Goal: Task Accomplishment & Management: Manage account settings

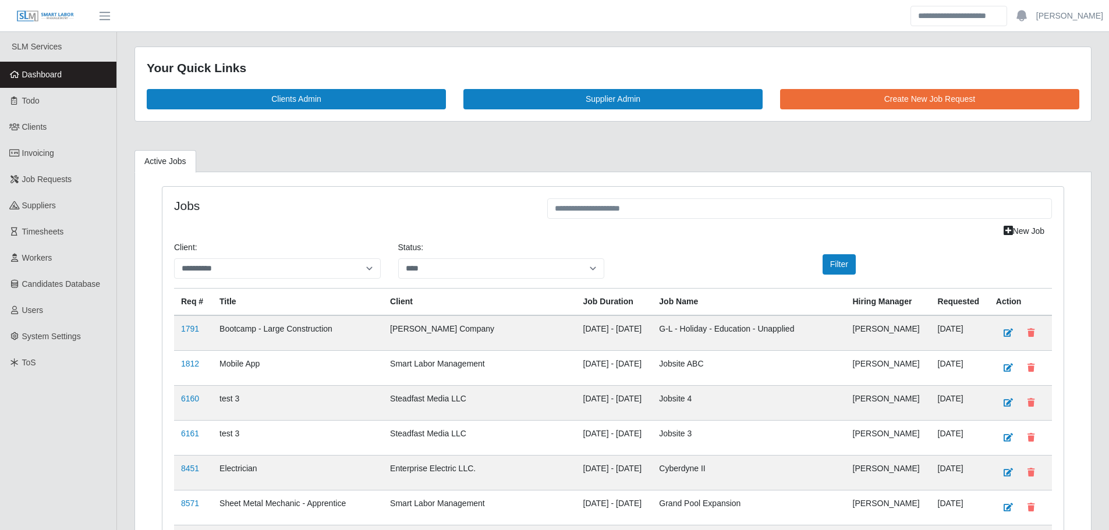
select select "****"
click at [54, 86] on link "Dashboard" at bounding box center [58, 75] width 116 height 26
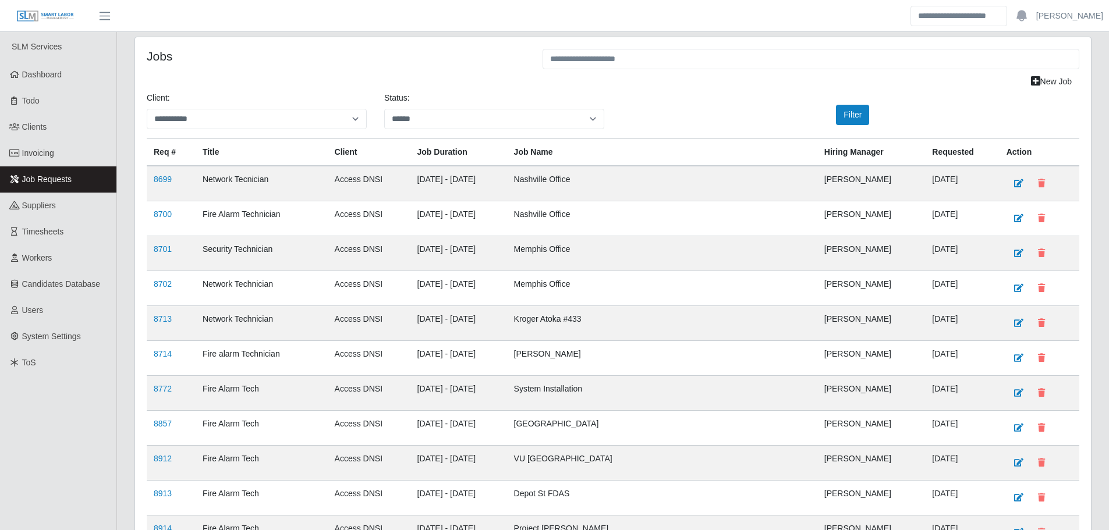
select select "**********"
select select "******"
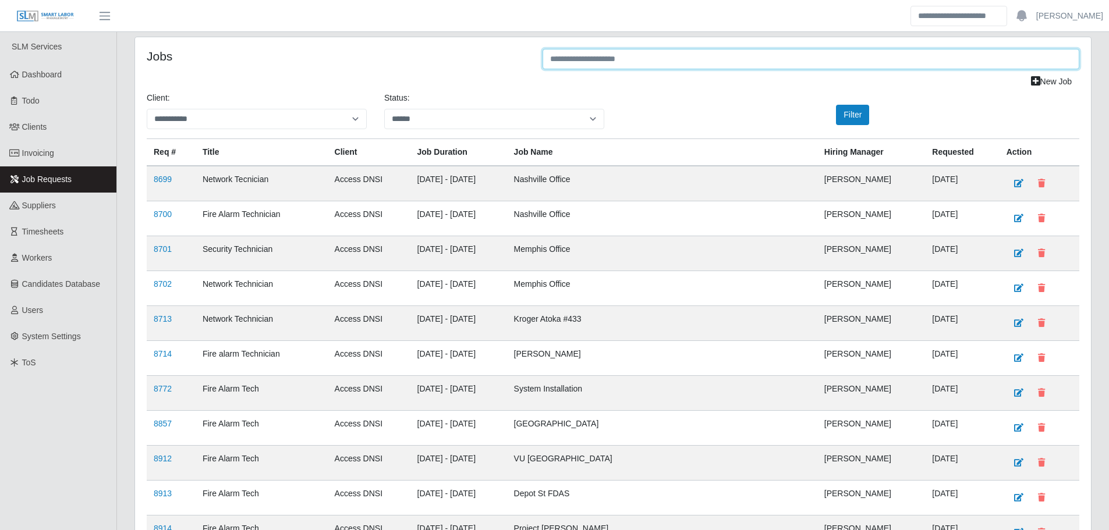
click at [777, 65] on input "text" at bounding box center [811, 59] width 537 height 20
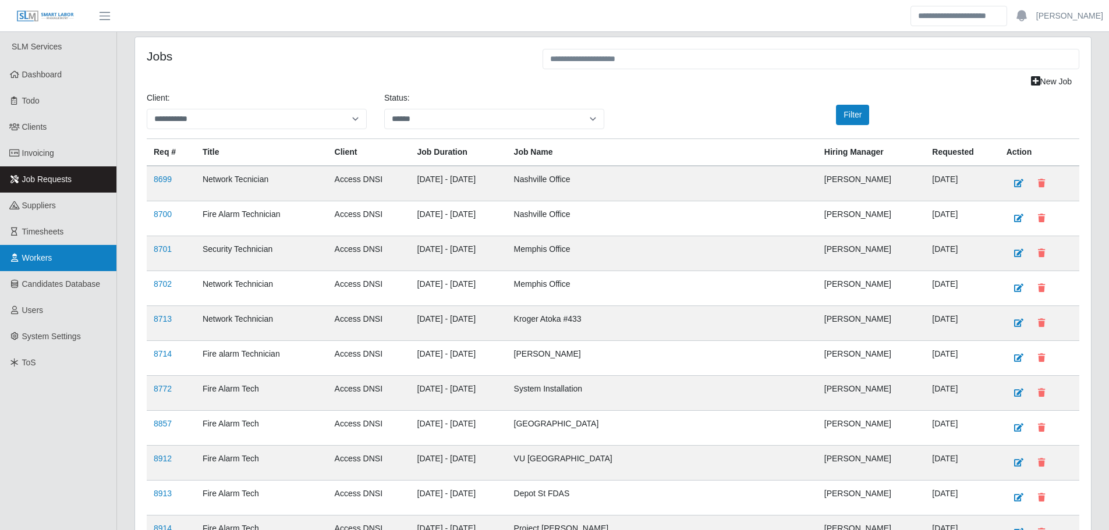
click at [52, 264] on link "Workers" at bounding box center [58, 258] width 116 height 26
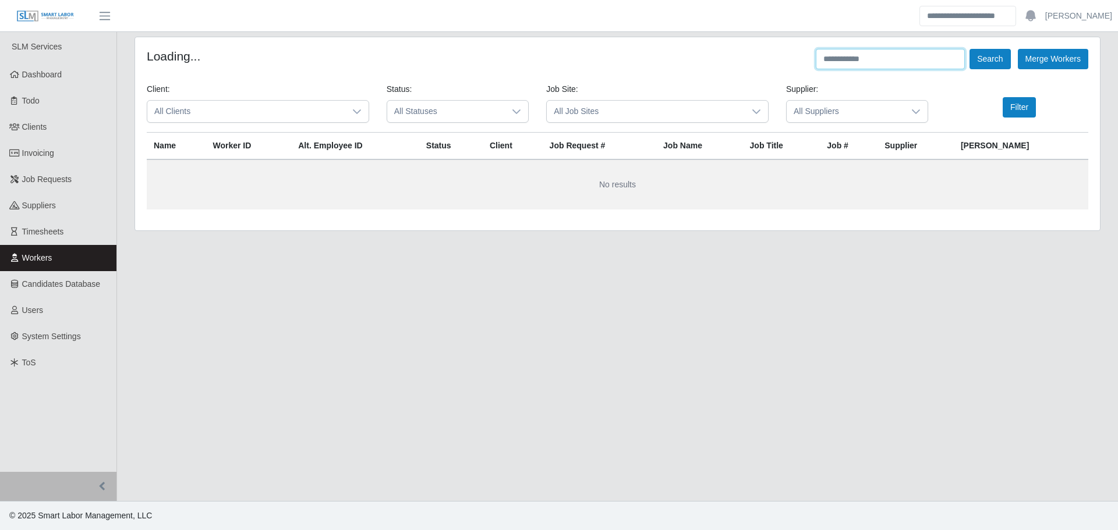
click at [874, 59] on input "text" at bounding box center [890, 59] width 149 height 20
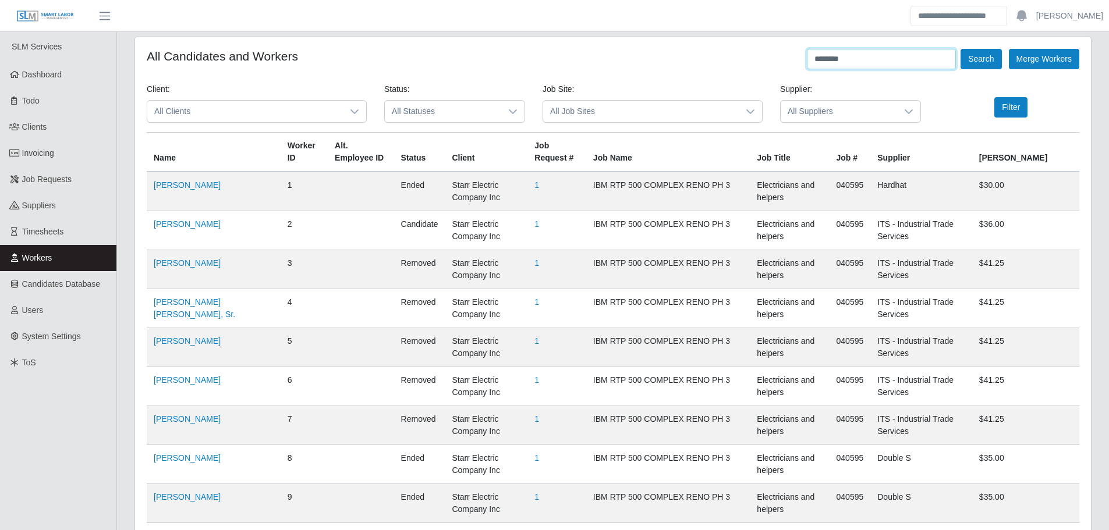
type input "********"
click at [961, 49] on button "Search" at bounding box center [981, 59] width 41 height 20
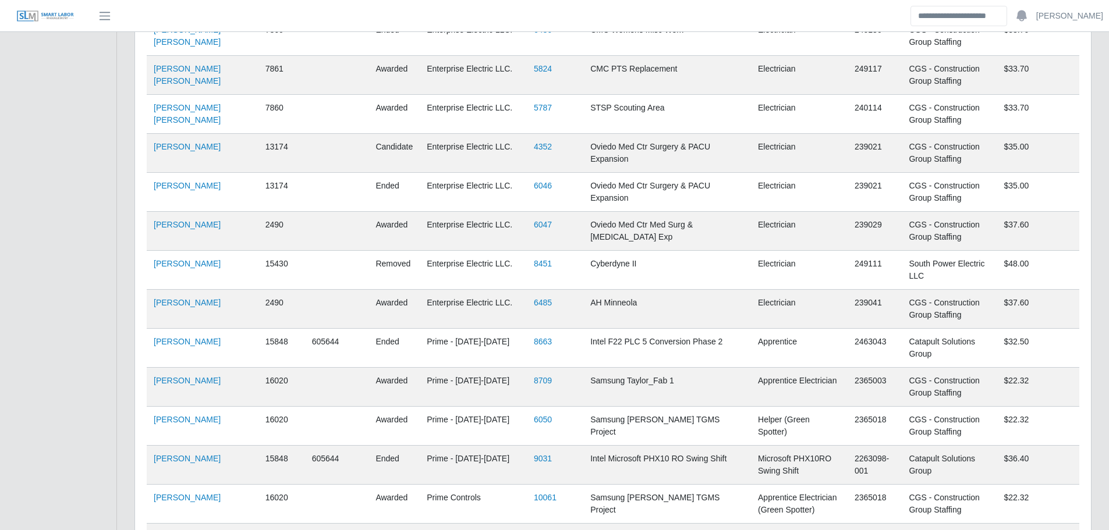
scroll to position [635, 0]
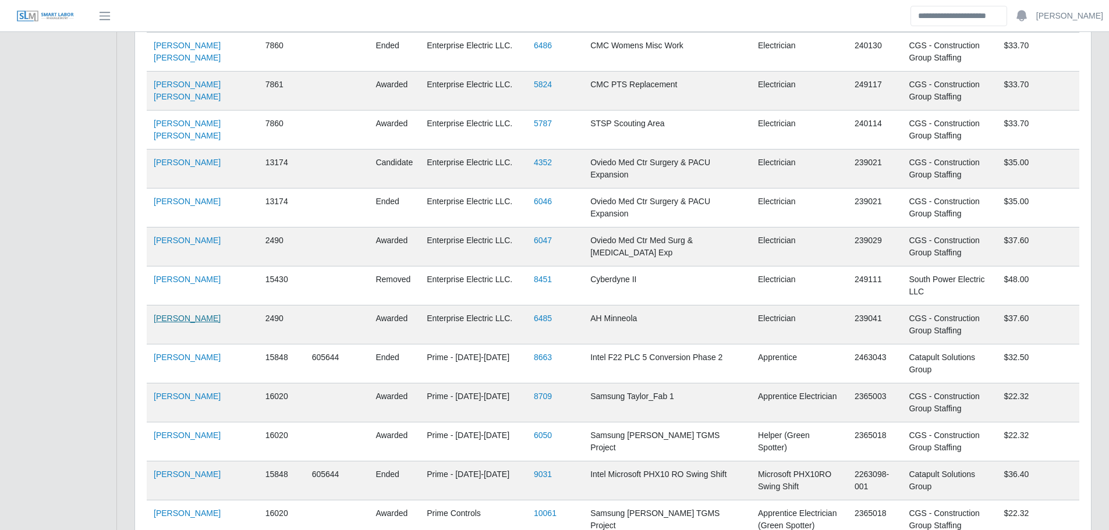
click at [184, 314] on link "Veronica Galvin" at bounding box center [187, 318] width 67 height 9
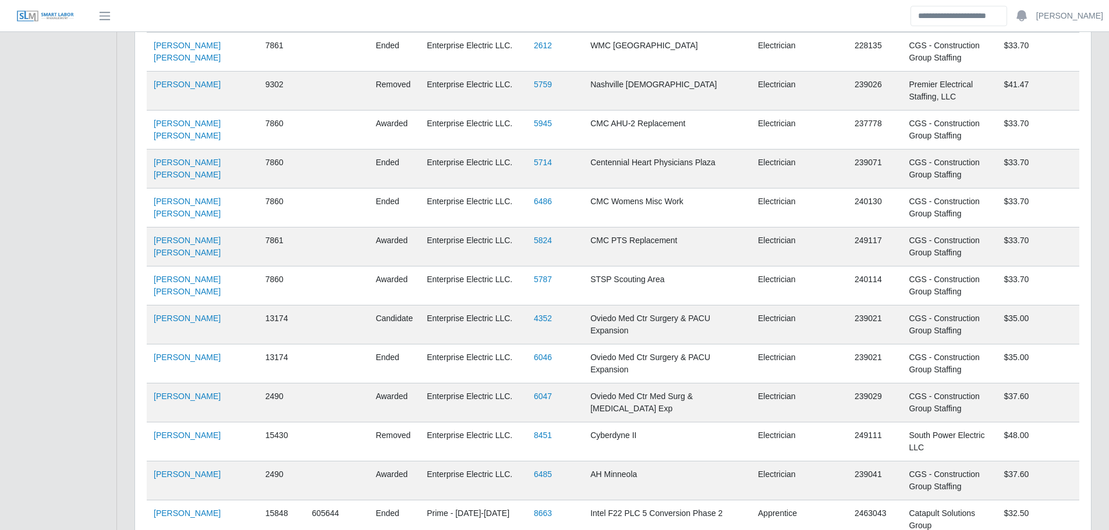
scroll to position [0, 0]
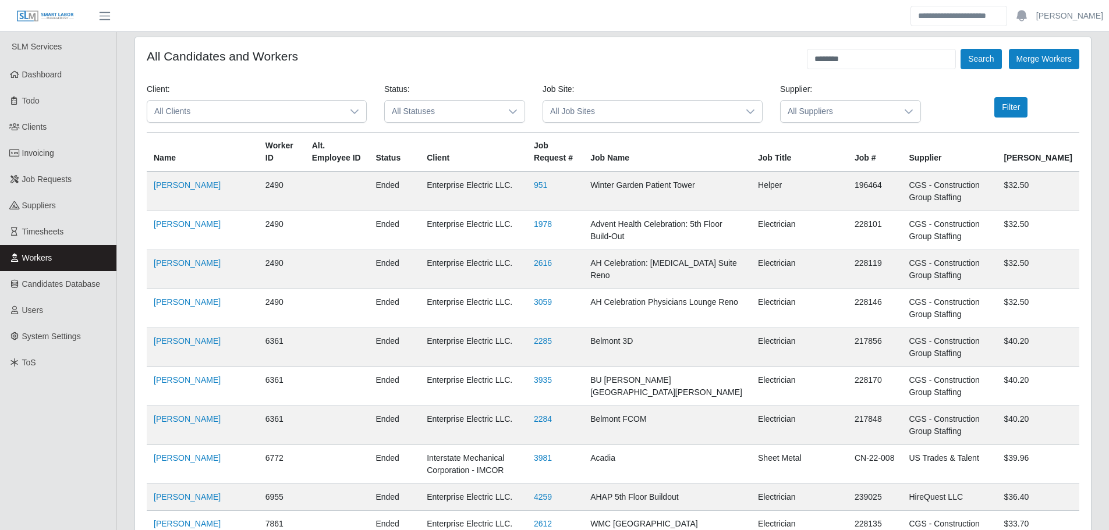
click at [45, 255] on span "Workers" at bounding box center [37, 257] width 30 height 9
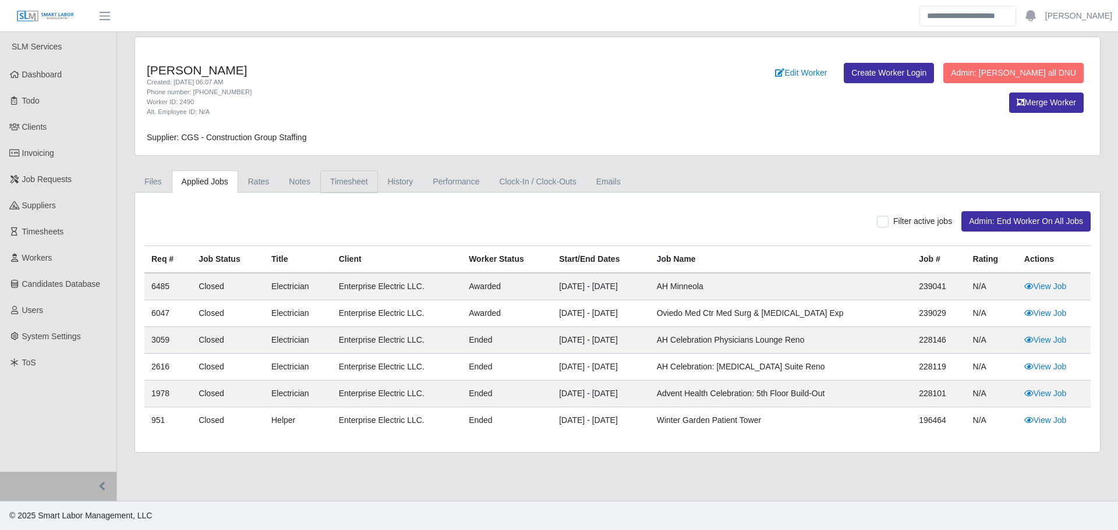
drag, startPoint x: 346, startPoint y: 186, endPoint x: 372, endPoint y: 236, distance: 57.0
click at [345, 185] on link "Timesheet" at bounding box center [349, 182] width 58 height 23
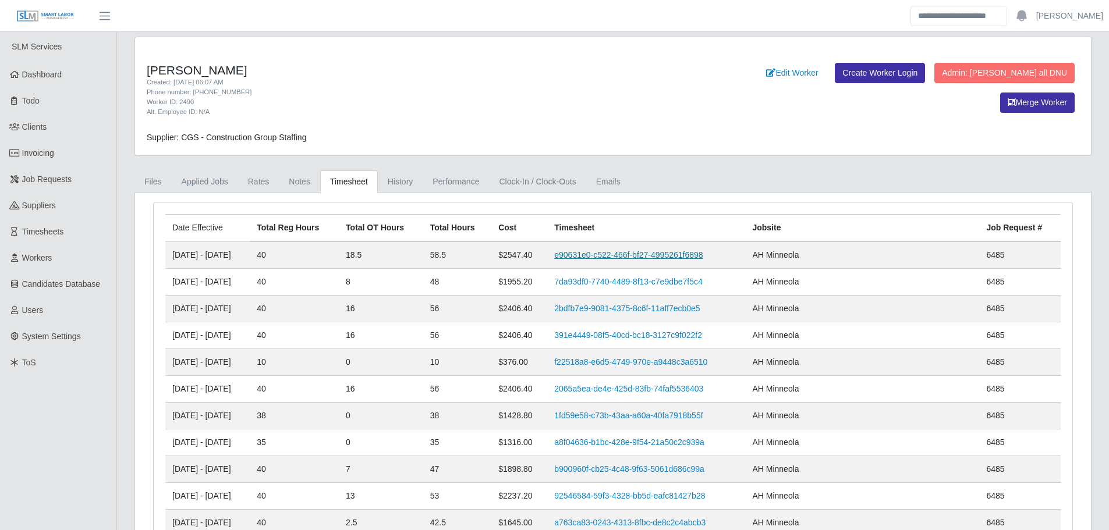
click at [642, 251] on link "e90631e0-c522-466f-bf27-4995261f6898" at bounding box center [628, 254] width 148 height 9
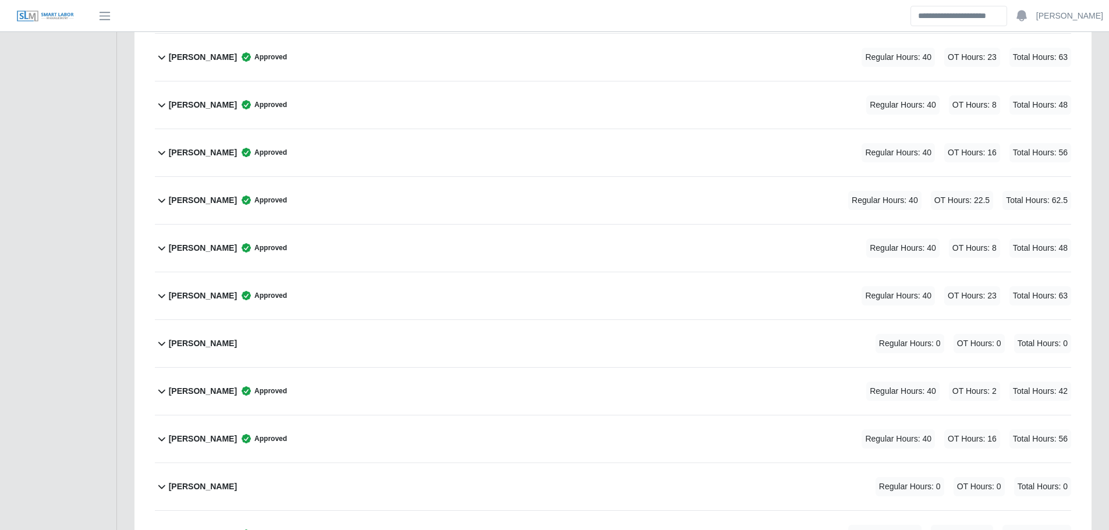
scroll to position [2811, 0]
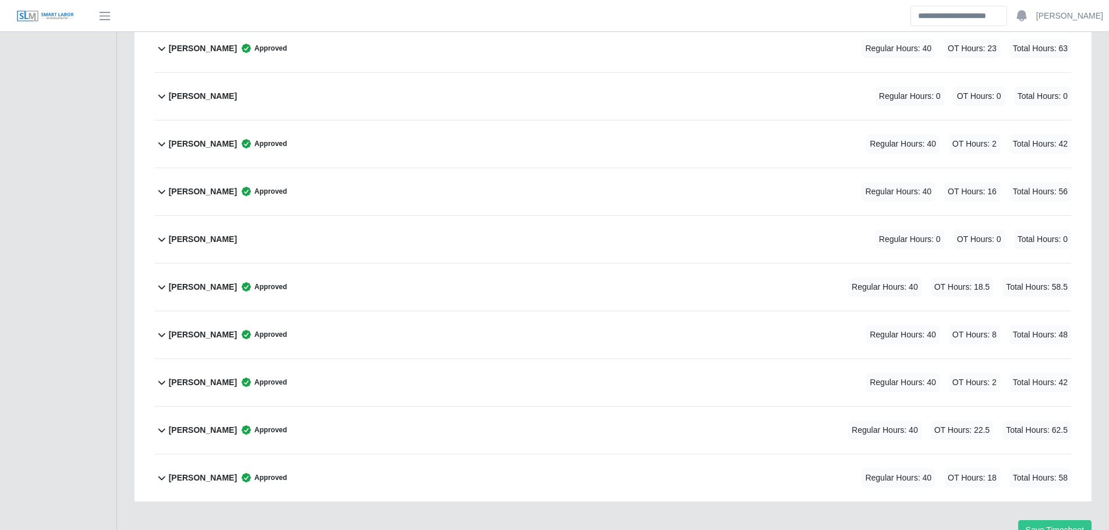
click at [310, 295] on div "Veronica Galvin Approved Regular Hours: 40 OT Hours: 18.5 Total Hours: 58.5" at bounding box center [620, 287] width 902 height 47
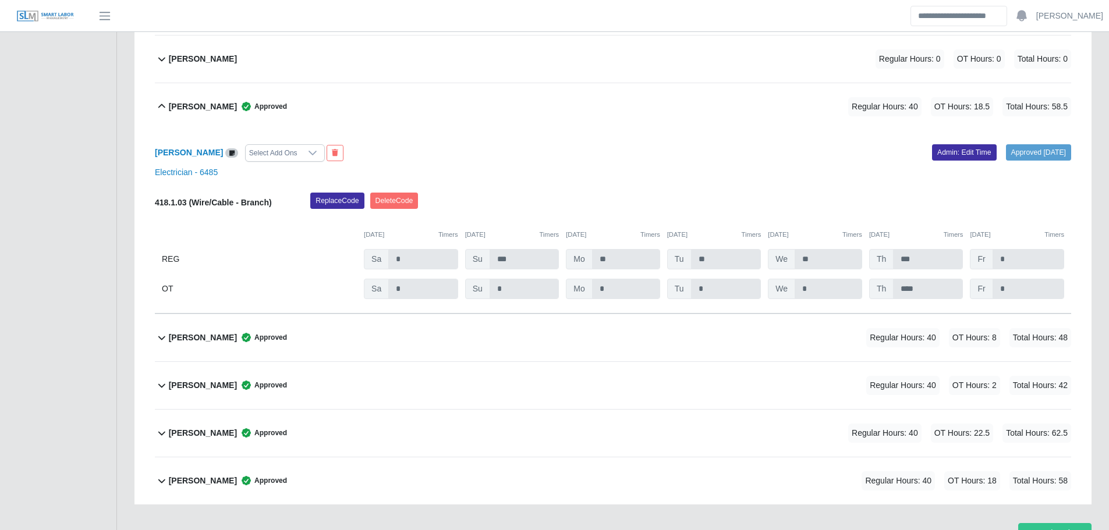
scroll to position [2936, 0]
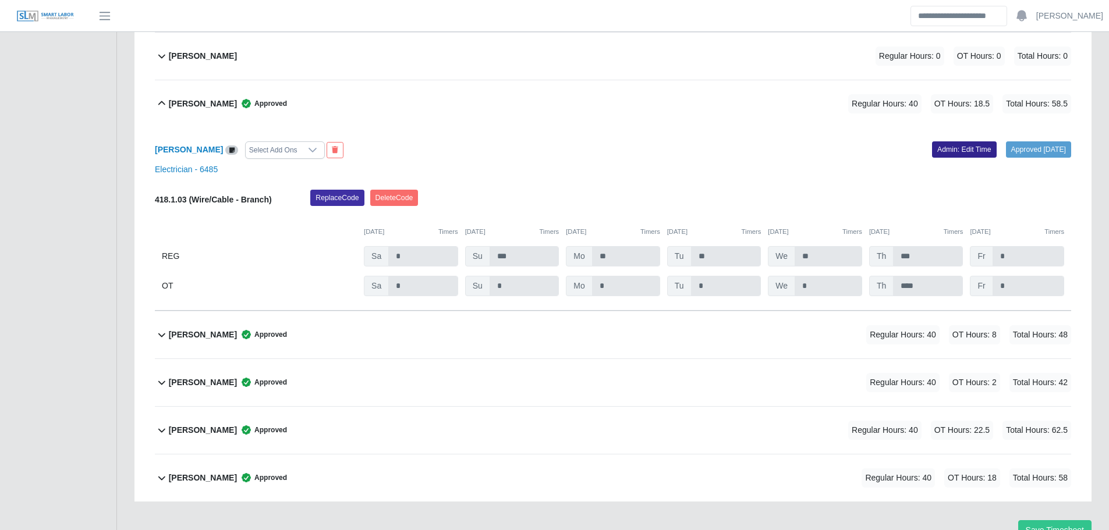
click at [940, 150] on link "Admin: Edit Time" at bounding box center [964, 149] width 65 height 16
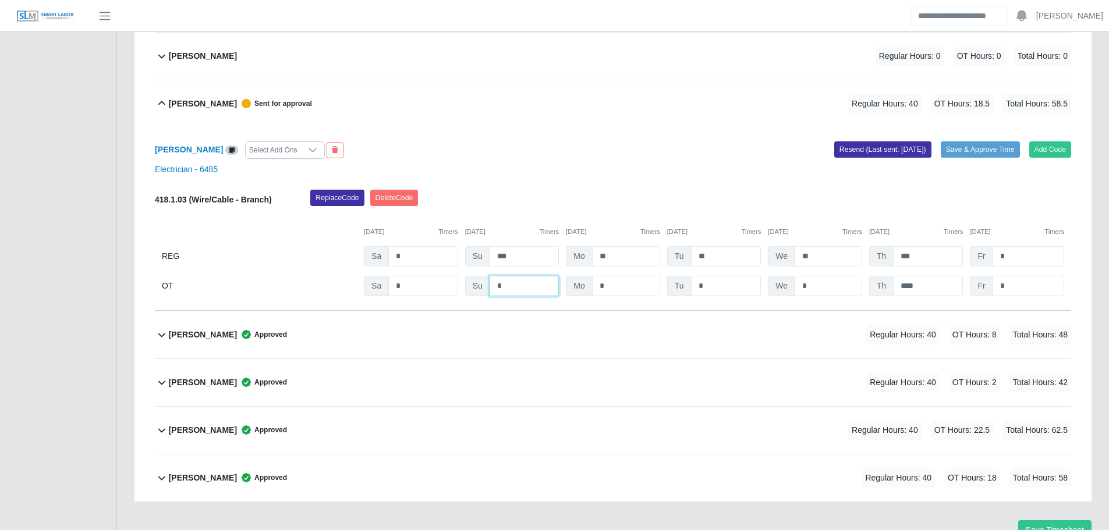
click at [524, 288] on input "*" at bounding box center [524, 286] width 69 height 20
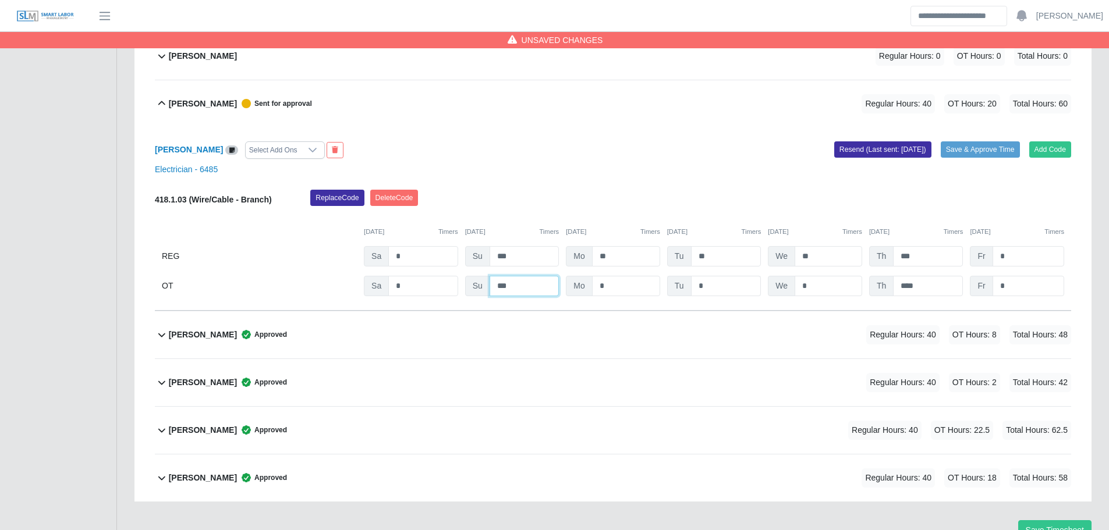
type input "***"
click at [716, 286] on input "*" at bounding box center [726, 286] width 70 height 20
type input "*"
click at [712, 145] on div "Add Code Save & Approve Time Resend (Last sent: 08/25/2025)" at bounding box center [846, 149] width 467 height 17
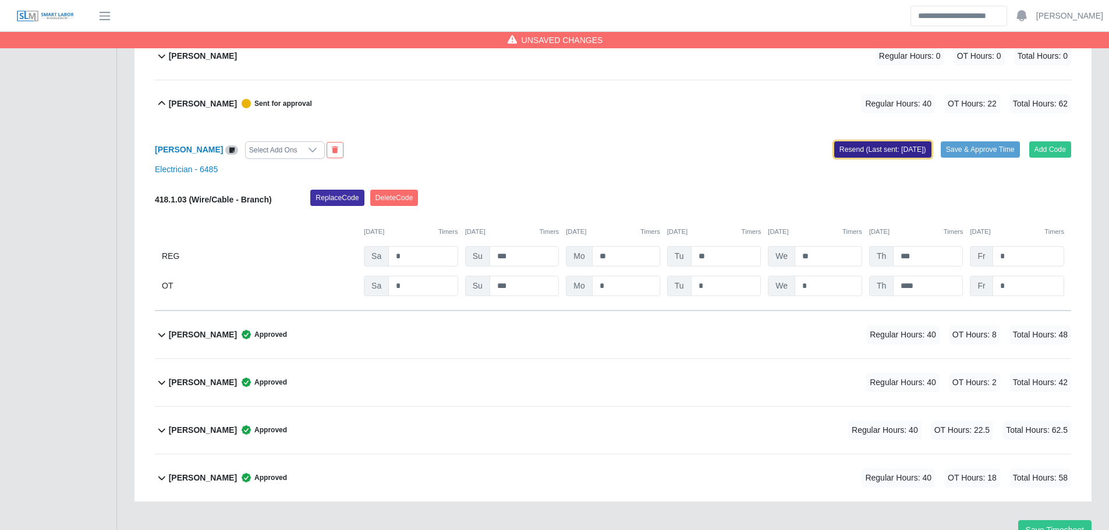
click at [834, 150] on button "Resend (Last sent: 08/25/2025)" at bounding box center [882, 149] width 97 height 16
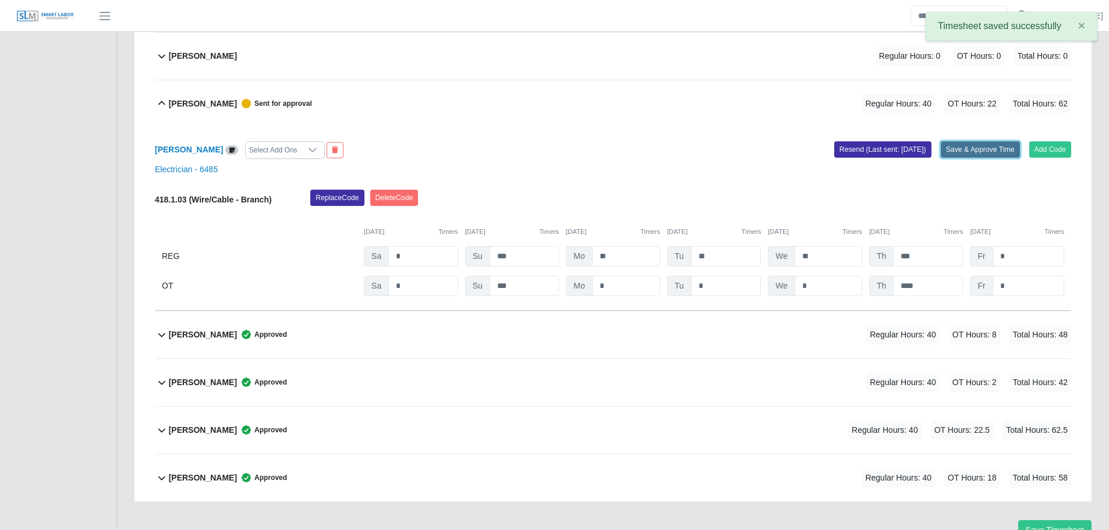
click at [982, 152] on button "Save & Approve Time" at bounding box center [980, 149] width 79 height 16
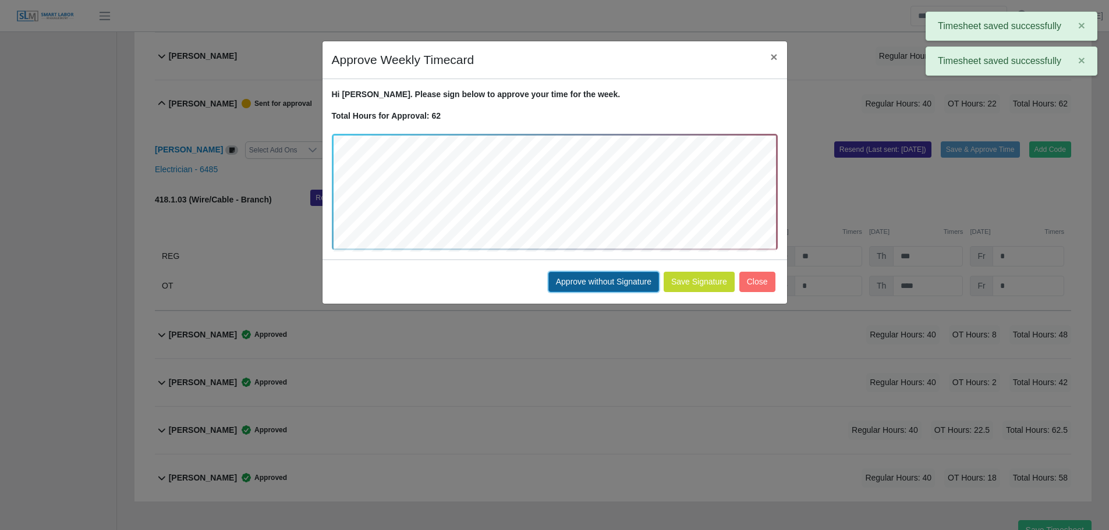
click at [590, 285] on button "Approve without Signature" at bounding box center [603, 282] width 111 height 20
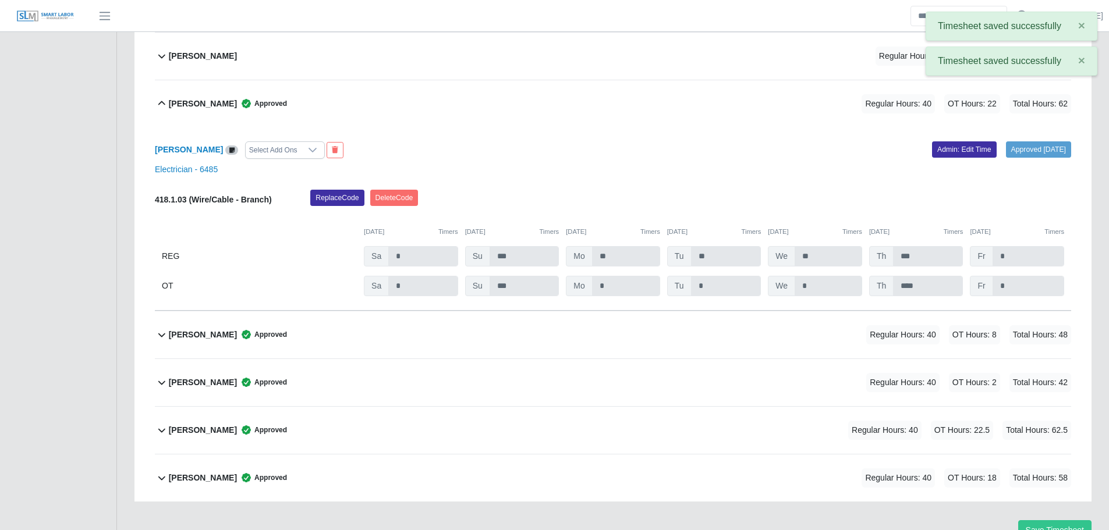
click at [318, 101] on div "Veronica Galvin Approved Regular Hours: 40 OT Hours: 22 Total Hours: 62" at bounding box center [620, 103] width 902 height 47
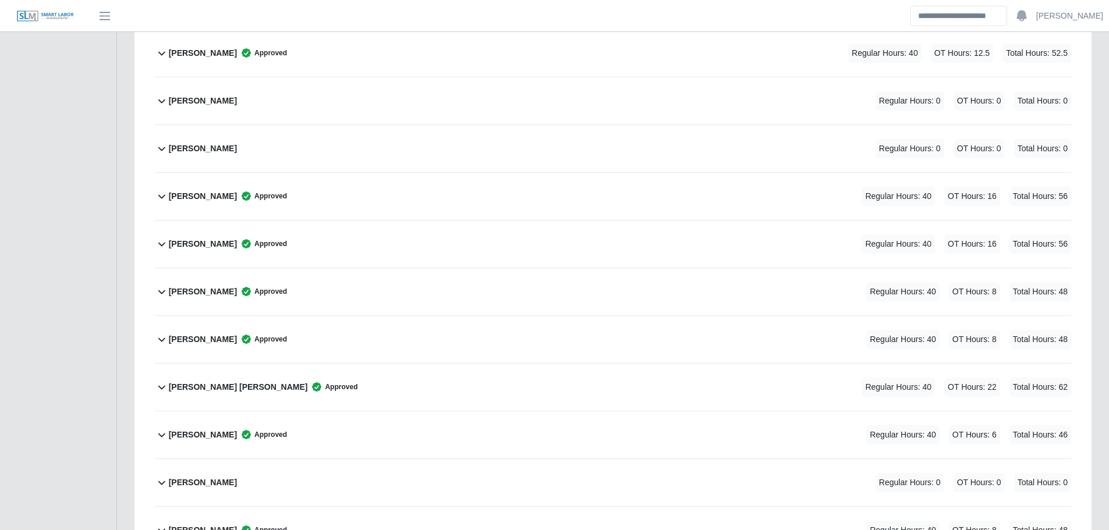
scroll to position [0, 0]
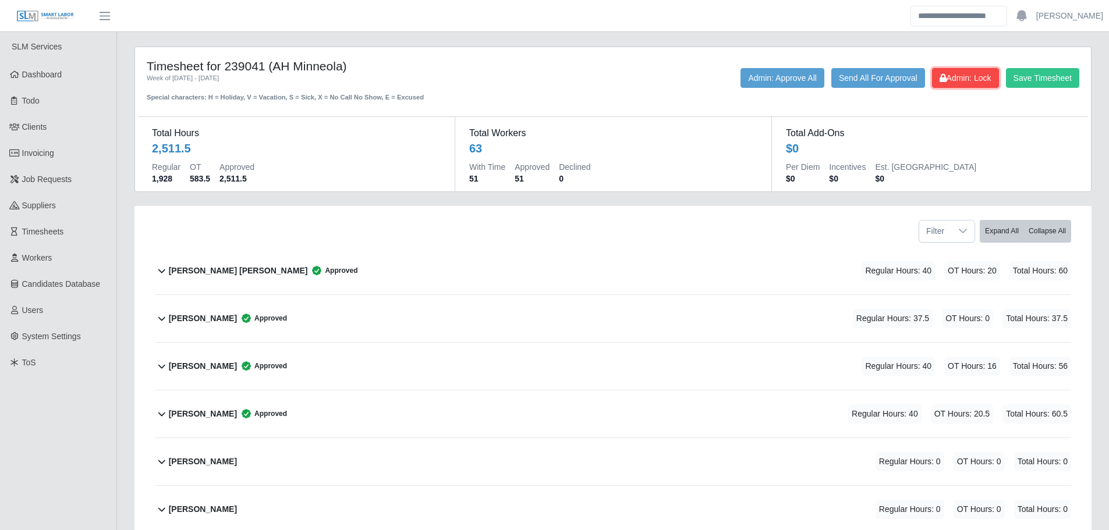
drag, startPoint x: 946, startPoint y: 76, endPoint x: 205, endPoint y: 2, distance: 744.7
click at [947, 76] on span "Admin: Lock" at bounding box center [966, 77] width 52 height 9
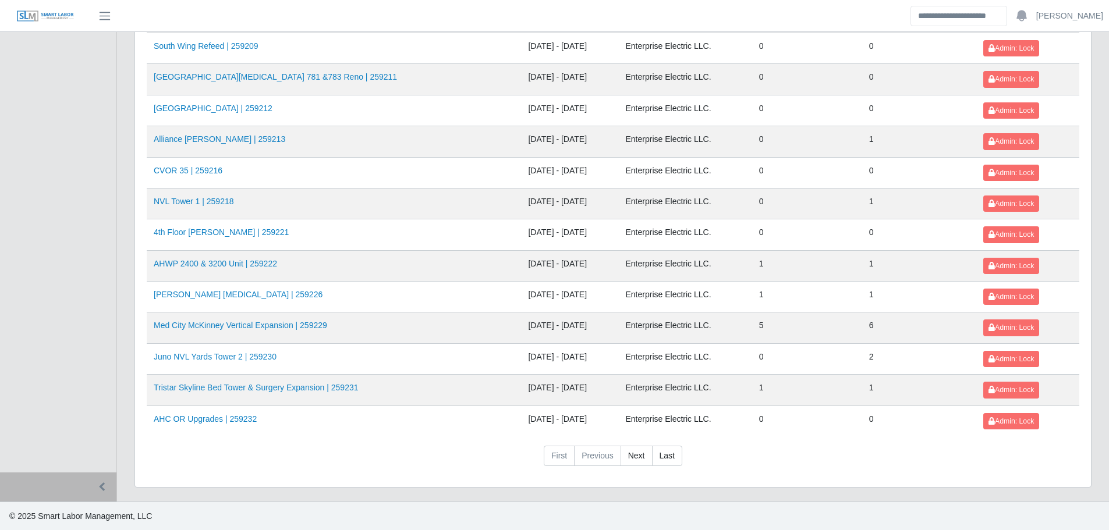
scroll to position [1255, 0]
click at [230, 421] on link "AHC OR Upgrades | 259232" at bounding box center [205, 418] width 103 height 9
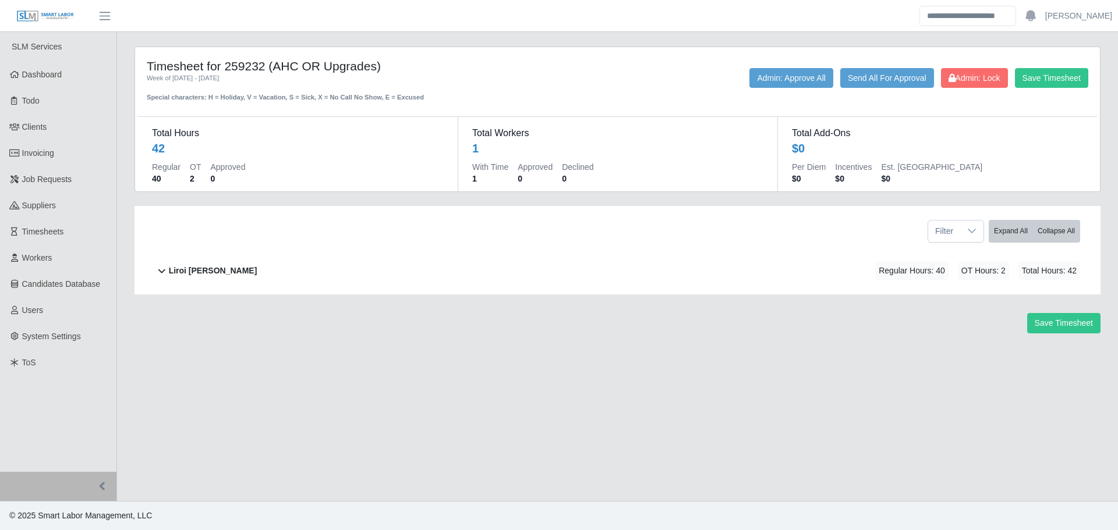
click at [299, 268] on div "Liroi [PERSON_NAME] Regular Hours: 40 OT Hours: 2 Total Hours: 42" at bounding box center [624, 270] width 911 height 47
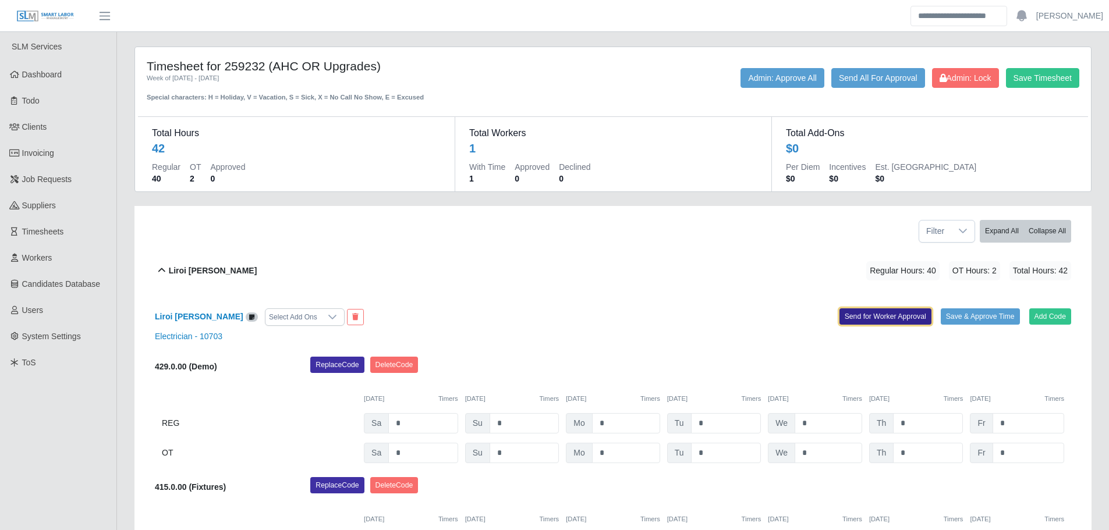
click at [902, 316] on button "Send for Worker Approval" at bounding box center [886, 317] width 92 height 16
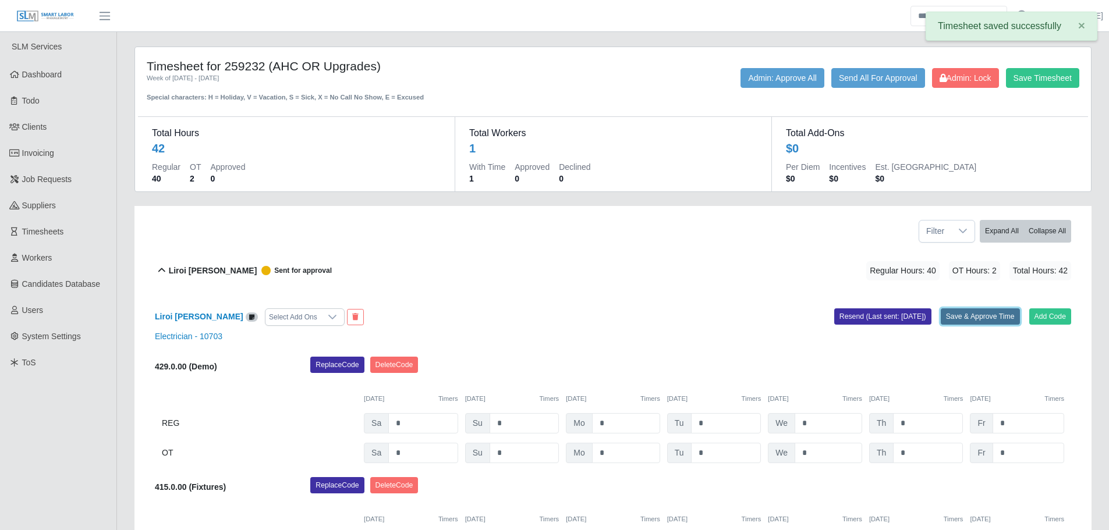
click at [995, 318] on button "Save & Approve Time" at bounding box center [980, 317] width 79 height 16
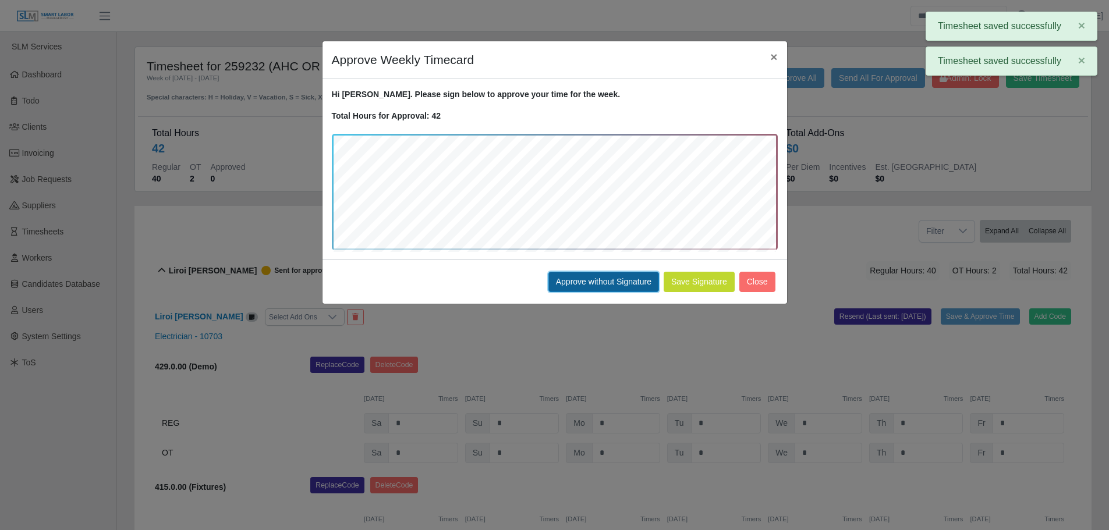
click at [600, 287] on button "Approve without Signature" at bounding box center [603, 282] width 111 height 20
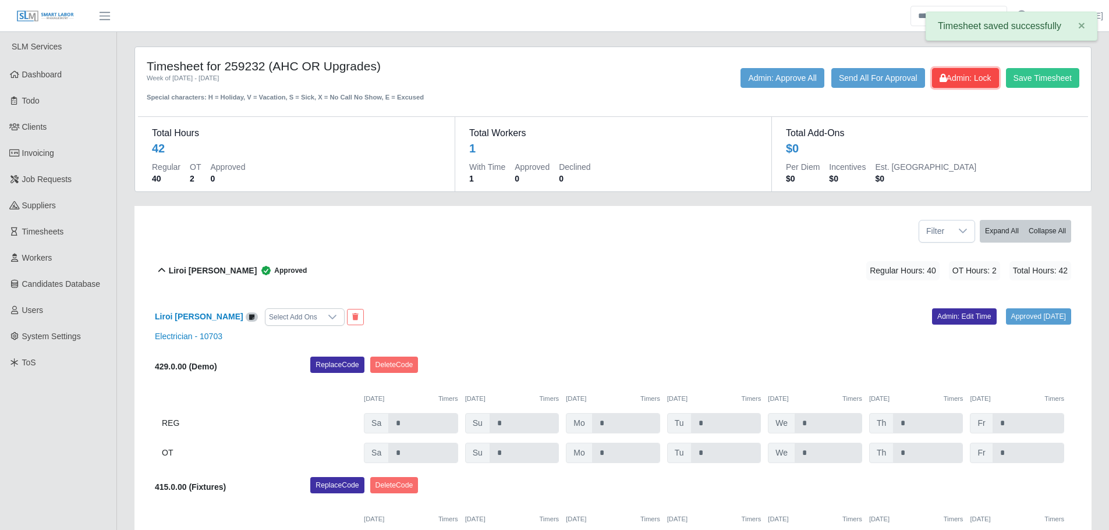
click at [951, 82] on span "Admin: Lock" at bounding box center [966, 77] width 52 height 9
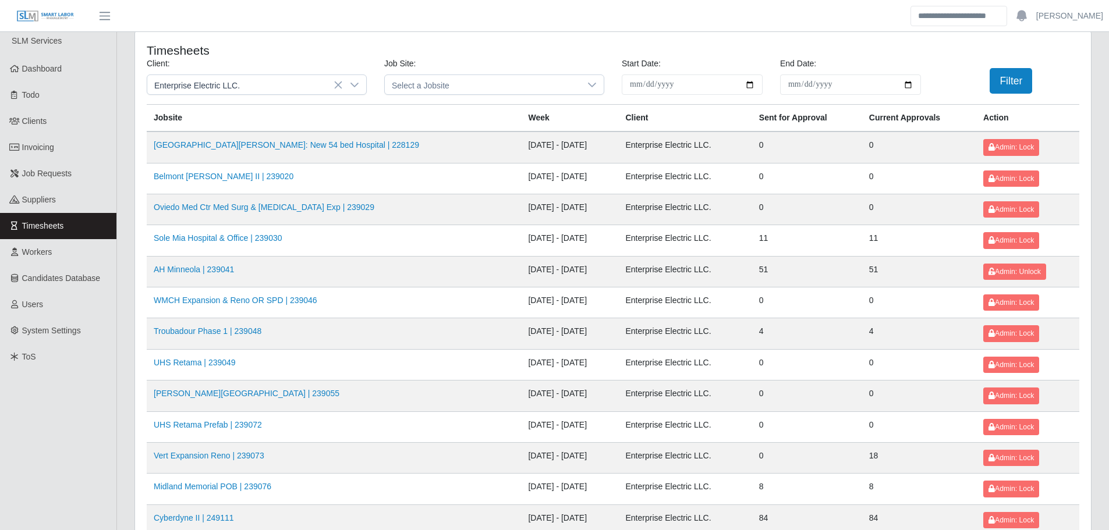
scroll to position [1255, 0]
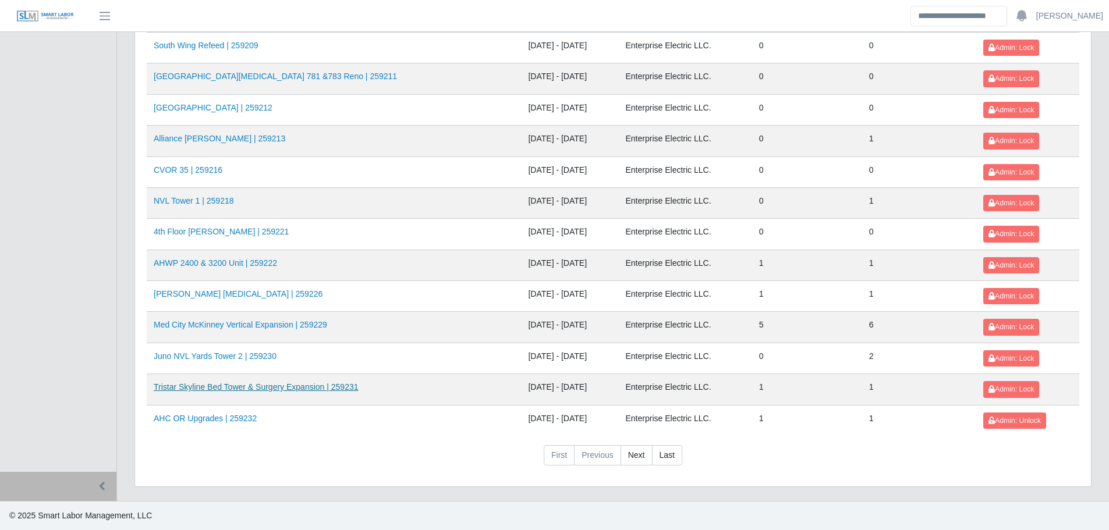
click at [233, 388] on link "Tristar Skyline Bed Tower & Surgery Expansion | 259231" at bounding box center [256, 386] width 204 height 9
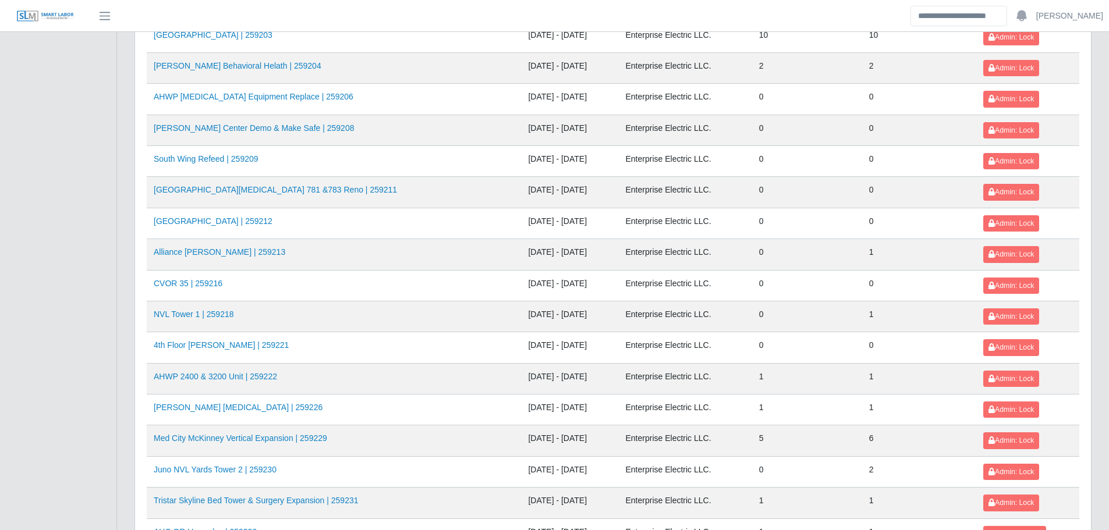
scroll to position [1255, 0]
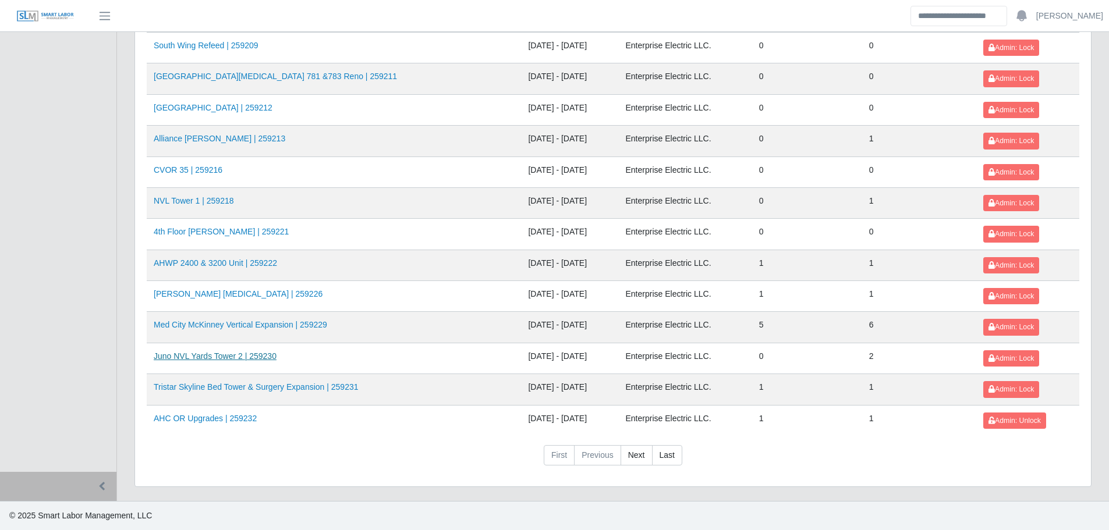
click at [232, 357] on link "Juno NVL Yards Tower 2 | 259230" at bounding box center [215, 356] width 123 height 9
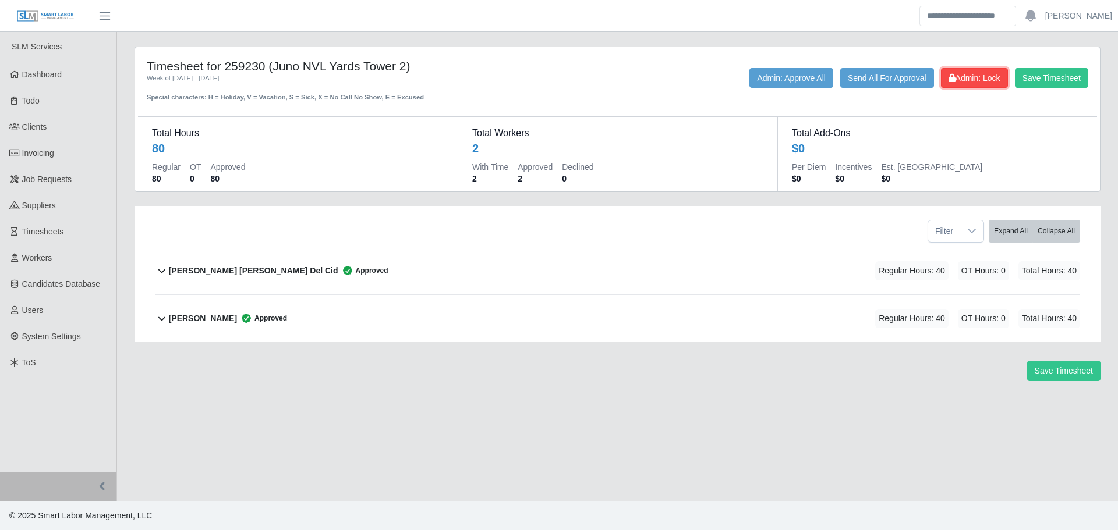
drag, startPoint x: 986, startPoint y: 77, endPoint x: 584, endPoint y: 49, distance: 402.7
click at [984, 77] on span "Admin: Lock" at bounding box center [974, 77] width 52 height 9
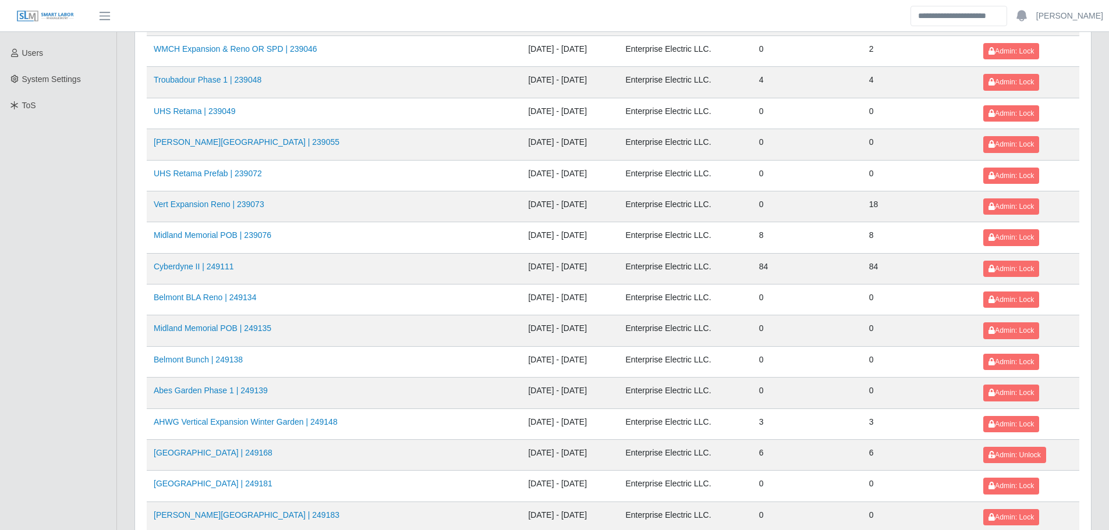
scroll to position [1255, 0]
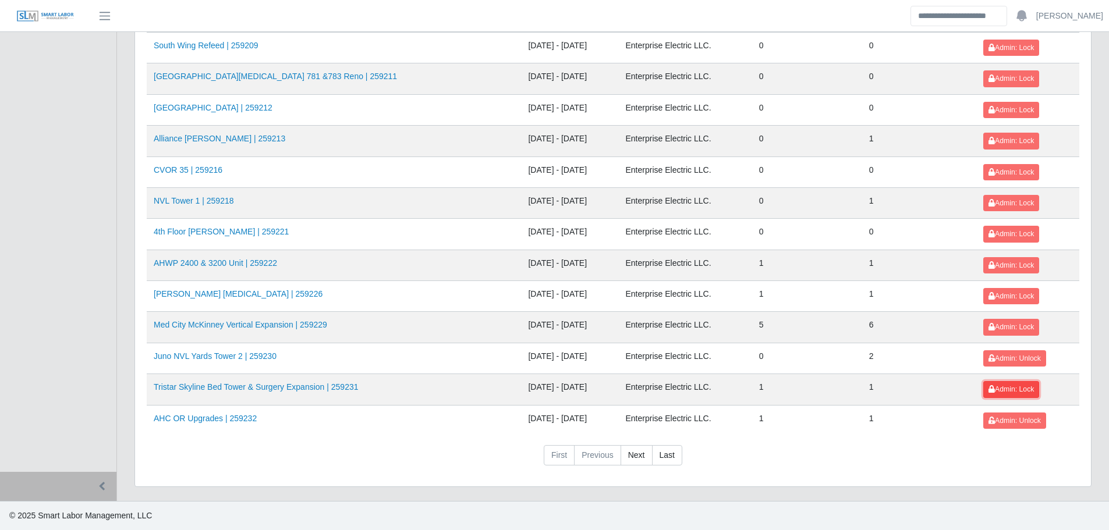
click at [989, 389] on icon at bounding box center [992, 389] width 6 height 7
click at [306, 324] on link "Med City McKinney Vertical Expansion | 259229" at bounding box center [240, 324] width 173 height 9
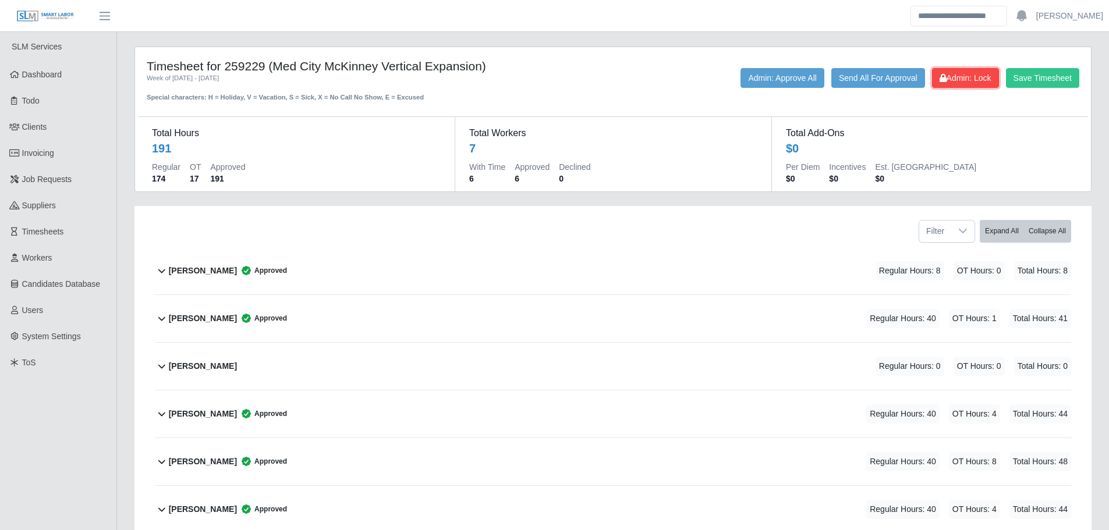
drag, startPoint x: 969, startPoint y: 78, endPoint x: 371, endPoint y: 51, distance: 598.5
click at [969, 78] on span "Admin: Lock" at bounding box center [966, 77] width 52 height 9
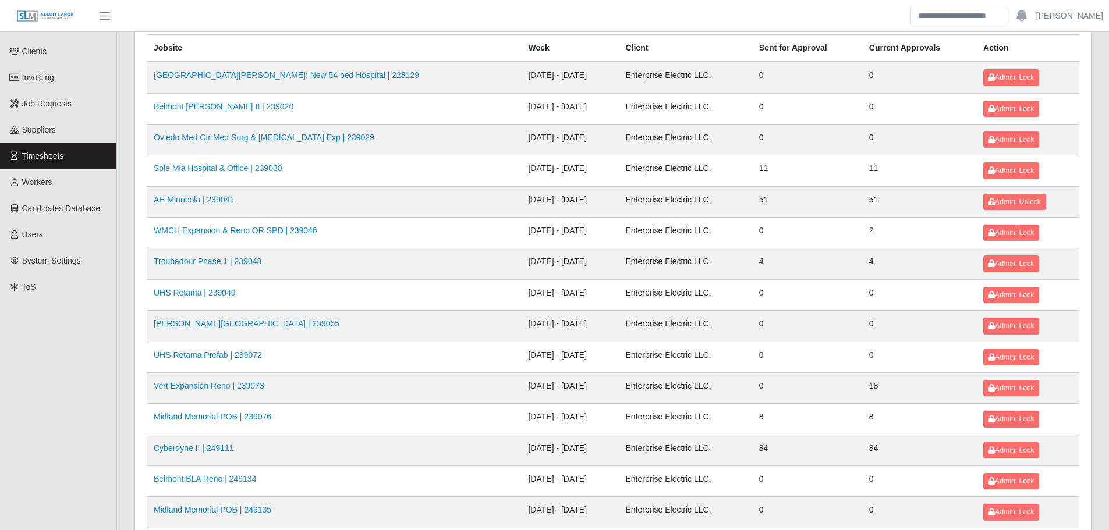
scroll to position [1255, 0]
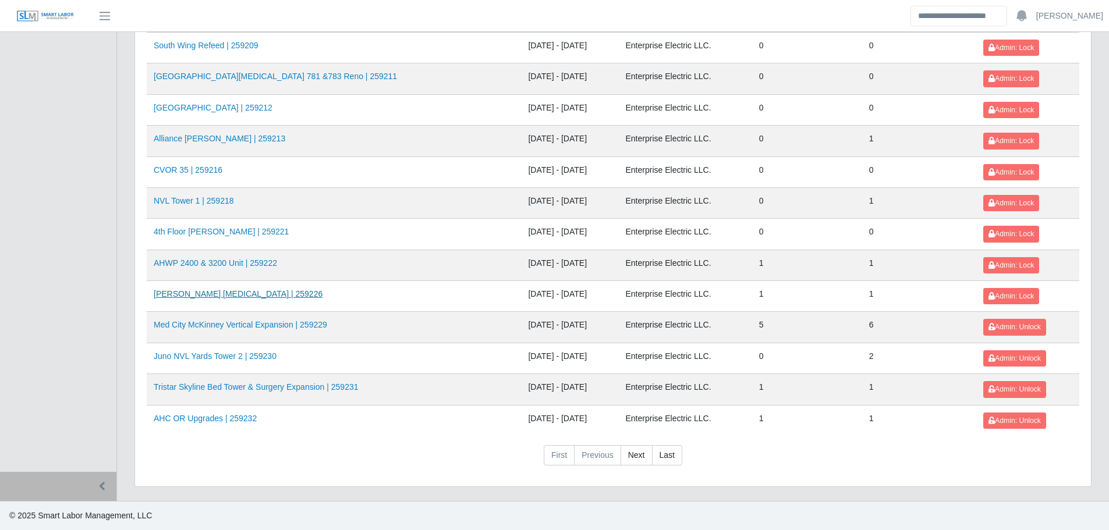
click at [217, 297] on link "AHO Dialysis | 259226" at bounding box center [238, 293] width 169 height 9
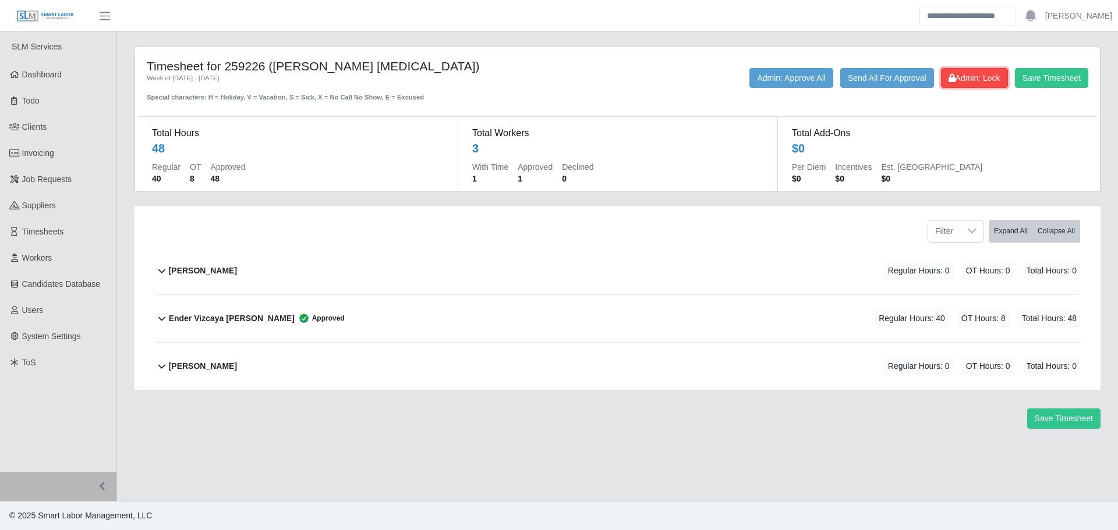
click at [973, 78] on span "Admin: Lock" at bounding box center [974, 77] width 52 height 9
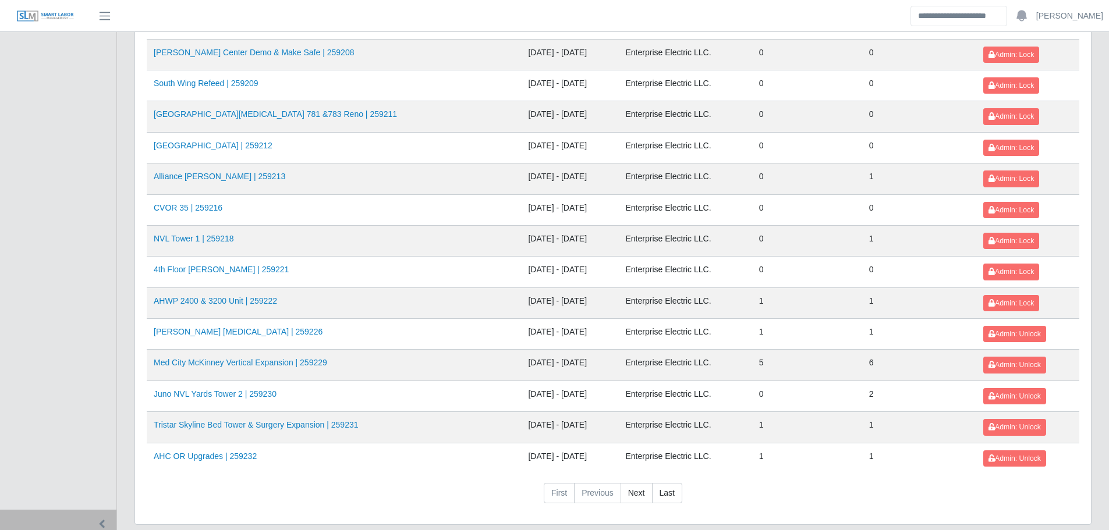
scroll to position [1255, 0]
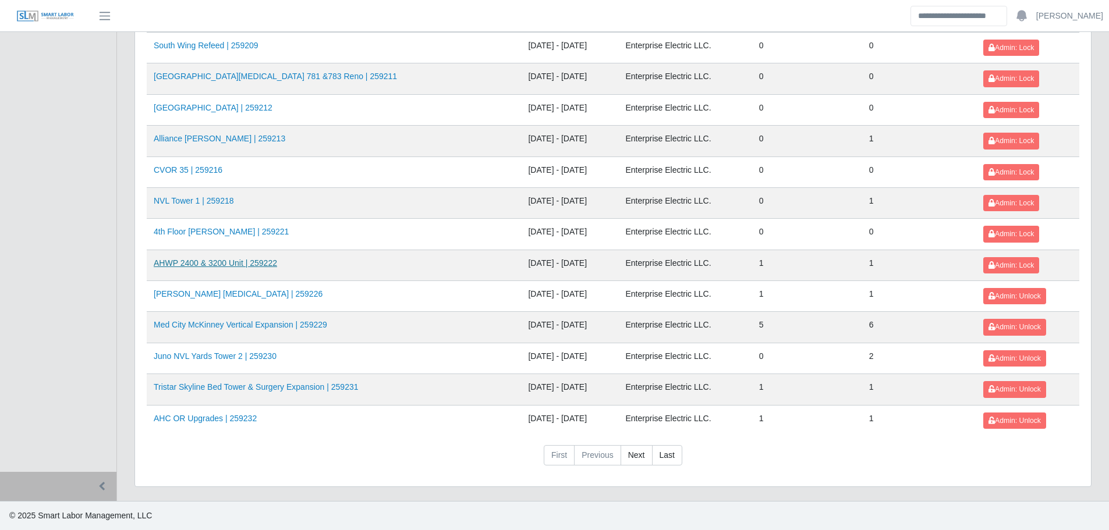
click at [203, 265] on link "AHWP 2400 & 3200 Unit | 259222" at bounding box center [215, 262] width 123 height 9
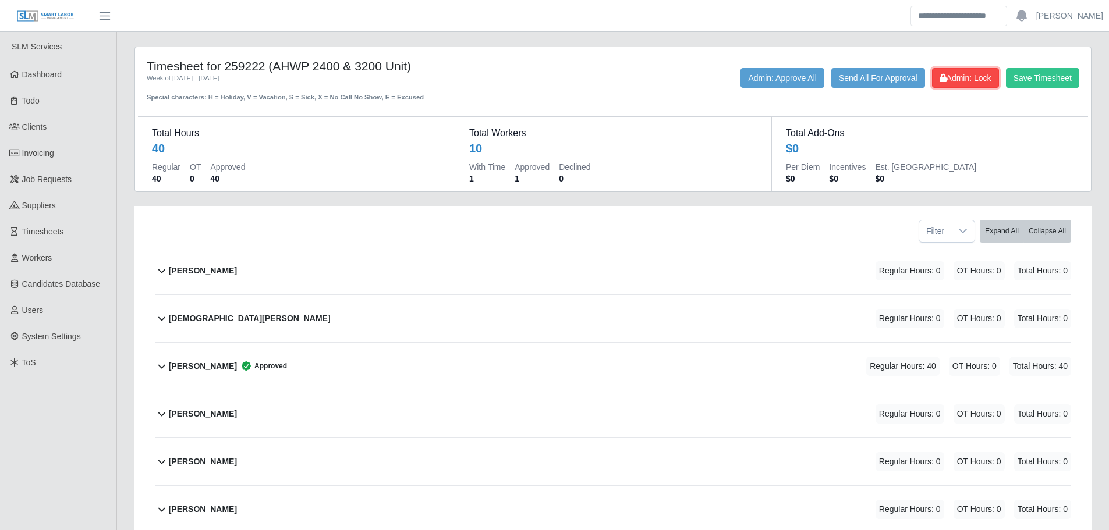
click at [950, 81] on span "Admin: Lock" at bounding box center [966, 77] width 52 height 9
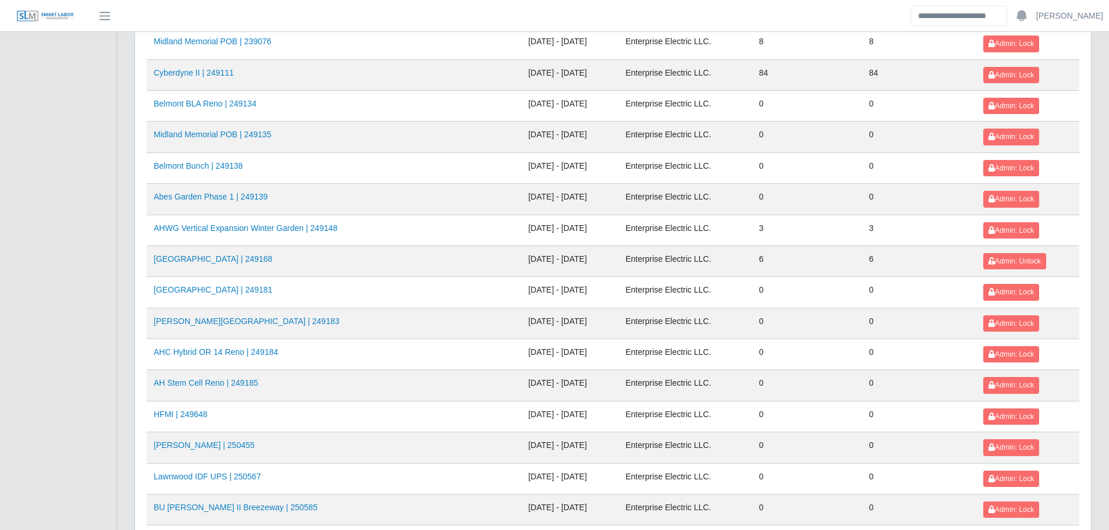
scroll to position [1255, 0]
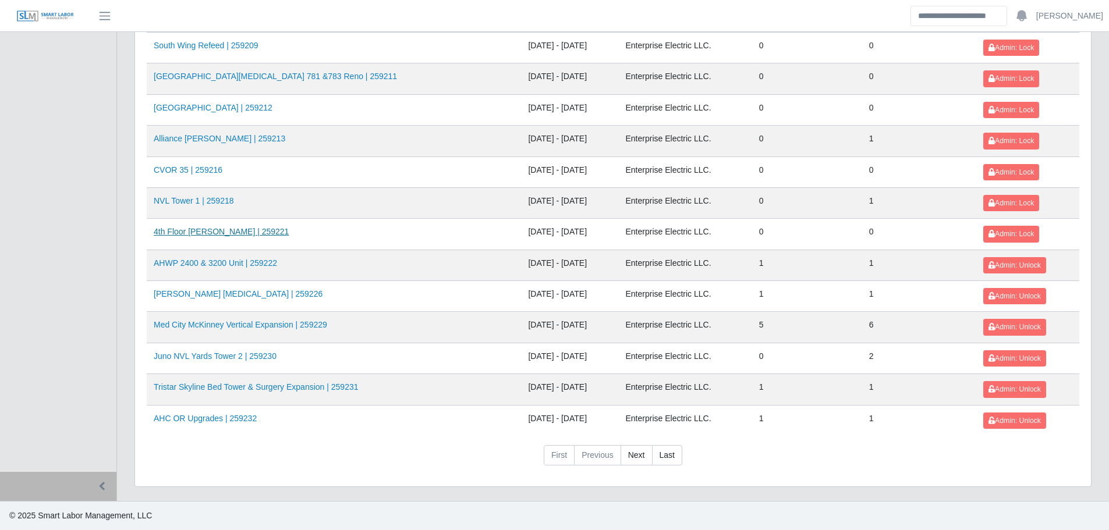
click at [213, 232] on link "4th Floor Winnie Palmer | 259221" at bounding box center [221, 231] width 135 height 9
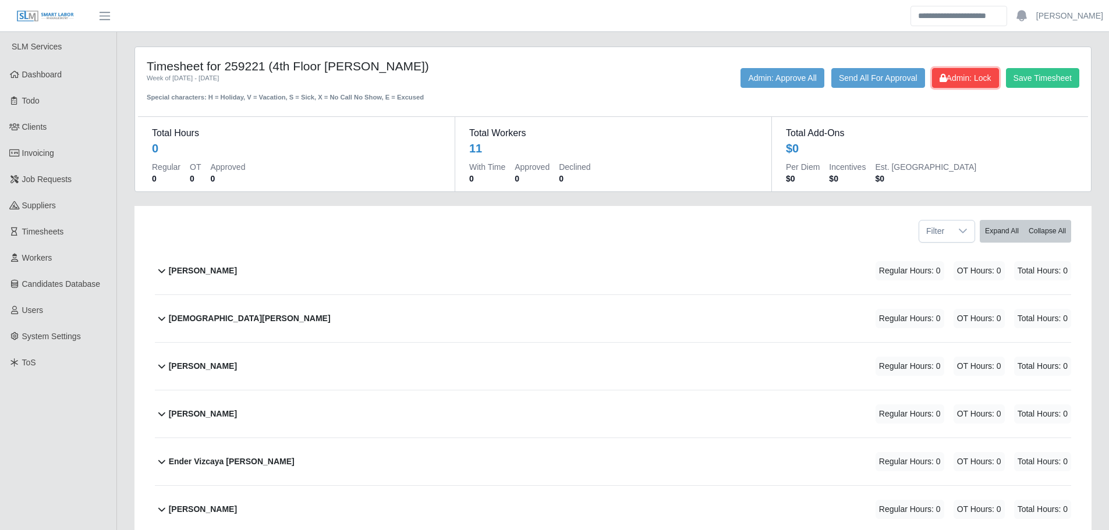
click at [953, 80] on span "Admin: Lock" at bounding box center [966, 77] width 52 height 9
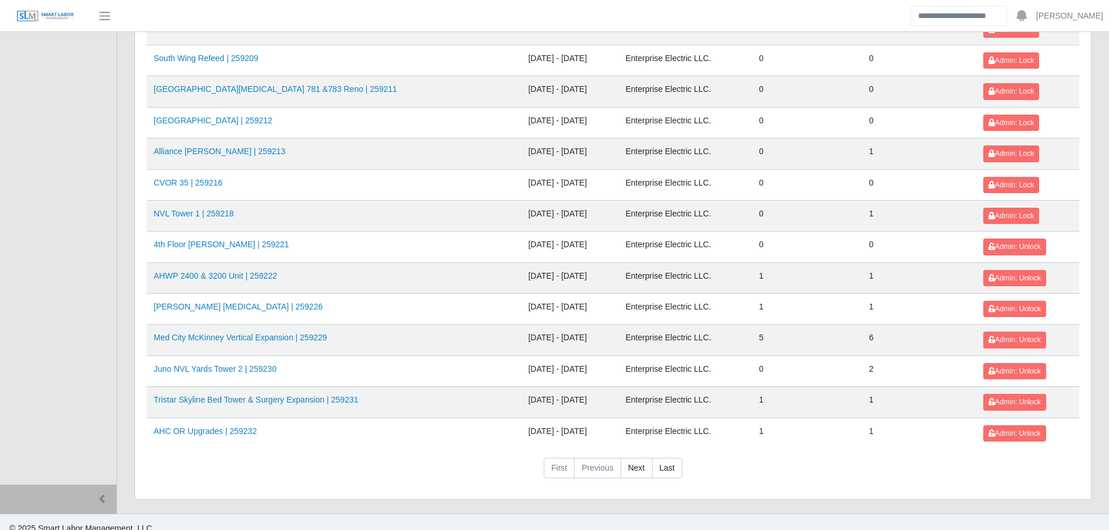
scroll to position [1255, 0]
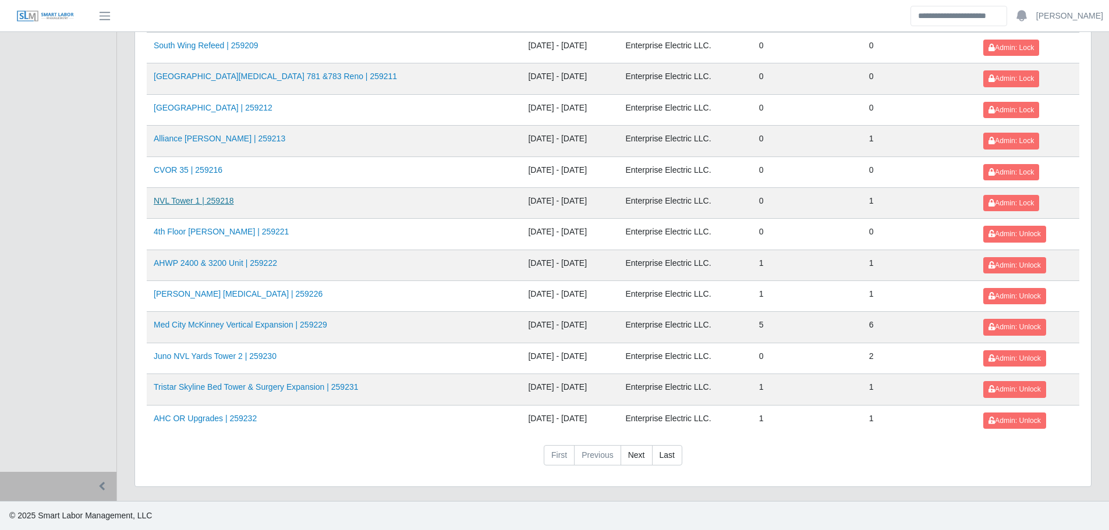
click at [225, 197] on link "NVL Tower 1 | 259218" at bounding box center [194, 200] width 80 height 9
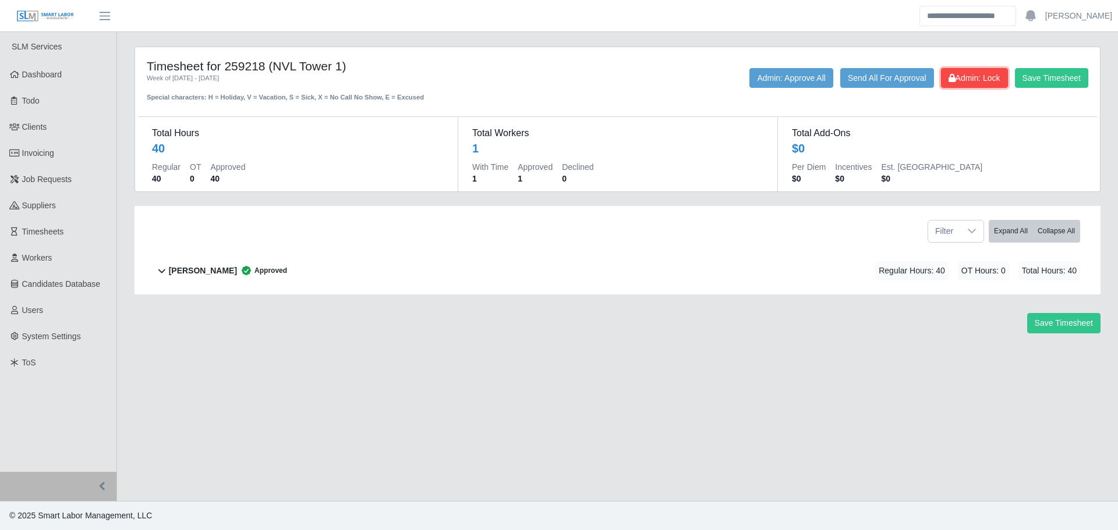
click at [950, 77] on icon at bounding box center [951, 78] width 7 height 8
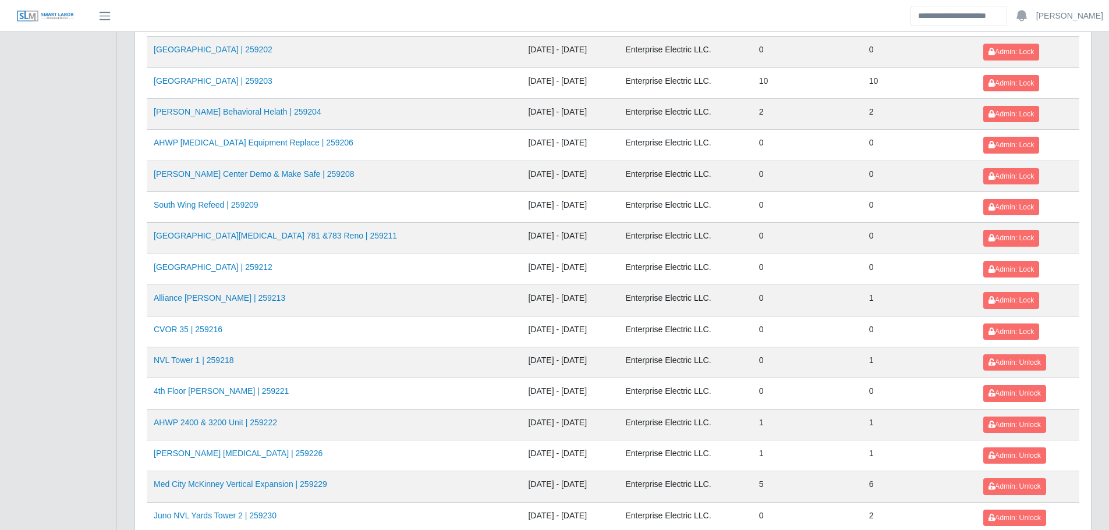
scroll to position [1255, 0]
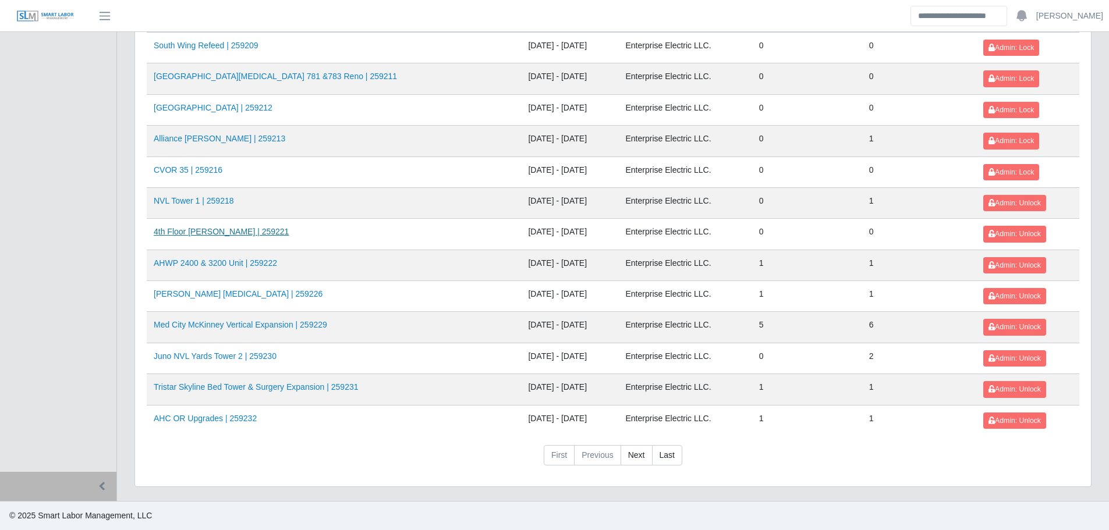
click at [199, 234] on link "4th Floor [PERSON_NAME] | 259221" at bounding box center [221, 231] width 135 height 9
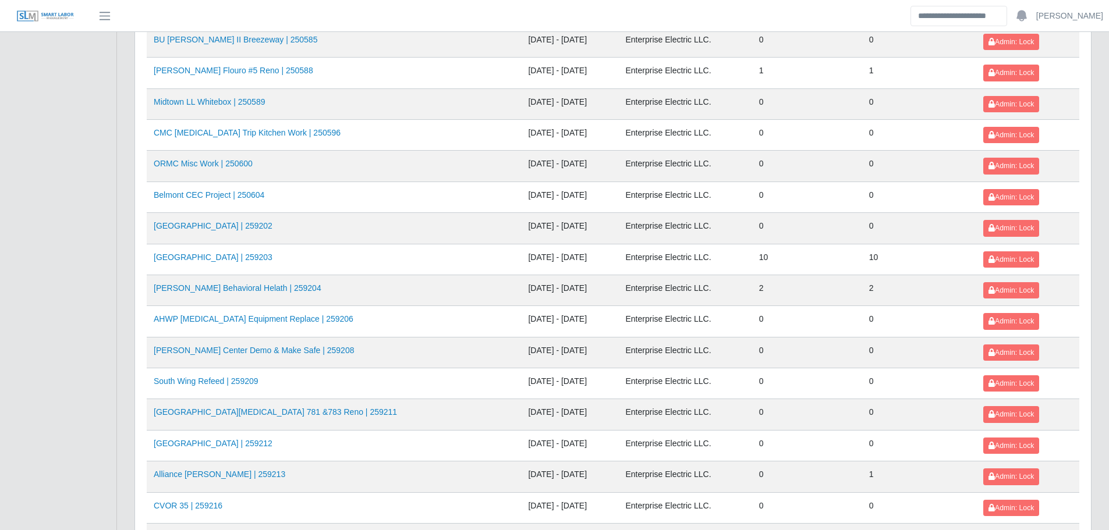
scroll to position [1255, 0]
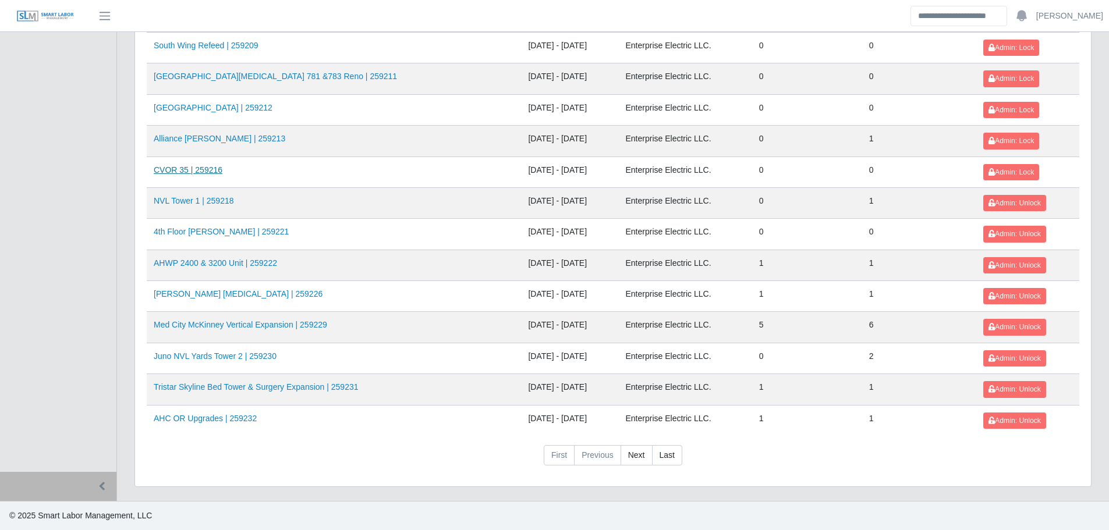
click at [206, 170] on link "CVOR 35 | 259216" at bounding box center [188, 169] width 69 height 9
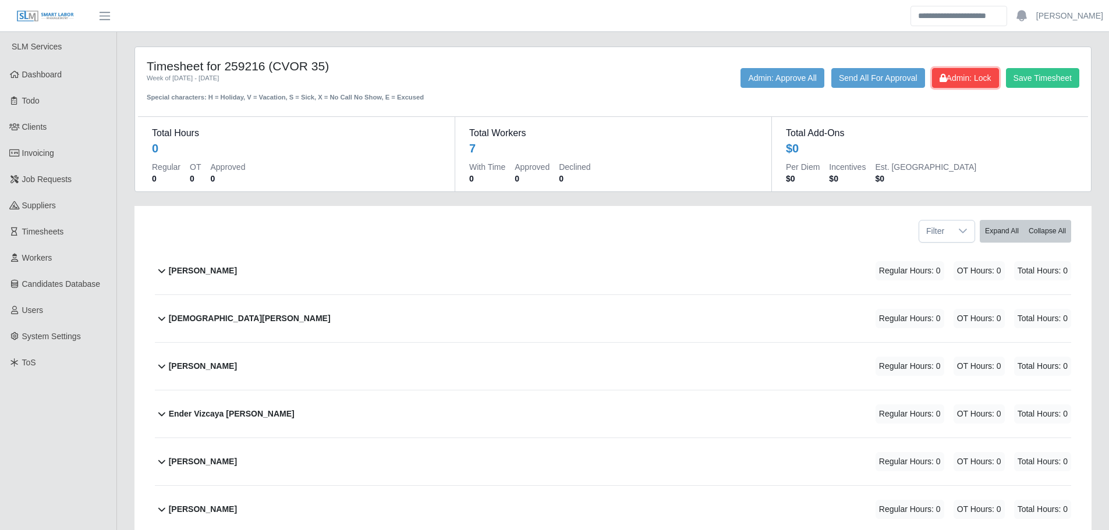
click at [983, 76] on span "Admin: Lock" at bounding box center [966, 77] width 52 height 9
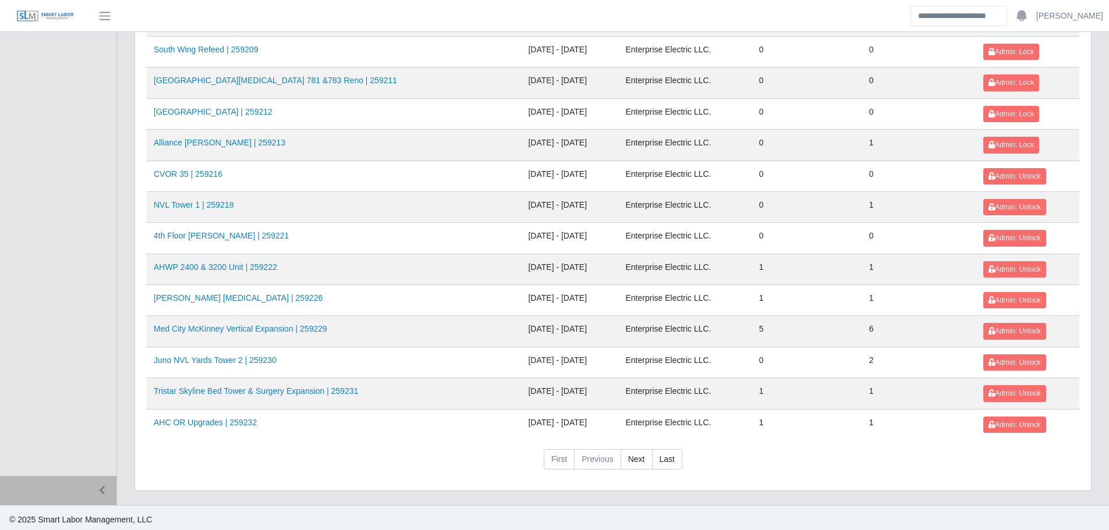
scroll to position [1255, 0]
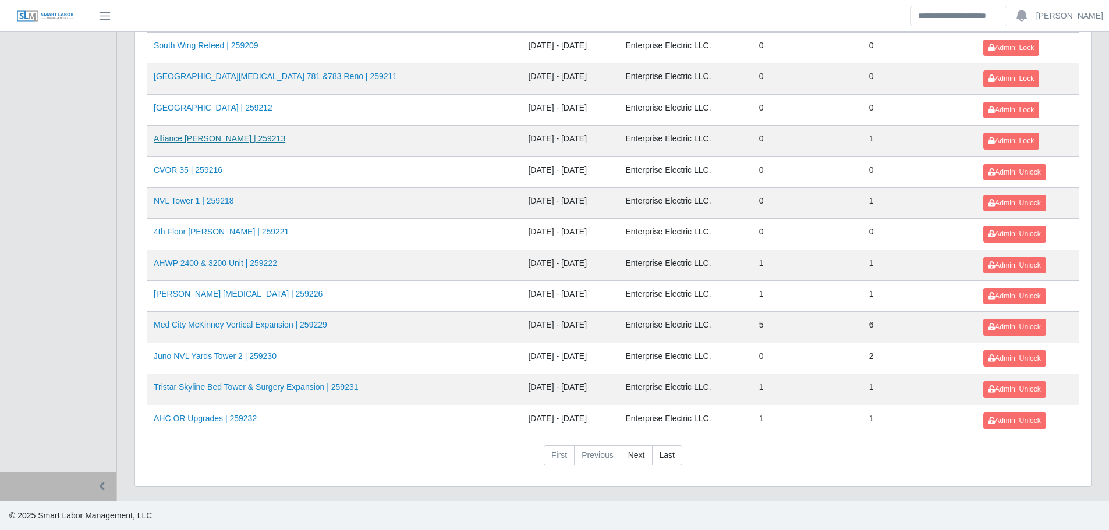
click at [221, 141] on link "Alliance [PERSON_NAME] | 259213" at bounding box center [220, 138] width 132 height 9
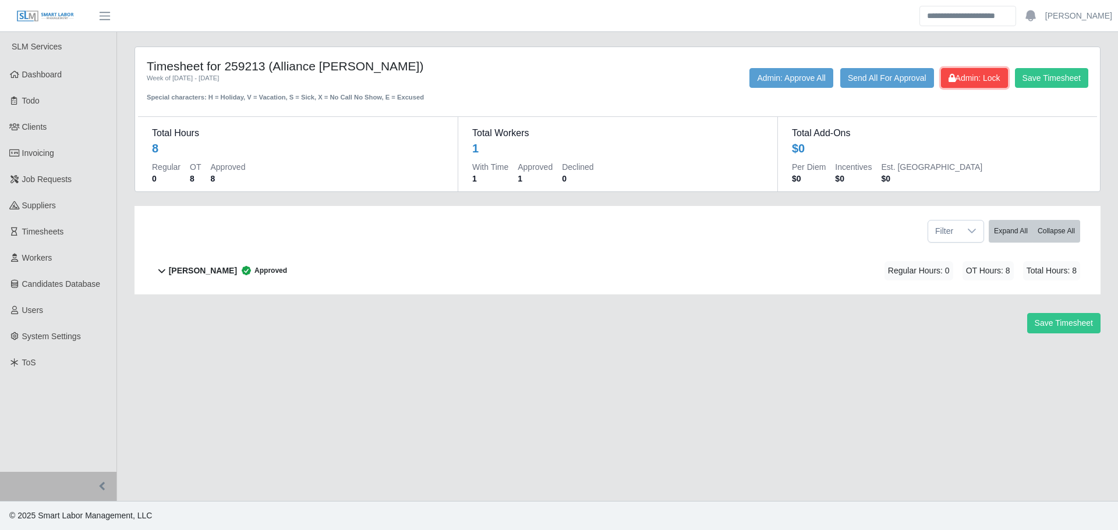
click at [985, 80] on span "Admin: Lock" at bounding box center [974, 77] width 52 height 9
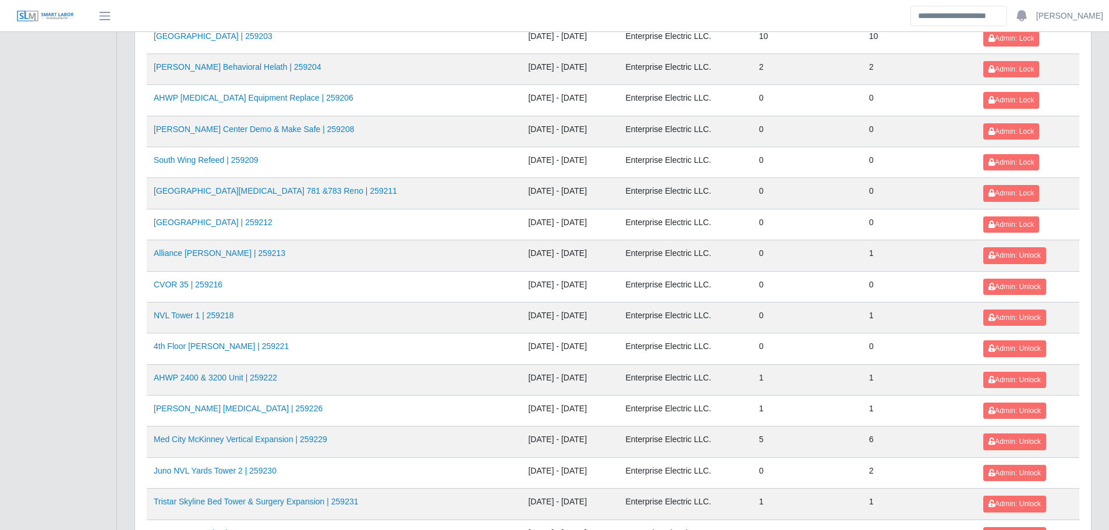
scroll to position [1139, 0]
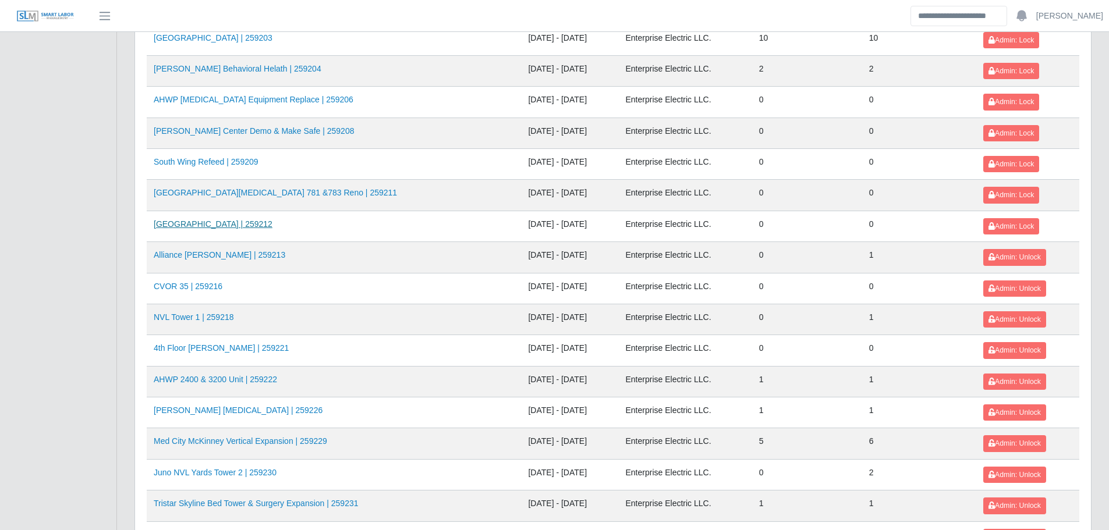
click at [228, 225] on link "[GEOGRAPHIC_DATA] | 259212" at bounding box center [213, 223] width 119 height 9
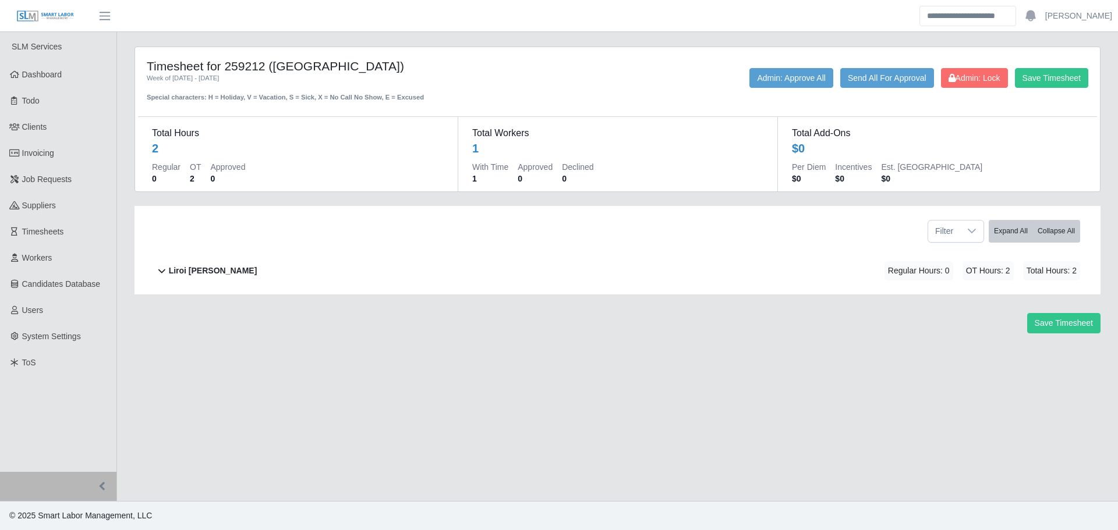
click at [331, 265] on div "Liroi Anguiano Regular Hours: 0 OT Hours: 2 Total Hours: 2" at bounding box center [624, 270] width 911 height 47
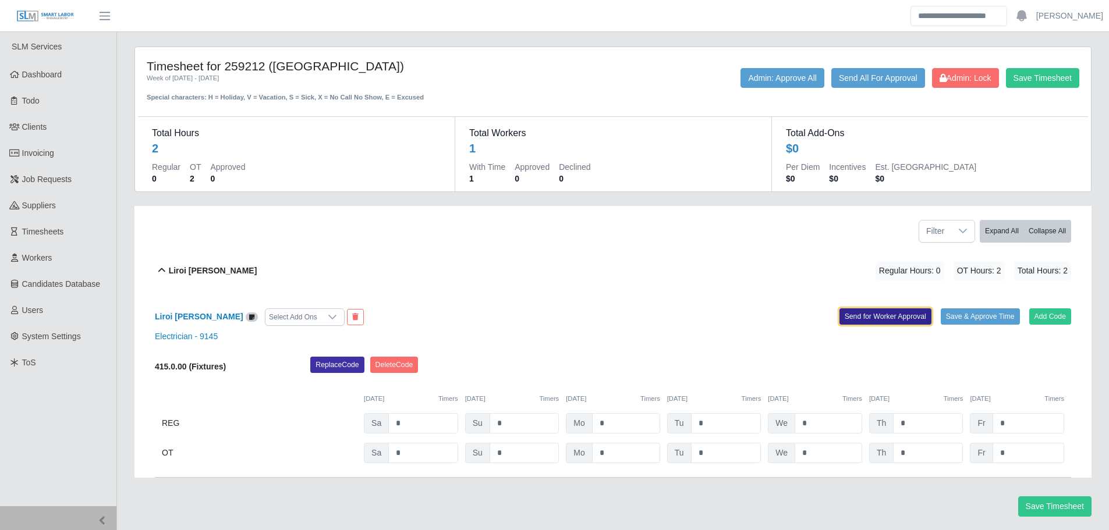
click at [894, 320] on button "Send for Worker Approval" at bounding box center [886, 317] width 92 height 16
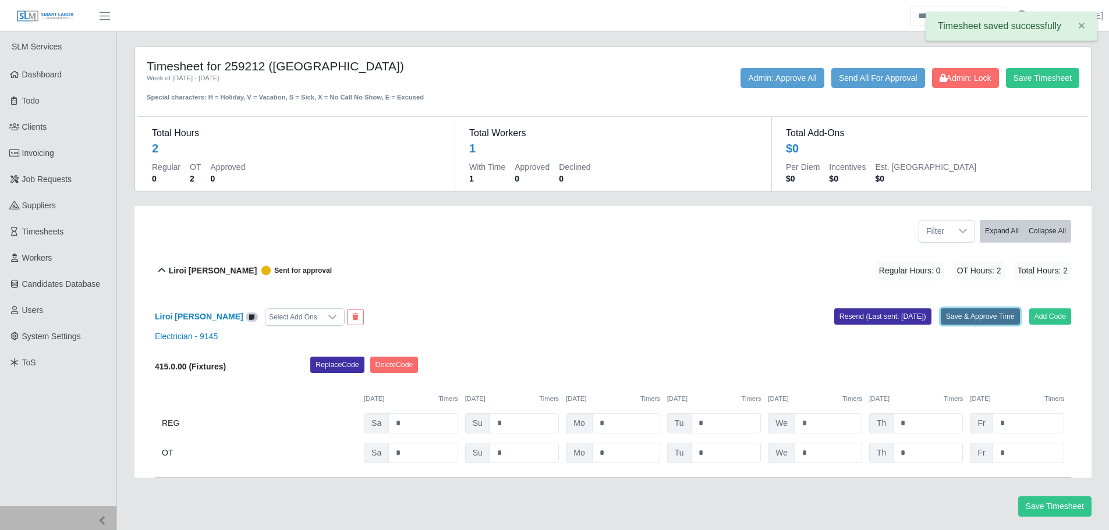
click at [983, 317] on button "Save & Approve Time" at bounding box center [980, 317] width 79 height 16
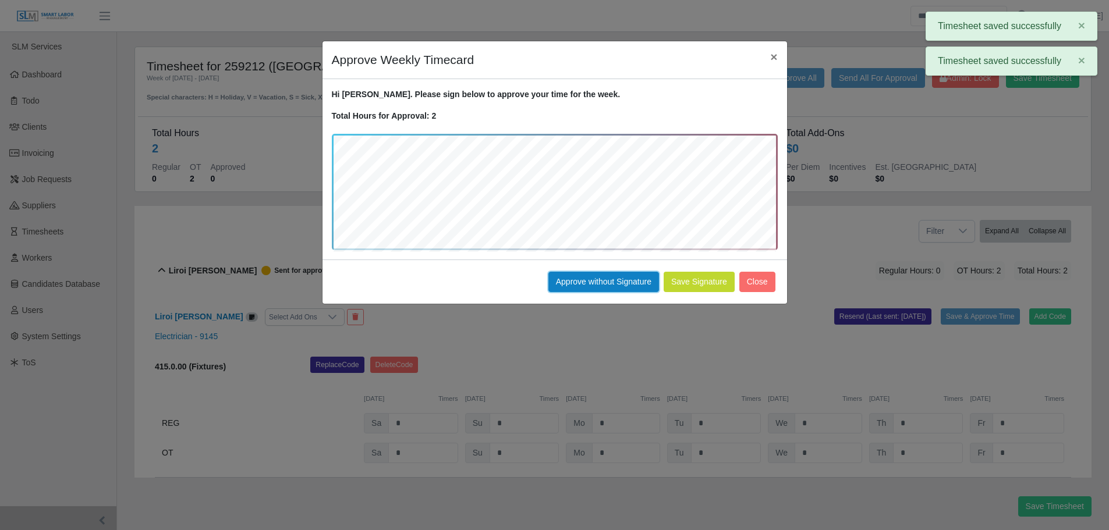
click at [592, 285] on button "Approve without Signature" at bounding box center [603, 282] width 111 height 20
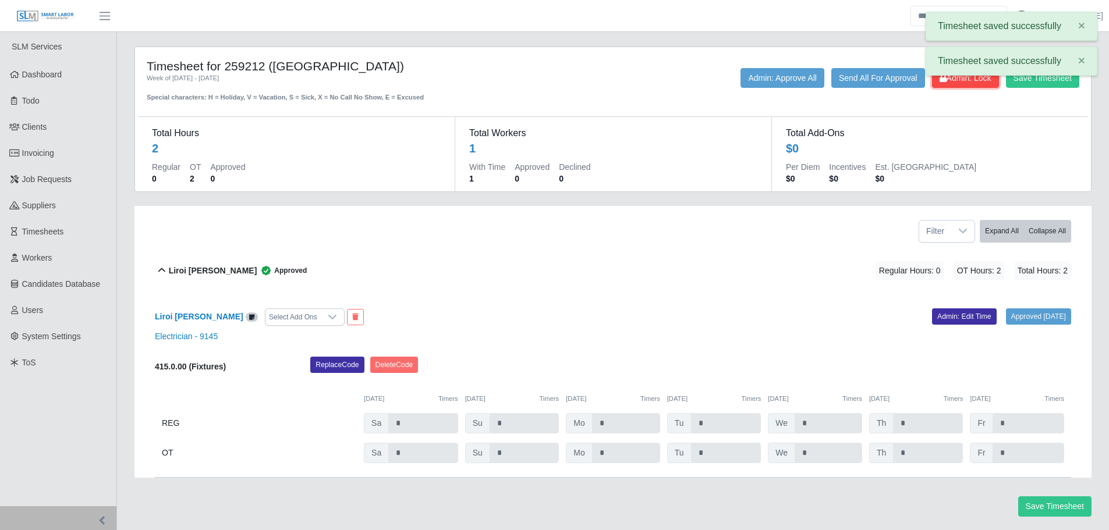
click at [954, 82] on span "Admin: Lock" at bounding box center [966, 77] width 52 height 9
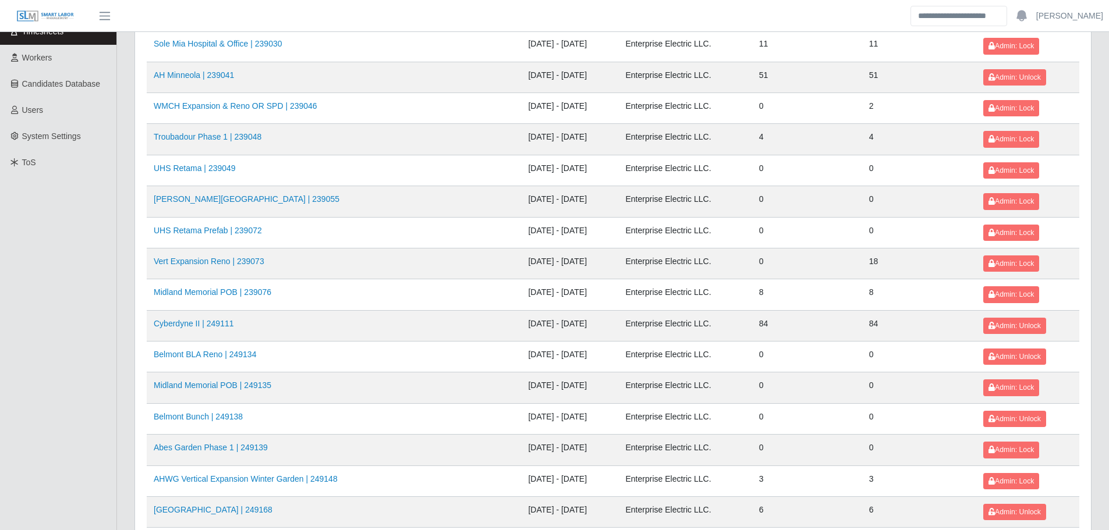
scroll to position [1255, 0]
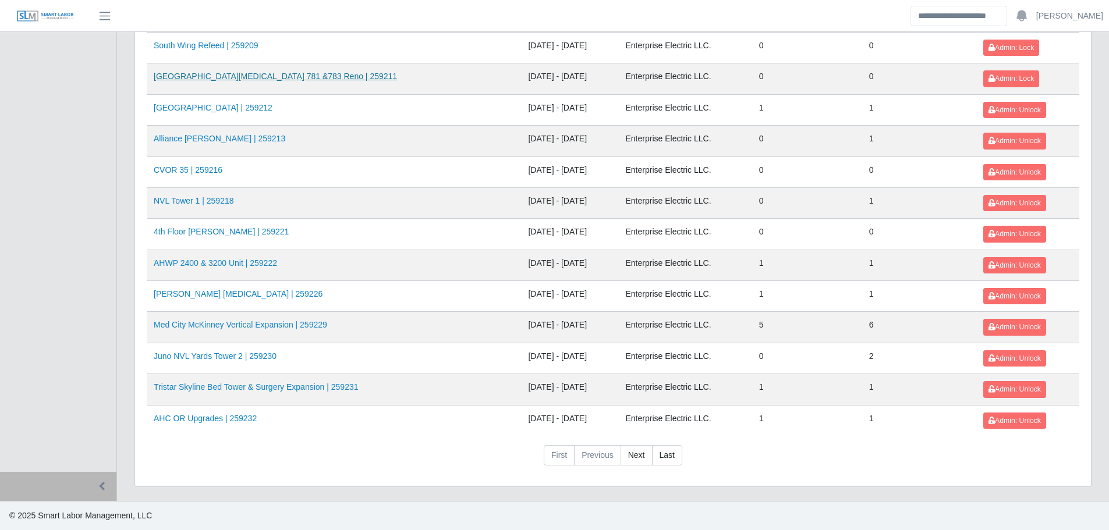
click at [196, 76] on link "[GEOGRAPHIC_DATA][MEDICAL_DATA] 781 &783 Reno | 259211" at bounding box center [275, 76] width 243 height 9
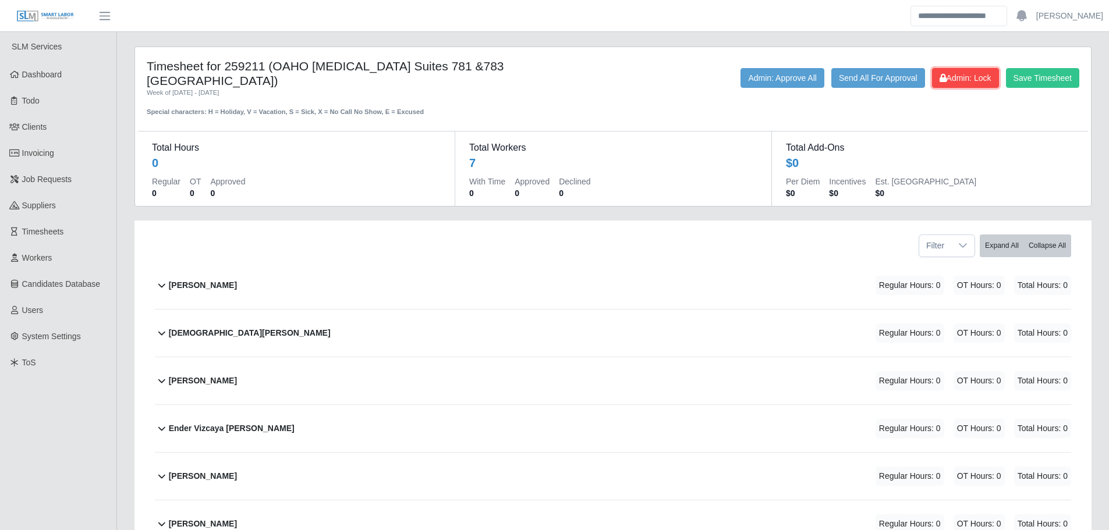
click at [970, 76] on span "Admin: Lock" at bounding box center [966, 77] width 52 height 9
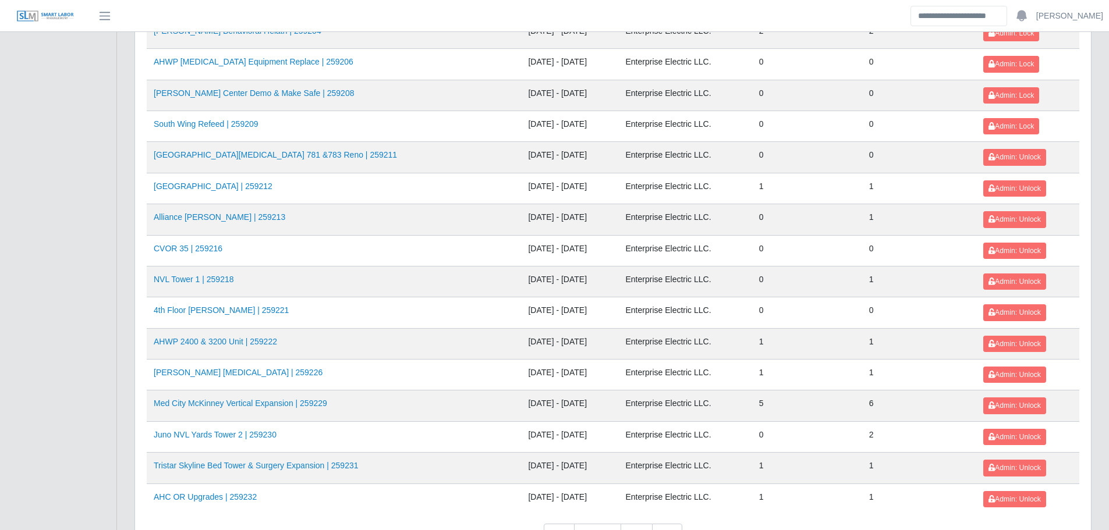
scroll to position [1139, 0]
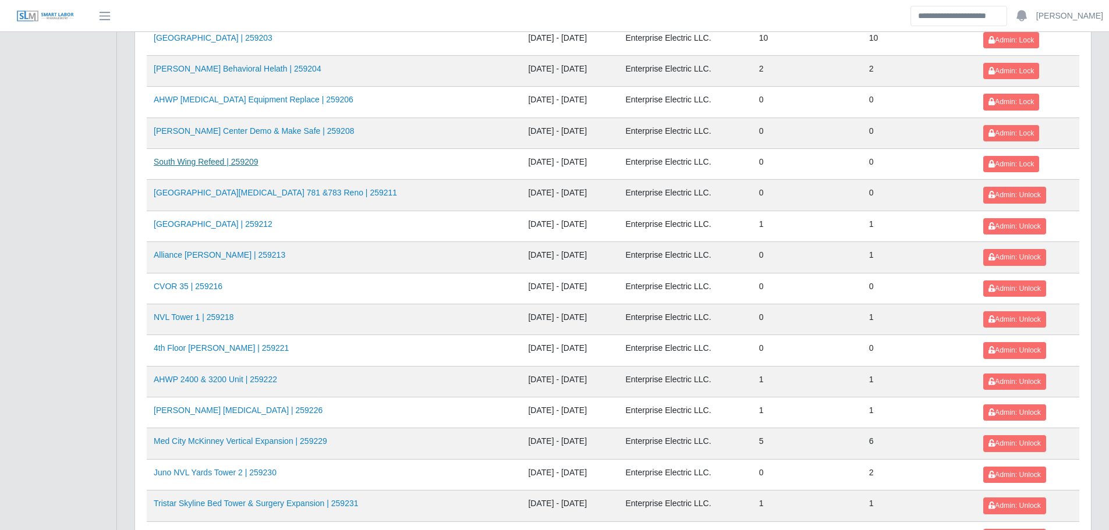
click at [226, 165] on link "South Wing Refeed | 259209" at bounding box center [206, 161] width 105 height 9
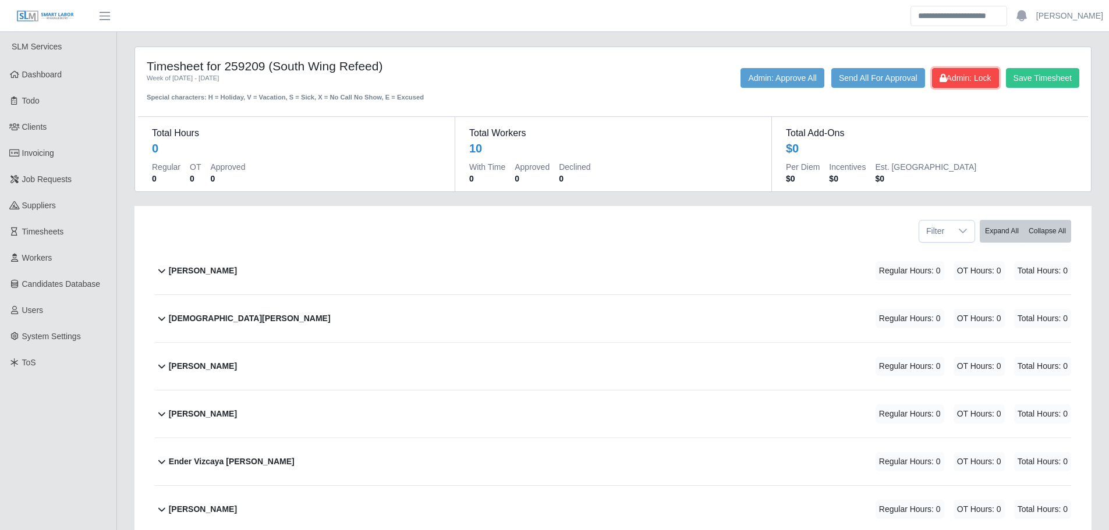
click at [957, 82] on span "Admin: Lock" at bounding box center [966, 77] width 52 height 9
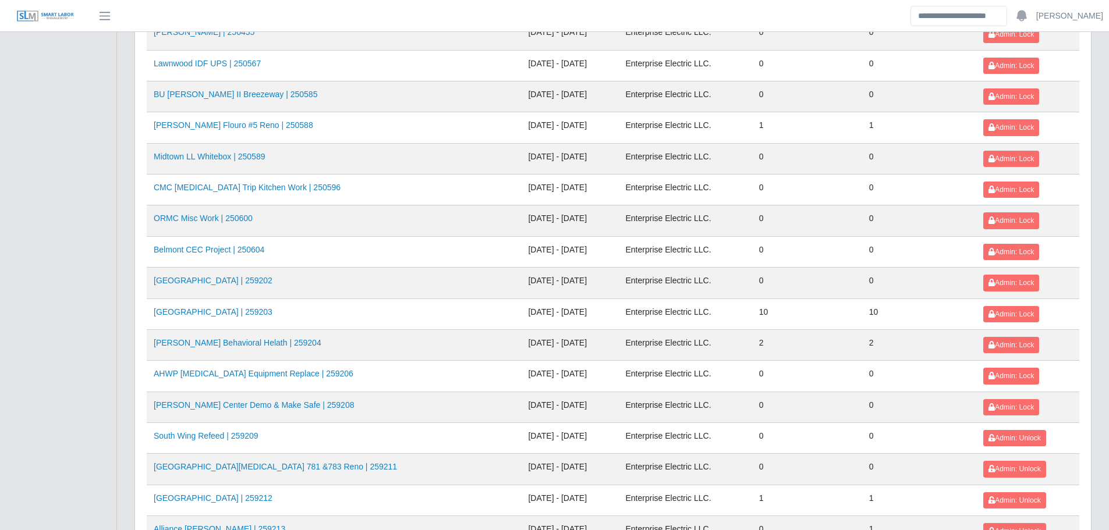
scroll to position [964, 0]
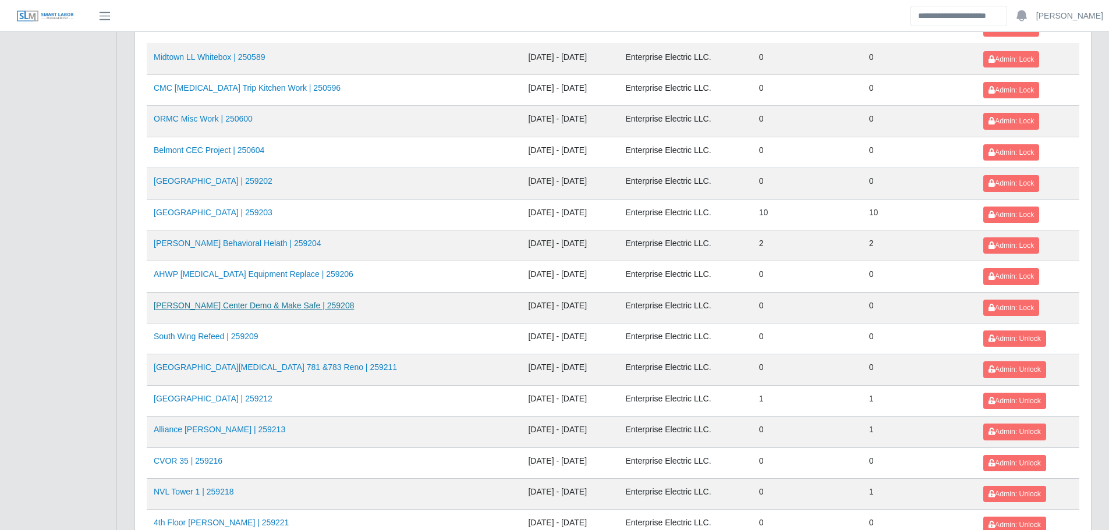
click at [210, 304] on link "VU Seigenthaler Center Demo & Make Safe | 259208" at bounding box center [254, 305] width 200 height 9
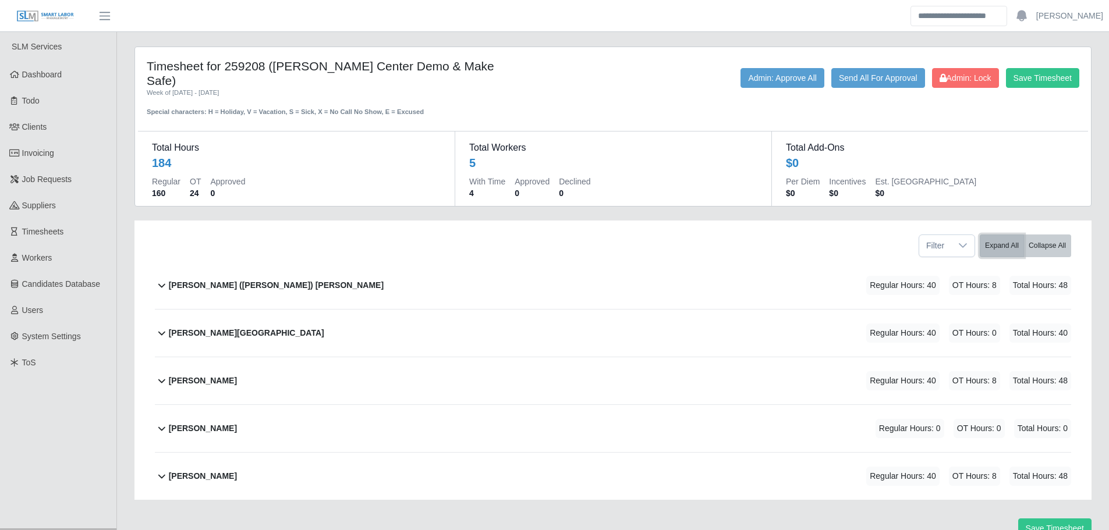
click at [1001, 235] on button "Expand All" at bounding box center [1002, 246] width 44 height 23
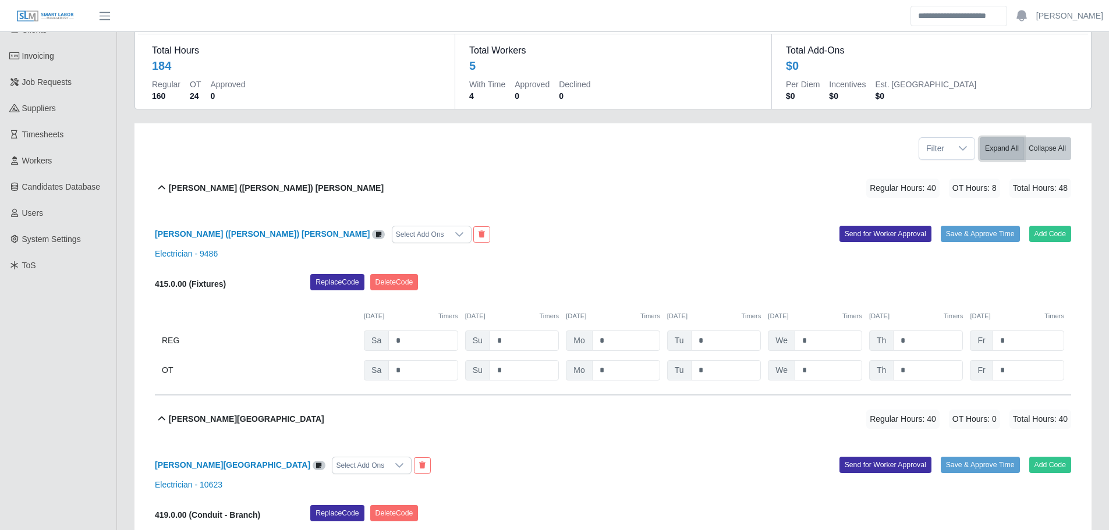
scroll to position [116, 0]
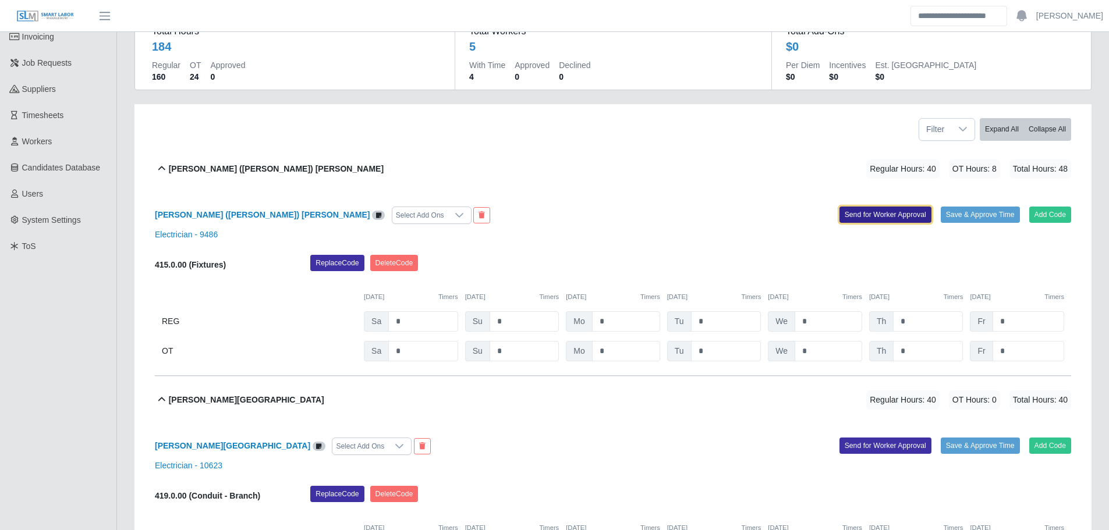
click at [902, 207] on button "Send for Worker Approval" at bounding box center [886, 215] width 92 height 16
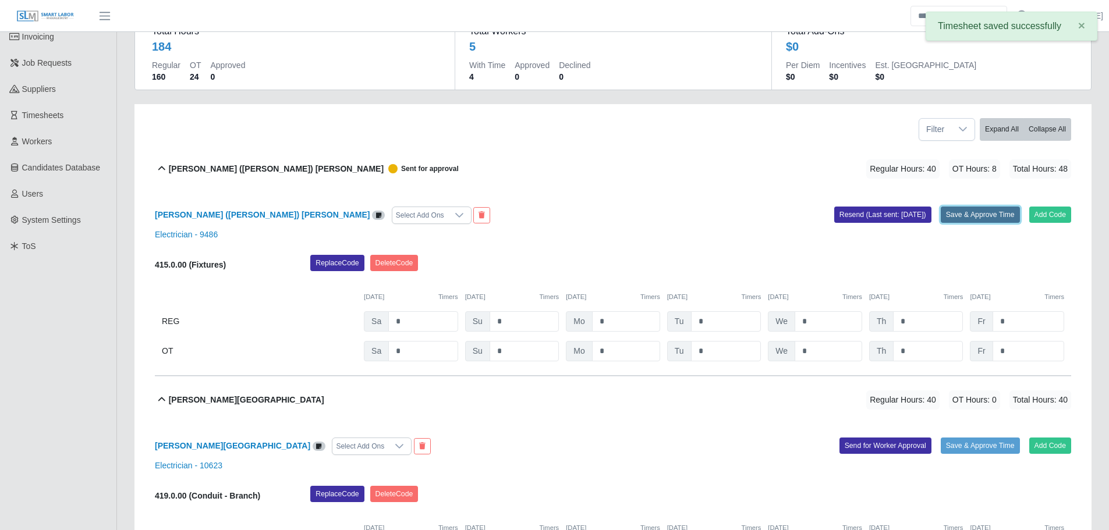
click at [979, 207] on button "Save & Approve Time" at bounding box center [980, 215] width 79 height 16
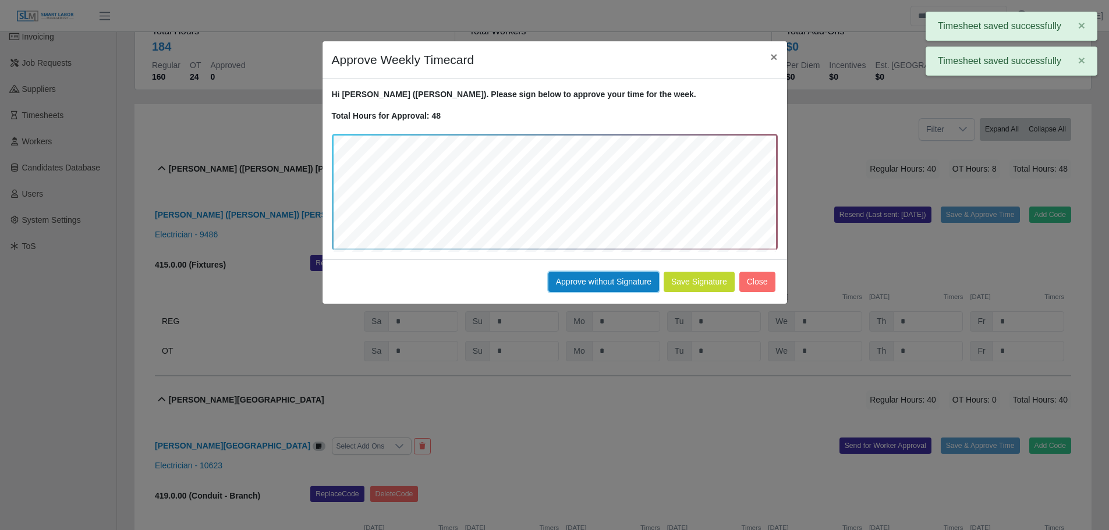
click at [594, 287] on button "Approve without Signature" at bounding box center [603, 282] width 111 height 20
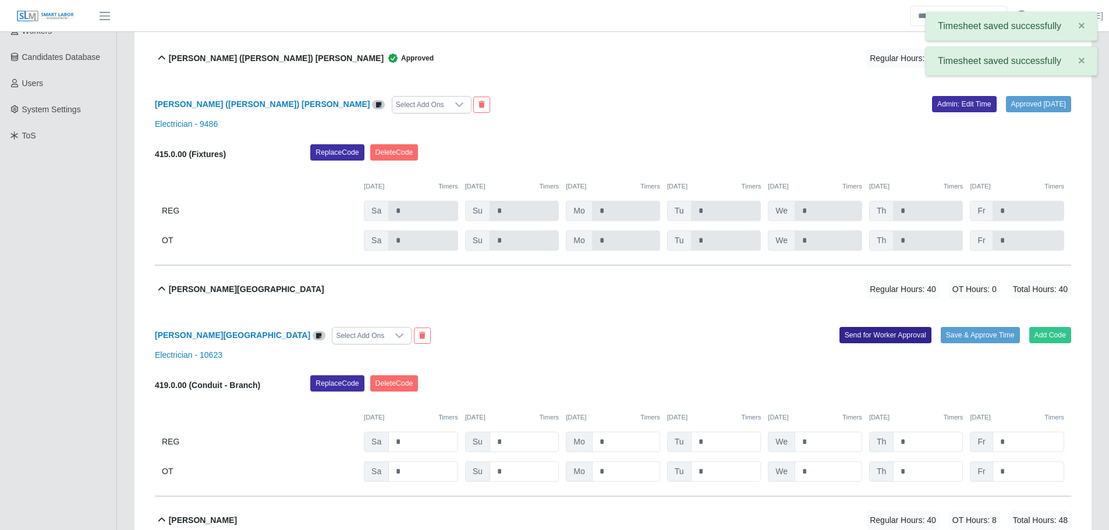
scroll to position [233, 0]
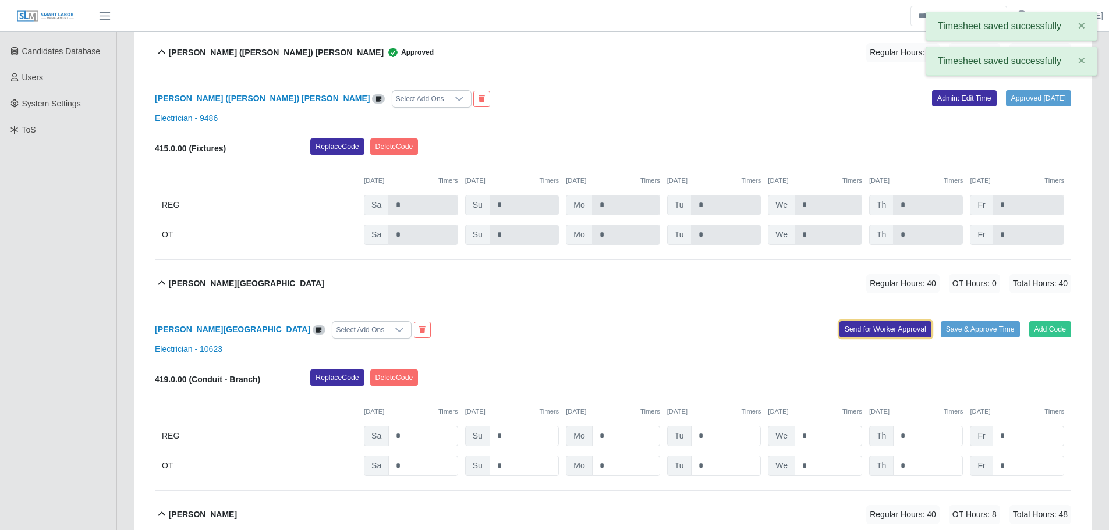
drag, startPoint x: 870, startPoint y: 318, endPoint x: 955, endPoint y: 325, distance: 85.3
click at [870, 321] on button "Send for Worker Approval" at bounding box center [886, 329] width 92 height 16
click at [977, 321] on button "Save & Approve Time" at bounding box center [980, 329] width 79 height 16
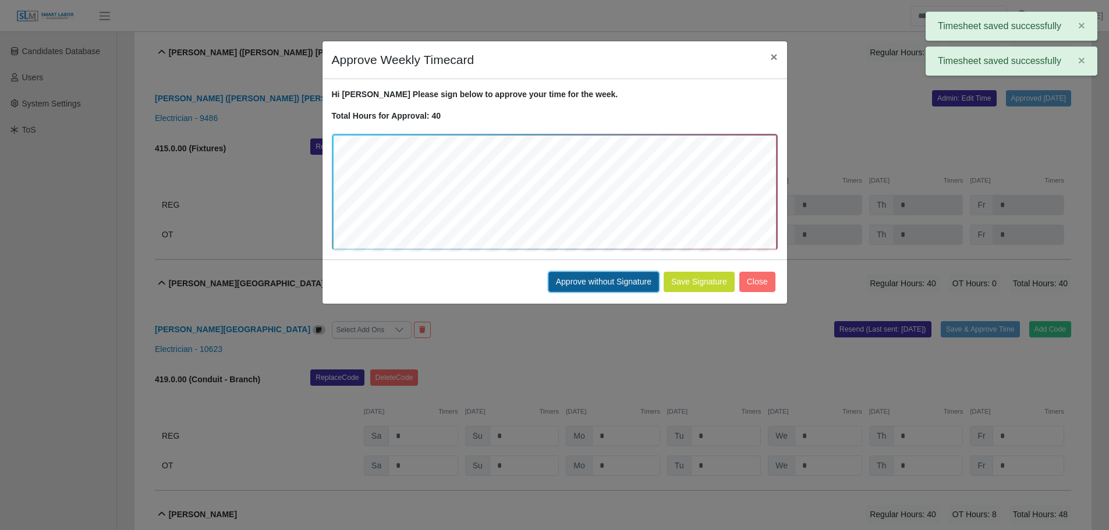
click at [607, 276] on button "Approve without Signature" at bounding box center [603, 282] width 111 height 20
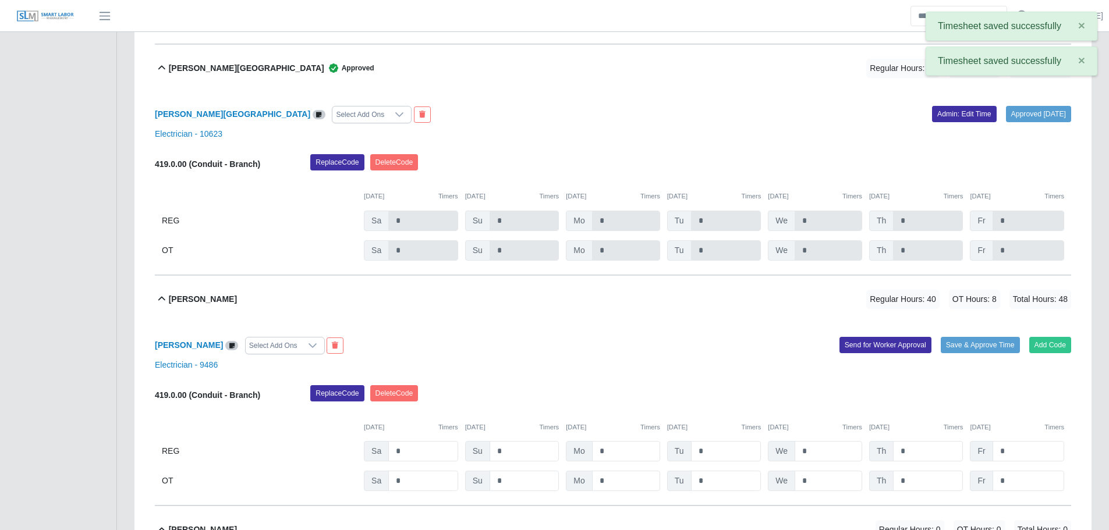
scroll to position [524, 0]
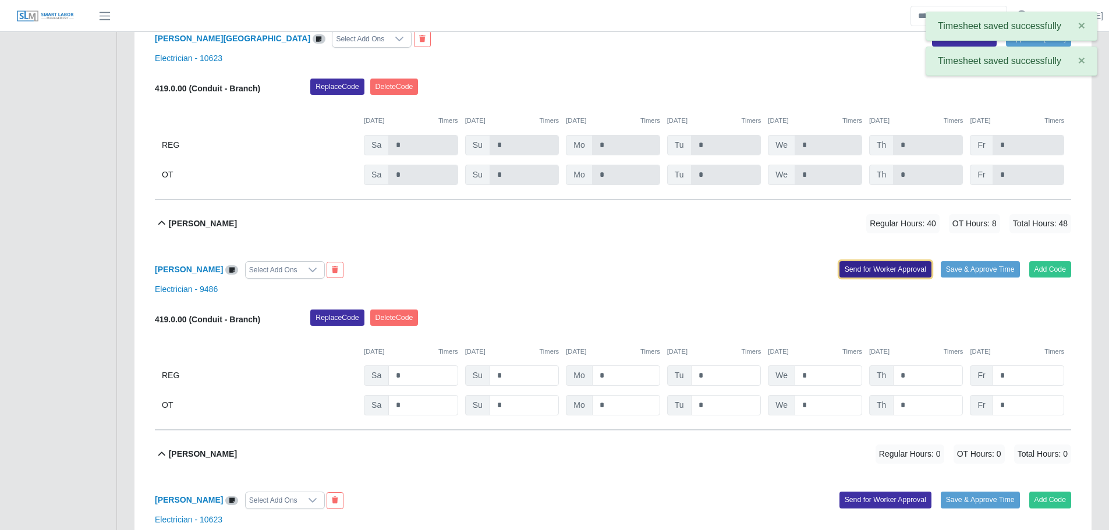
click at [854, 261] on button "Send for Worker Approval" at bounding box center [886, 269] width 92 height 16
click at [975, 261] on button "Save & Approve Time" at bounding box center [980, 269] width 79 height 16
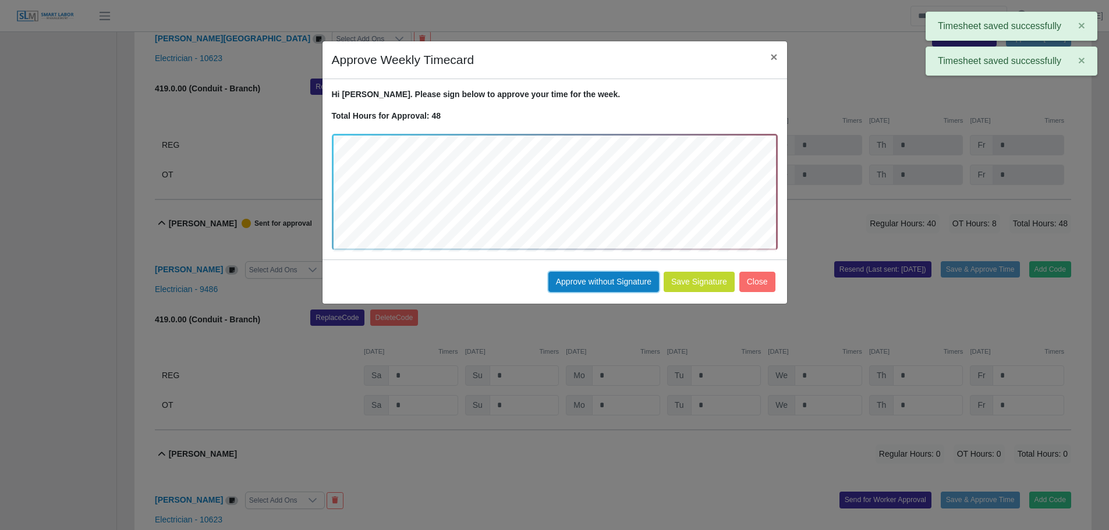
click at [600, 282] on button "Approve without Signature" at bounding box center [603, 282] width 111 height 20
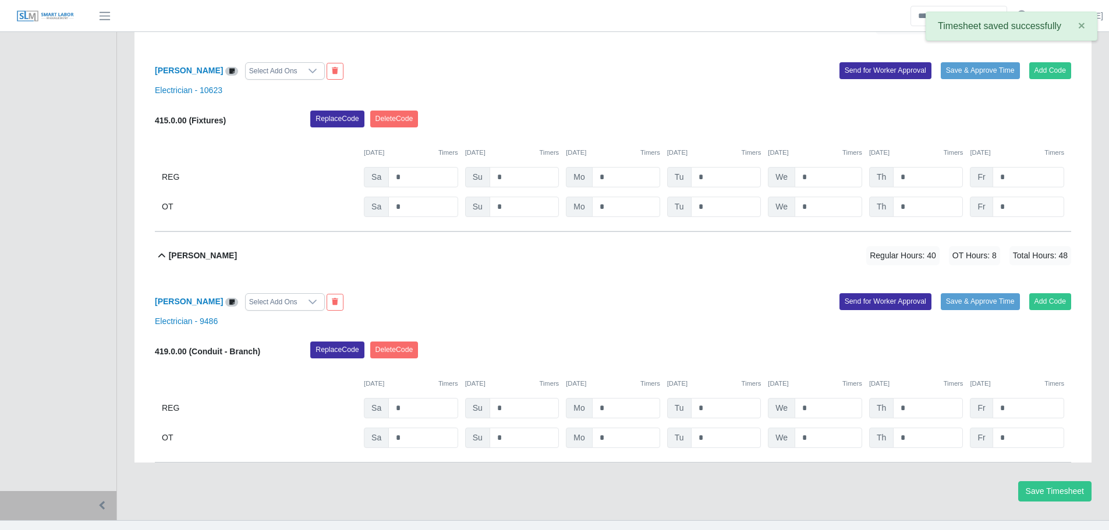
scroll to position [960, 0]
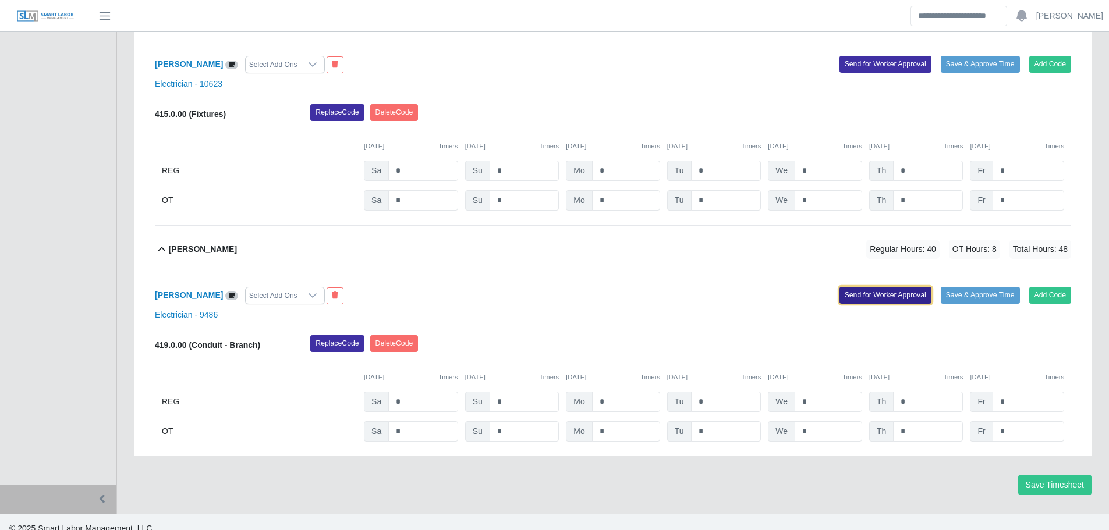
click at [859, 287] on button "Send for Worker Approval" at bounding box center [886, 295] width 92 height 16
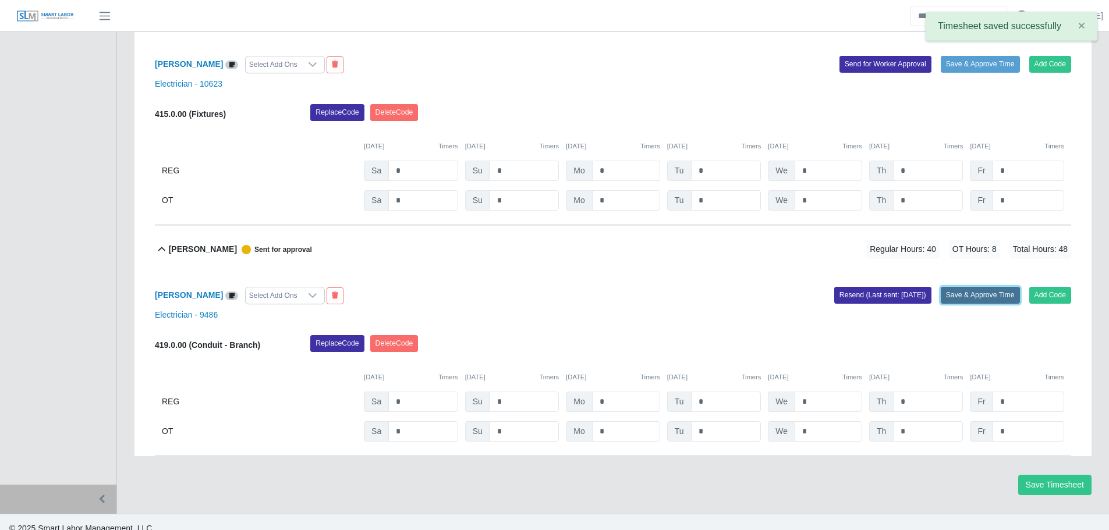
click at [973, 287] on button "Save & Approve Time" at bounding box center [980, 295] width 79 height 16
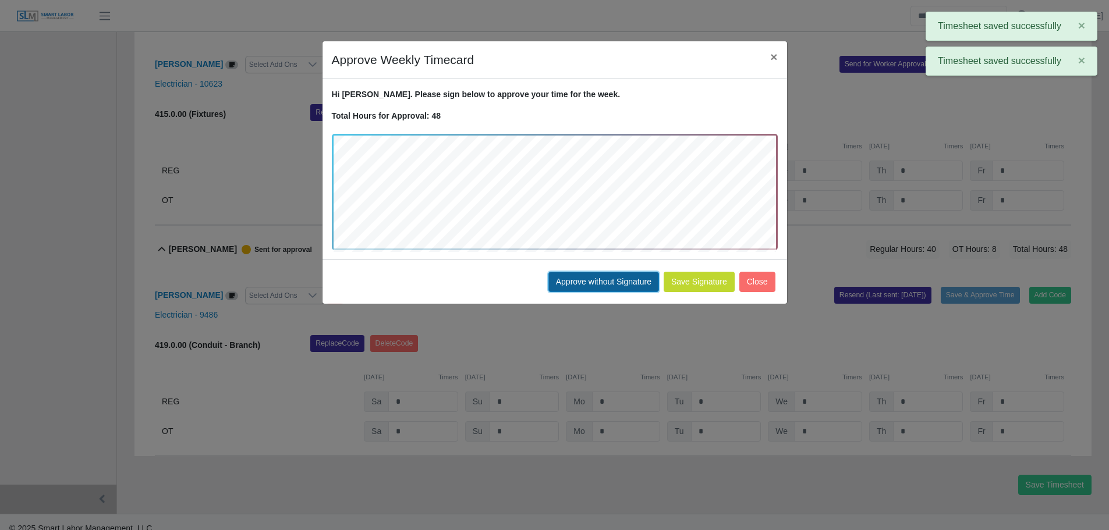
click at [611, 284] on button "Approve without Signature" at bounding box center [603, 282] width 111 height 20
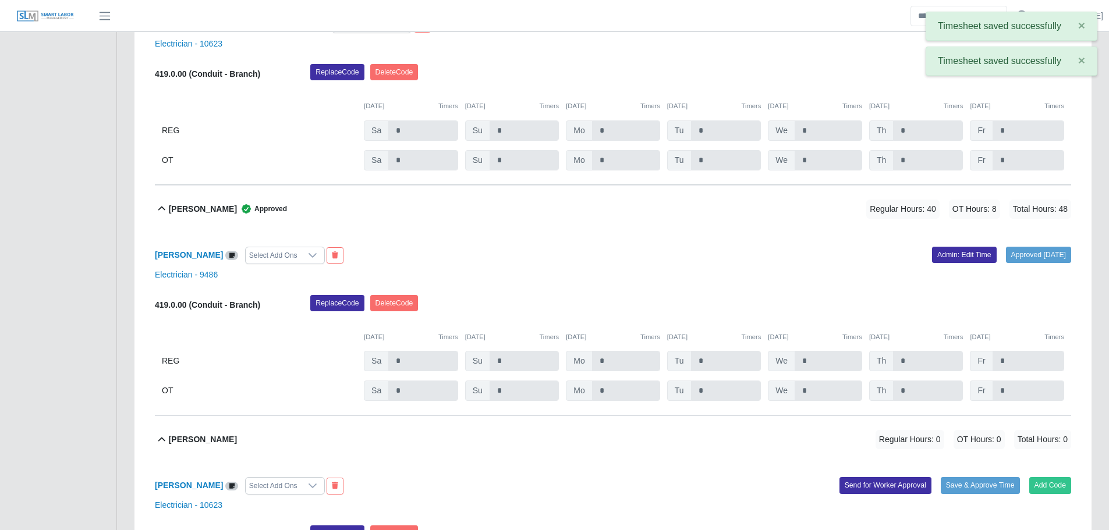
scroll to position [0, 0]
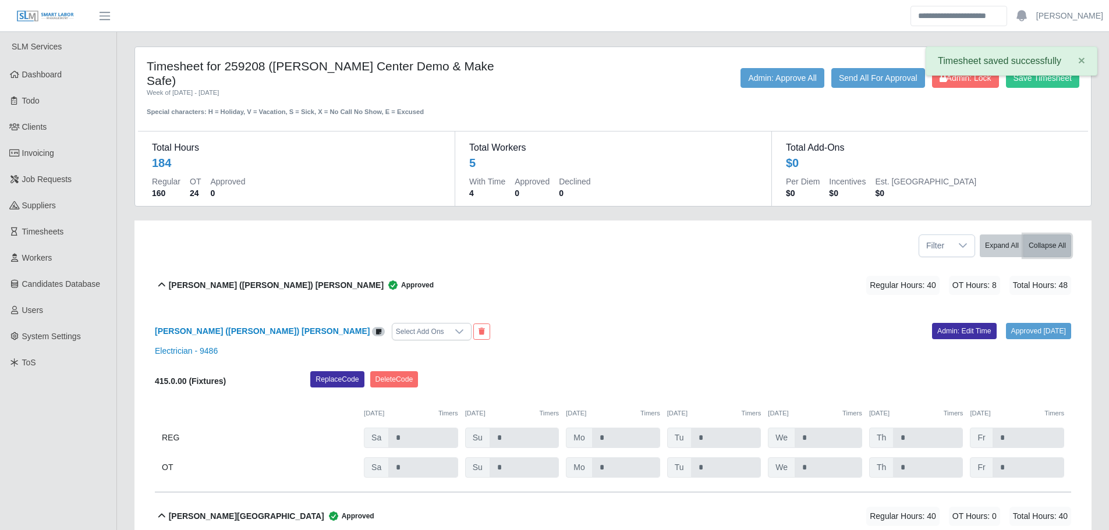
click at [1042, 235] on button "Collapse All" at bounding box center [1047, 246] width 48 height 23
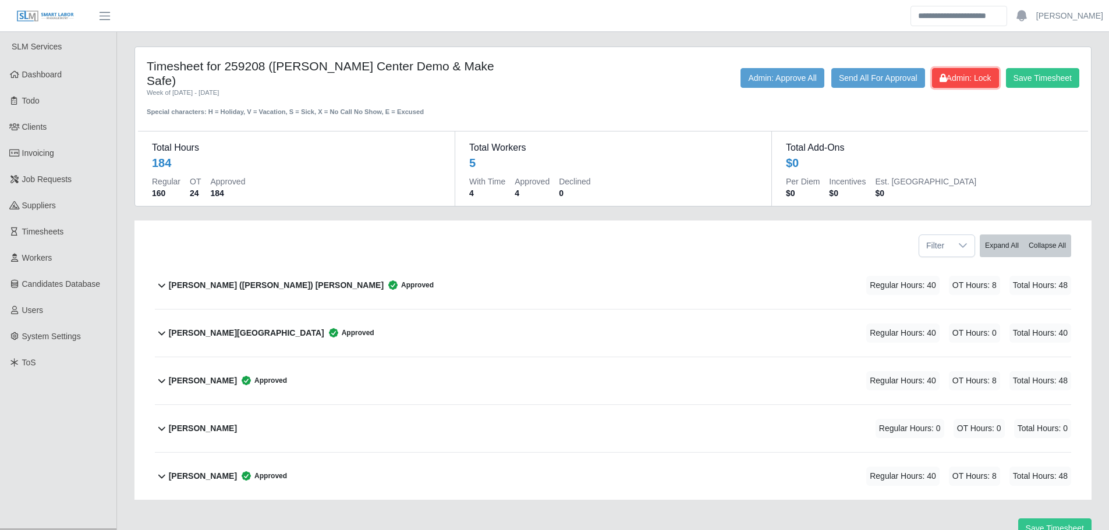
click at [980, 75] on span "Admin: Lock" at bounding box center [966, 77] width 52 height 9
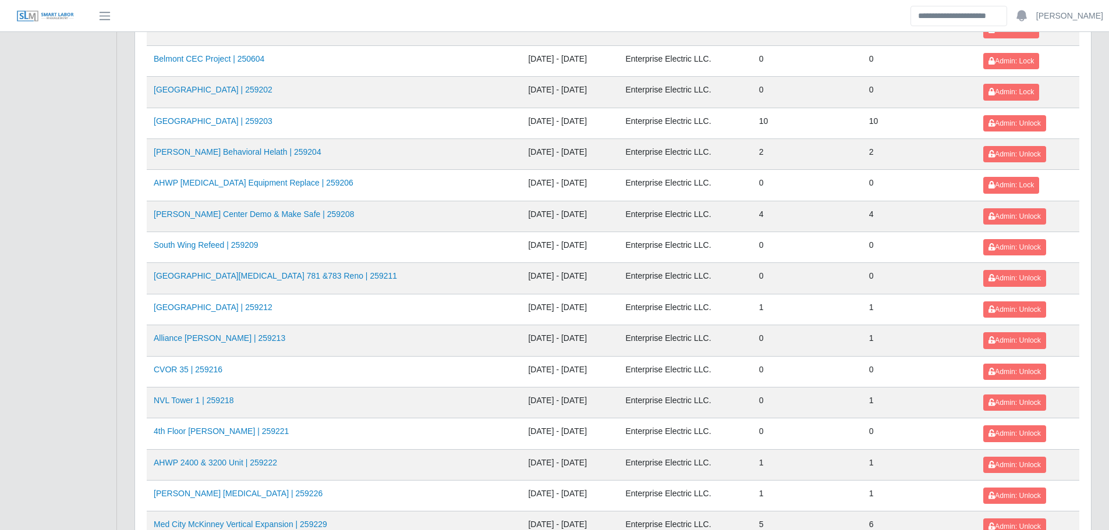
scroll to position [1022, 0]
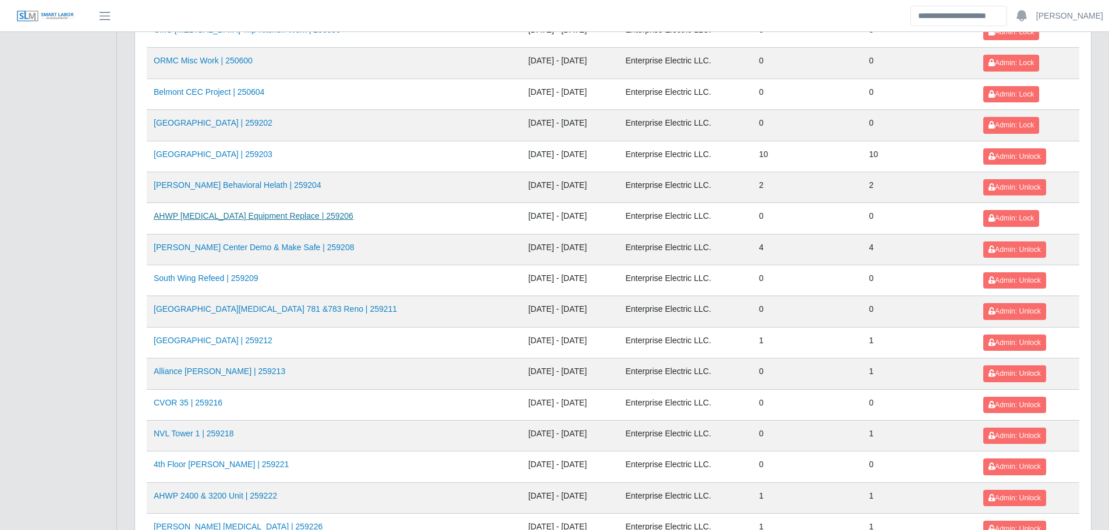
click at [208, 217] on link "AHWP Fluoroscopy Equipment Replace | 259206" at bounding box center [254, 215] width 200 height 9
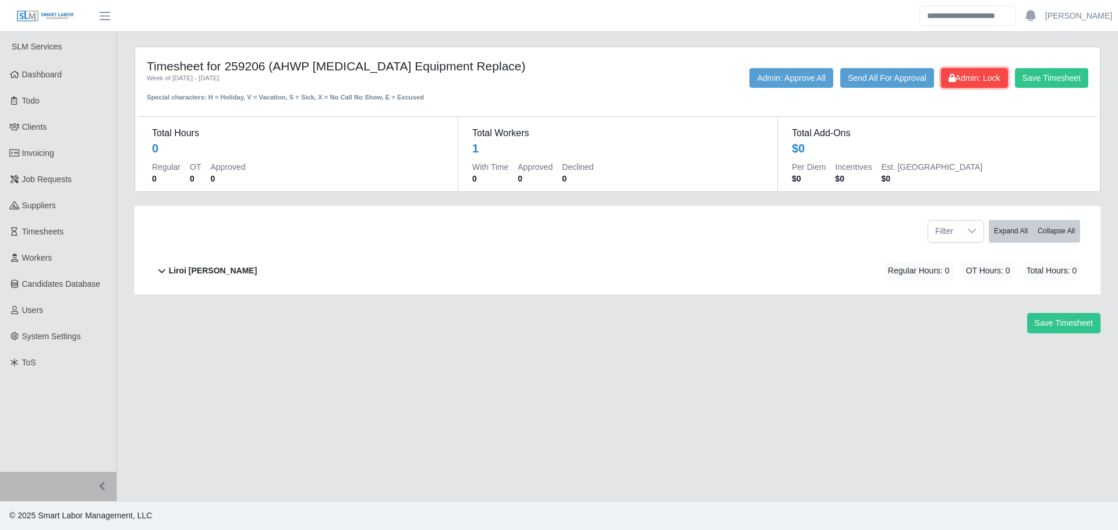
click at [958, 82] on span "Admin: Lock" at bounding box center [974, 77] width 52 height 9
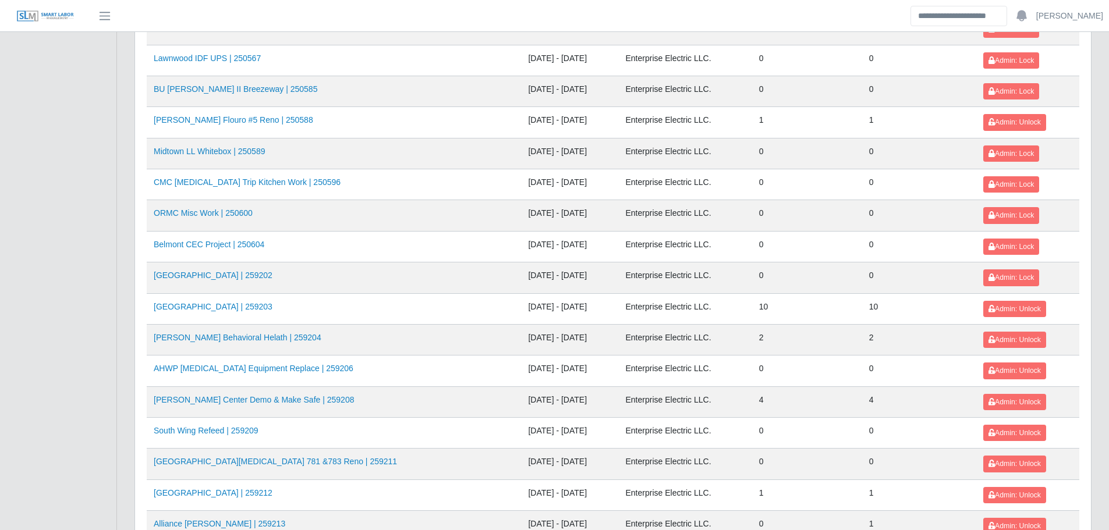
scroll to position [848, 0]
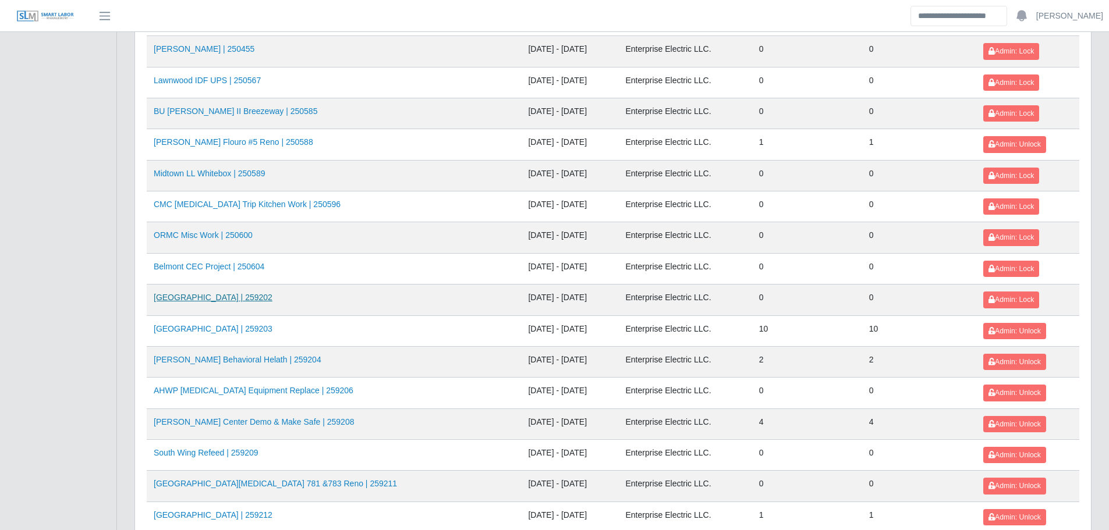
click at [218, 297] on link "[GEOGRAPHIC_DATA] | 259202" at bounding box center [213, 297] width 119 height 9
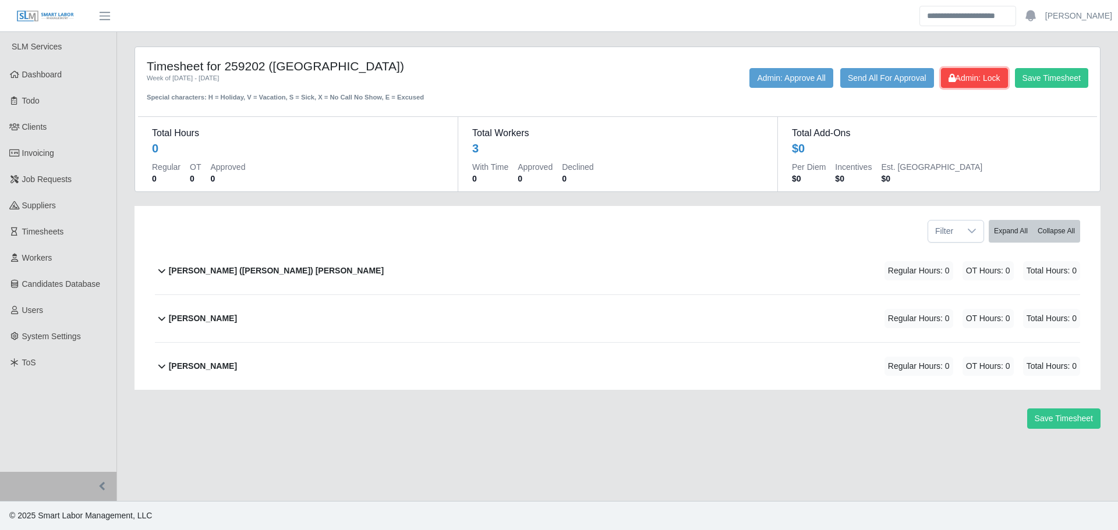
click at [989, 79] on span "Admin: Lock" at bounding box center [974, 77] width 52 height 9
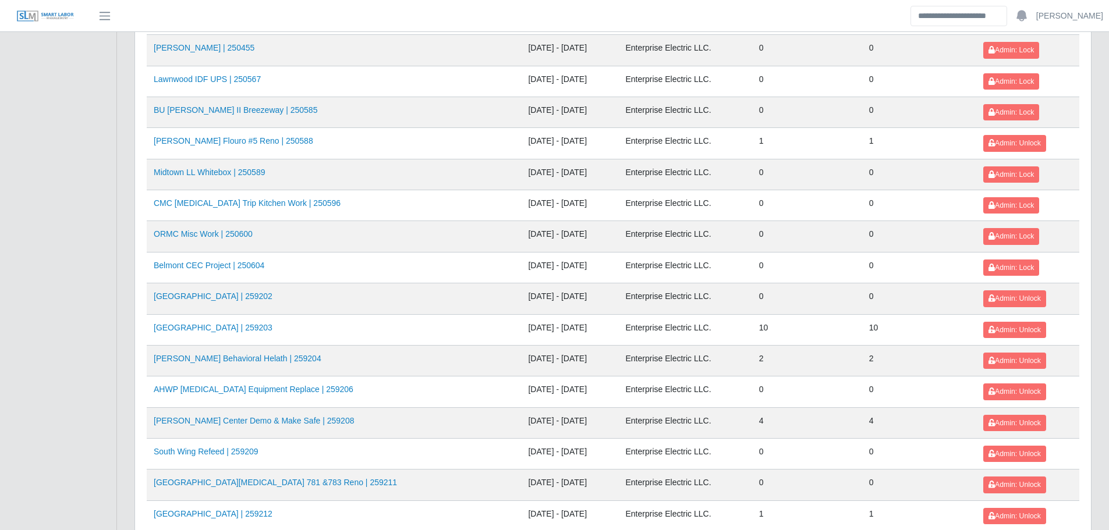
scroll to position [848, 0]
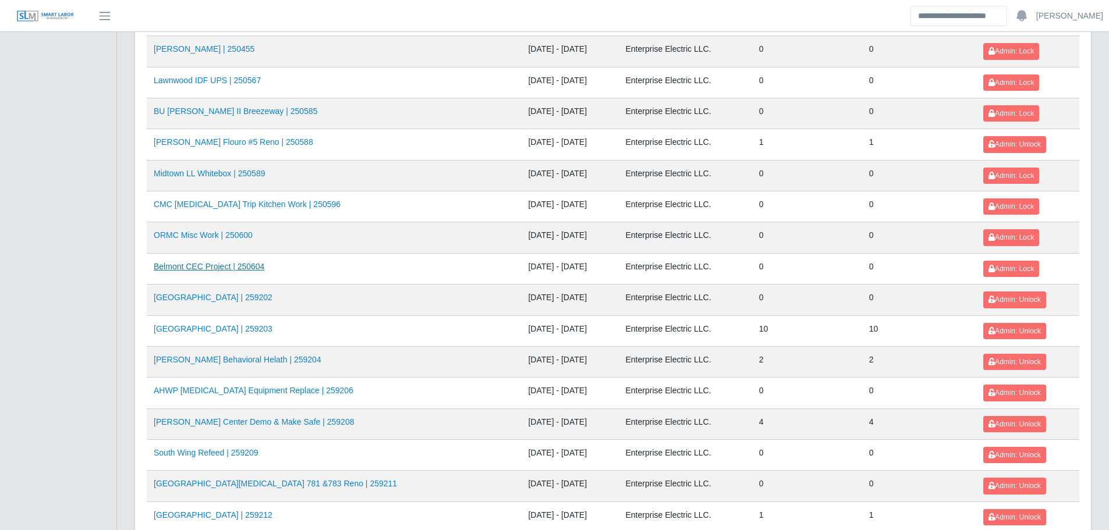
click at [204, 266] on link "Belmont CEC Project | 250604" at bounding box center [209, 266] width 111 height 9
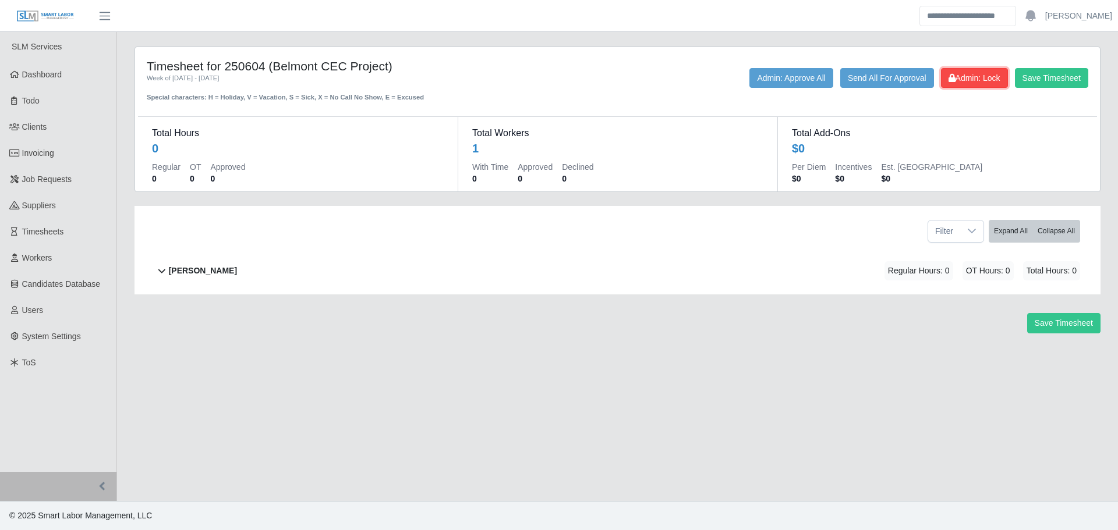
click at [954, 75] on span "Admin: Lock" at bounding box center [974, 77] width 52 height 9
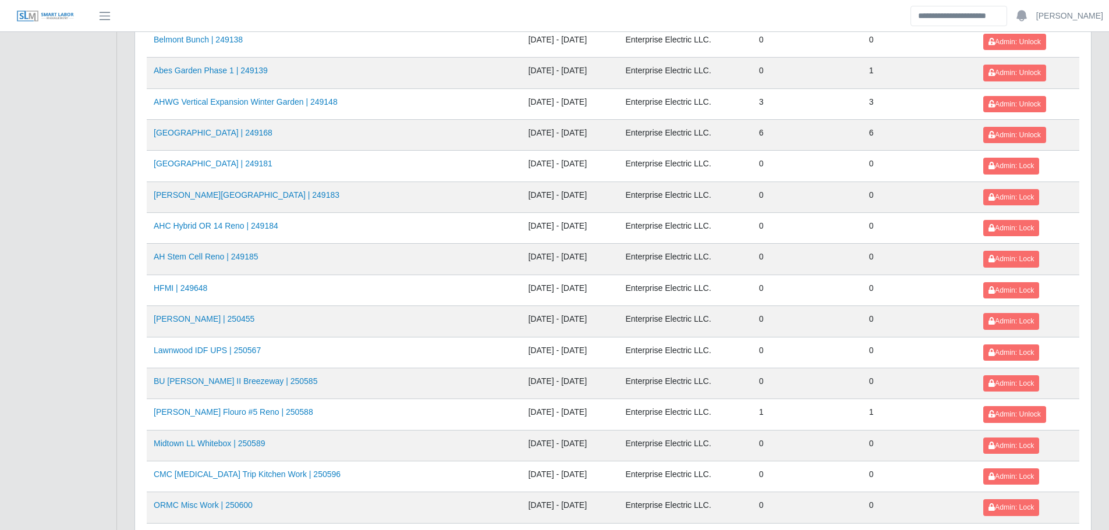
scroll to position [582, 0]
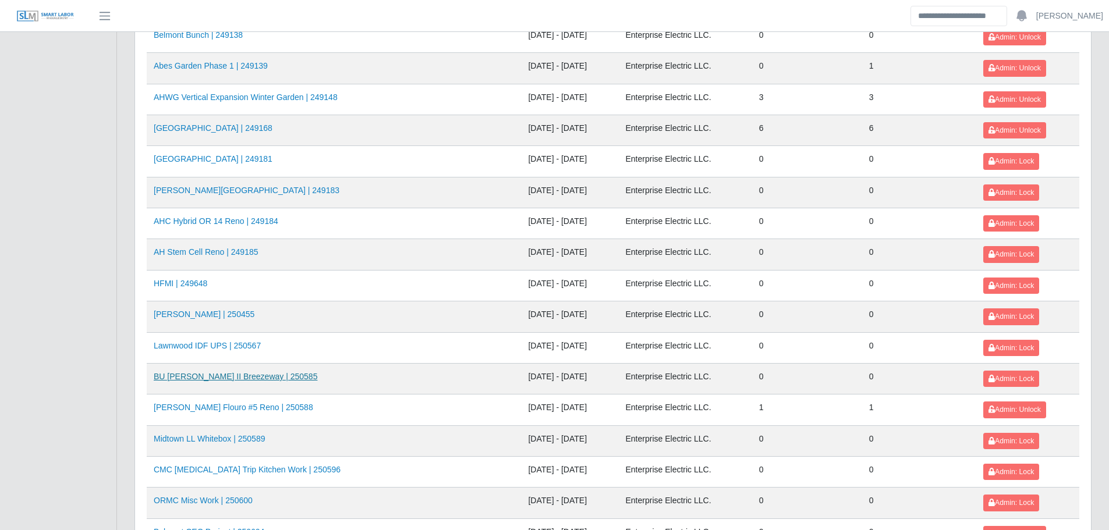
click at [251, 378] on link "BU [PERSON_NAME] II Breezeway | 250585" at bounding box center [236, 376] width 164 height 9
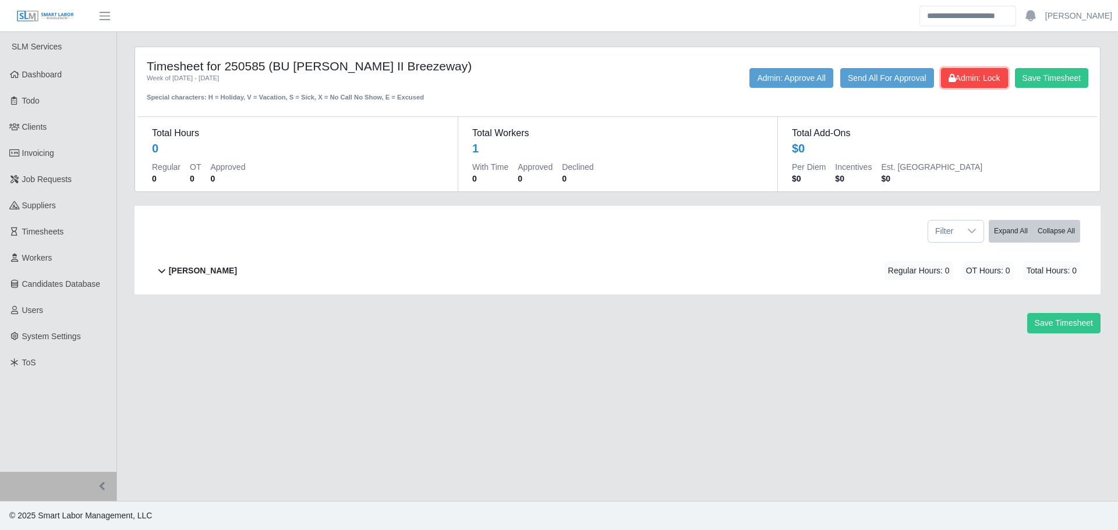
drag, startPoint x: 970, startPoint y: 75, endPoint x: 713, endPoint y: 88, distance: 257.6
click at [969, 75] on span "Admin: Lock" at bounding box center [974, 77] width 52 height 9
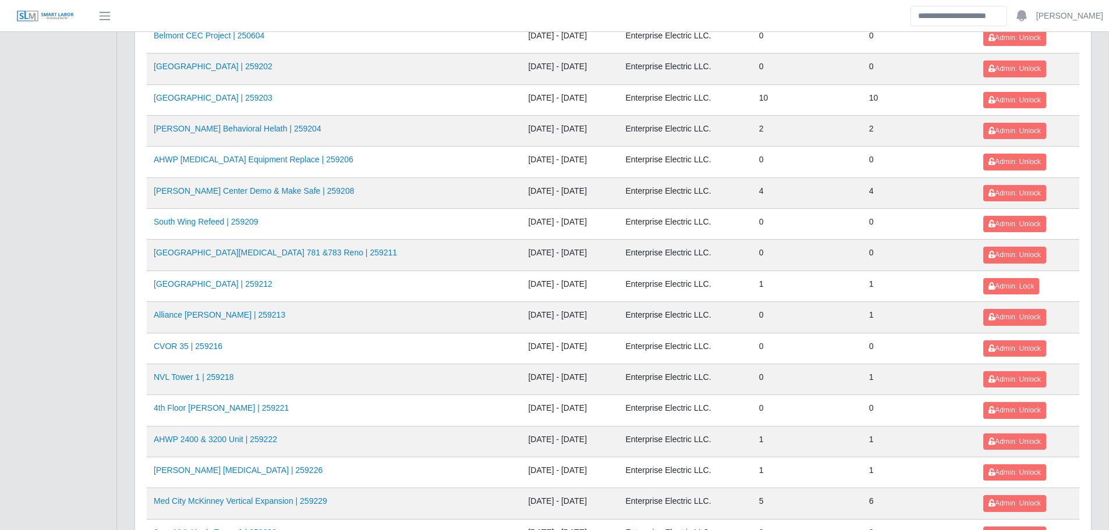
scroll to position [1081, 0]
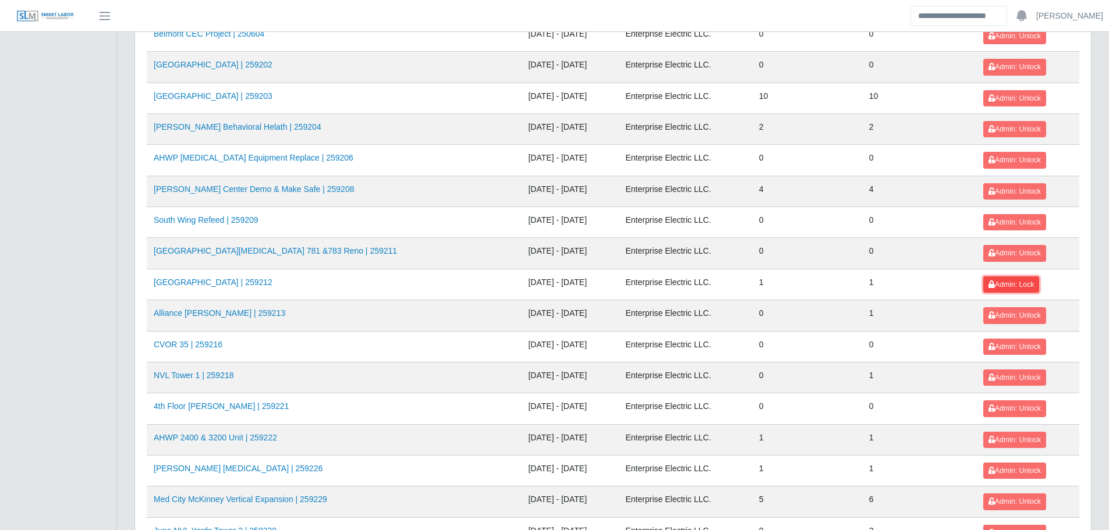
drag, startPoint x: 986, startPoint y: 286, endPoint x: 973, endPoint y: 286, distance: 12.2
click at [989, 286] on icon at bounding box center [992, 284] width 6 height 7
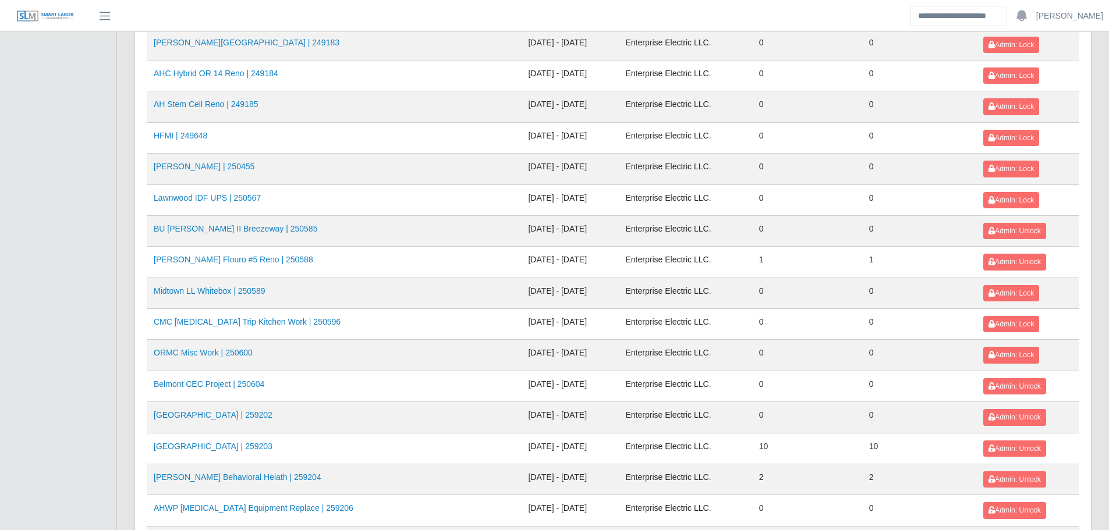
scroll to position [731, 0]
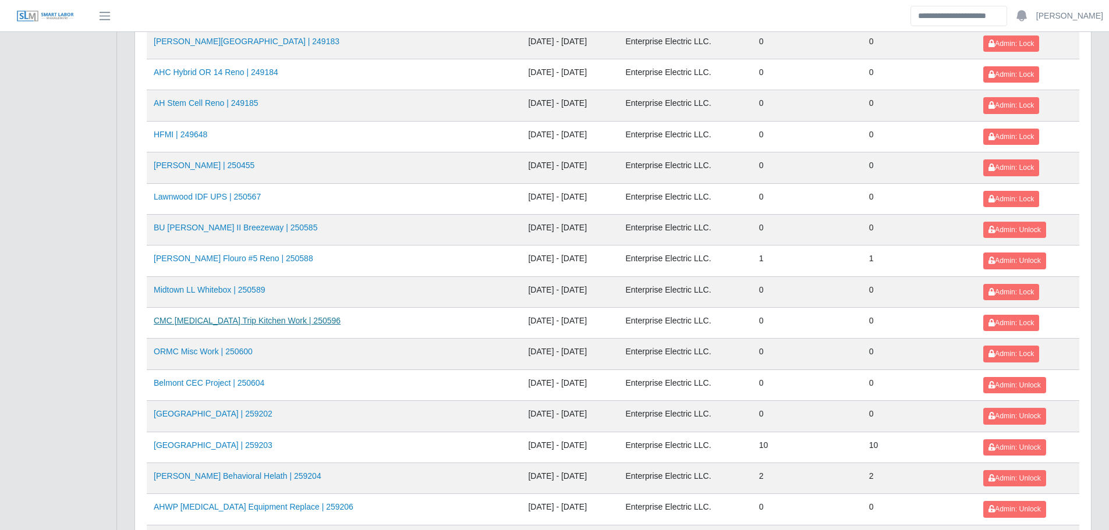
click at [271, 317] on link "CMC Shunt Trip Kitchen Work | 250596" at bounding box center [247, 320] width 187 height 9
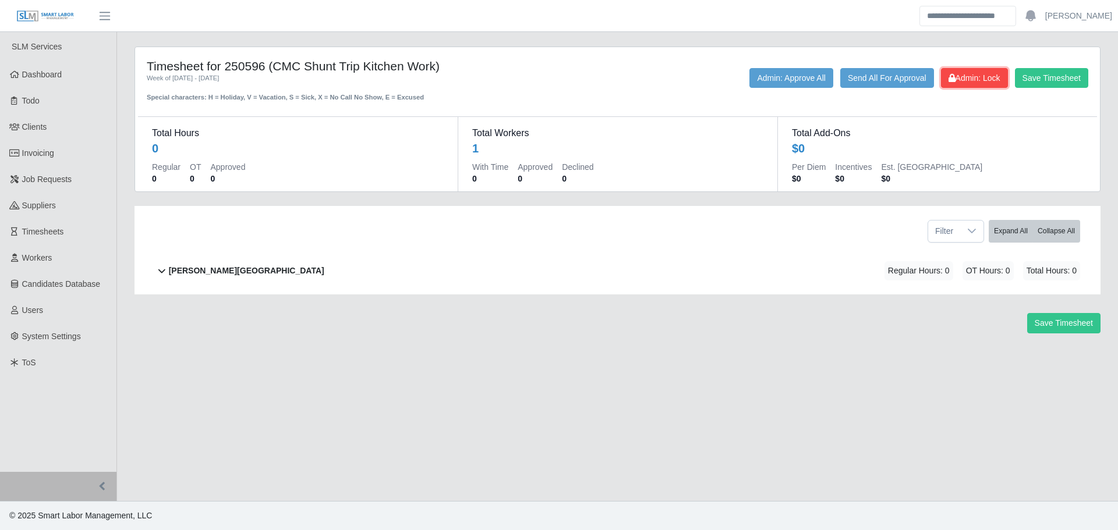
drag, startPoint x: 951, startPoint y: 82, endPoint x: 943, endPoint y: 84, distance: 8.9
click at [951, 81] on span "Admin: Lock" at bounding box center [974, 77] width 52 height 9
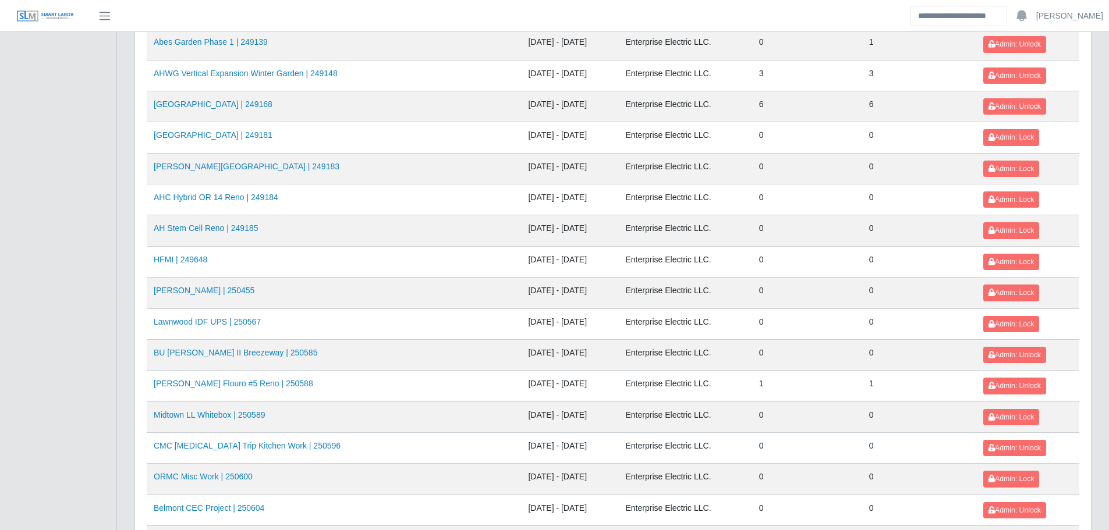
scroll to position [640, 0]
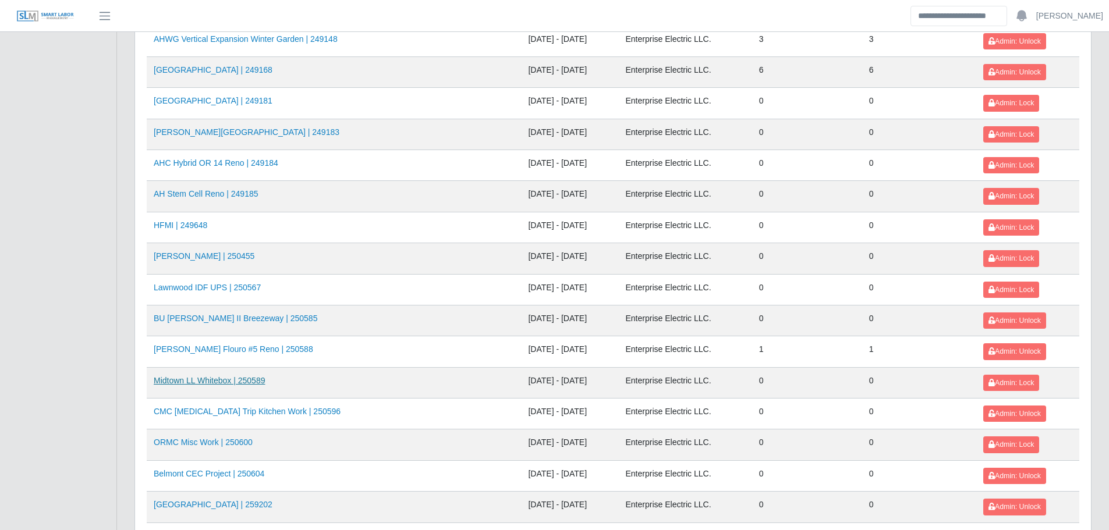
click at [256, 380] on link "Midtown LL Whitebox | 250589" at bounding box center [209, 380] width 111 height 9
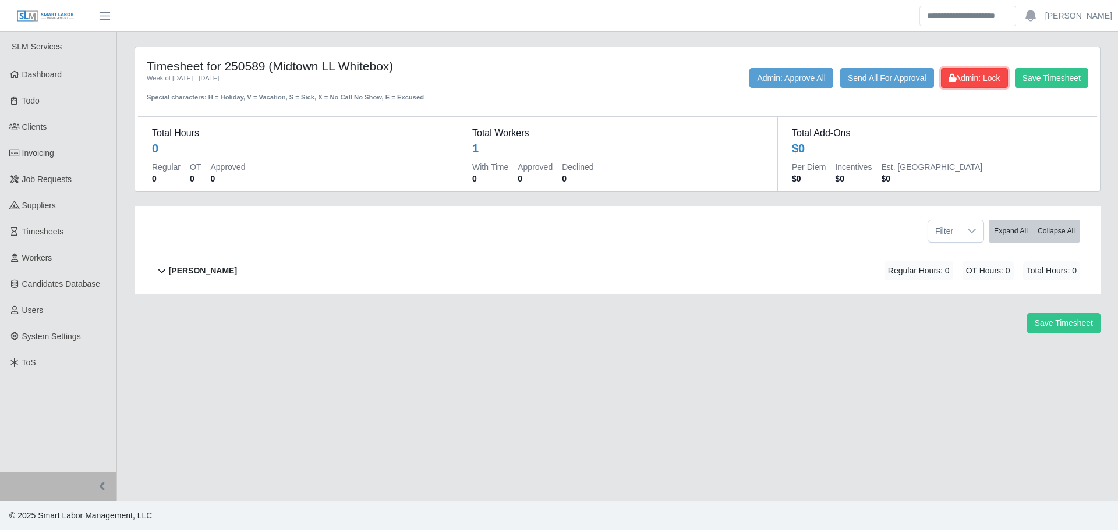
click at [989, 76] on span "Admin: Lock" at bounding box center [974, 77] width 52 height 9
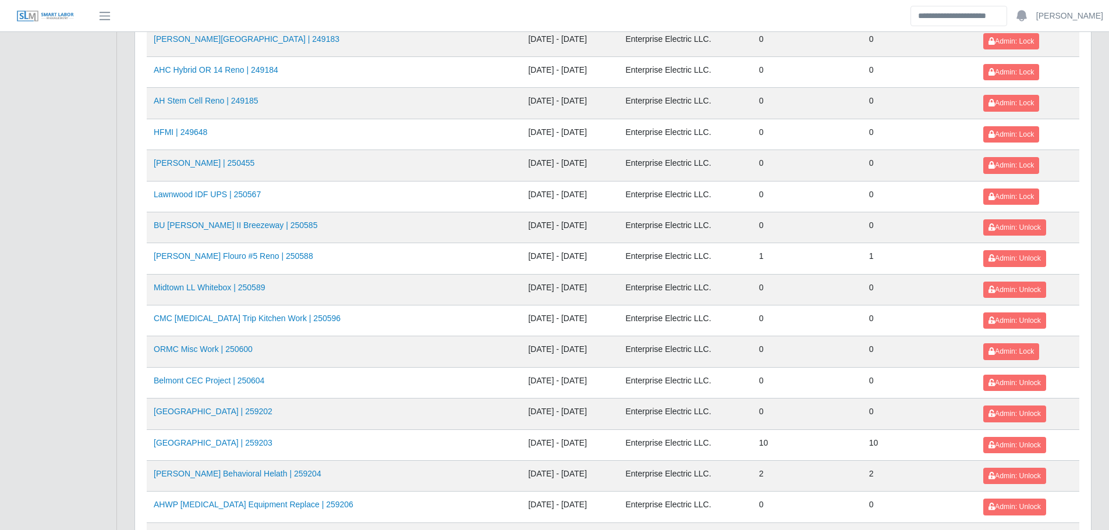
scroll to position [731, 0]
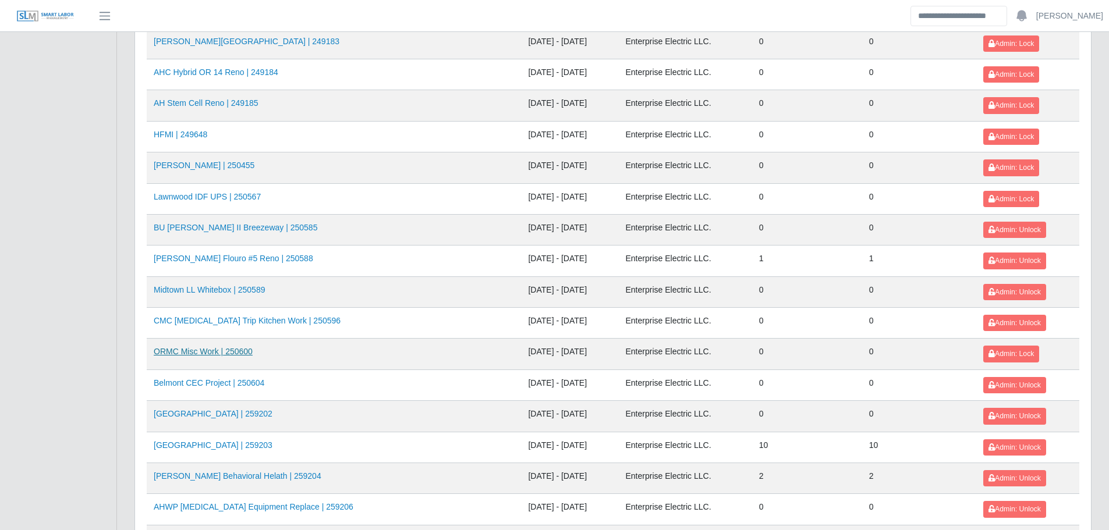
click at [242, 352] on link "ORMC Misc Work | 250600" at bounding box center [203, 351] width 99 height 9
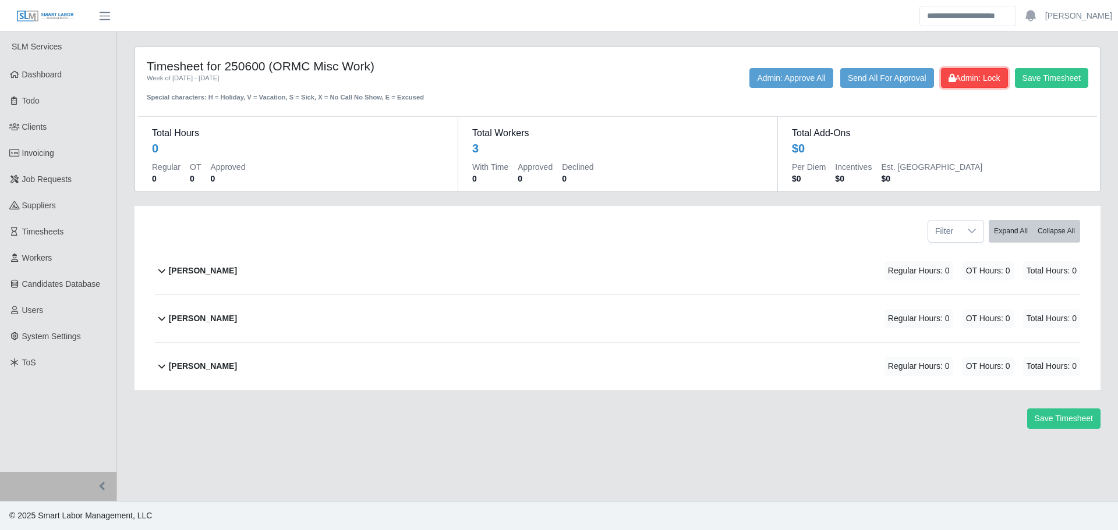
click at [991, 72] on button "Admin: Lock" at bounding box center [974, 78] width 67 height 20
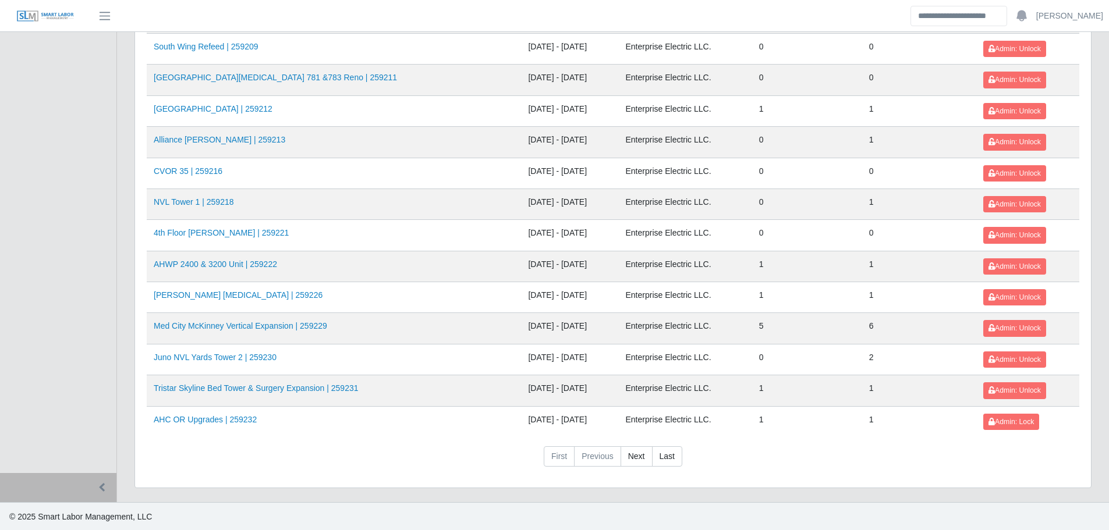
scroll to position [1255, 0]
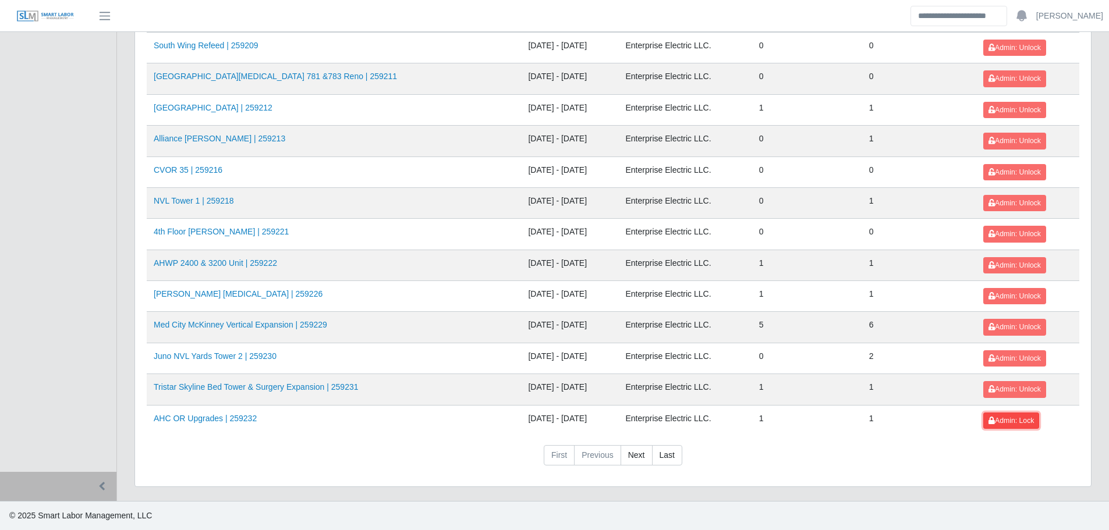
drag, startPoint x: 1001, startPoint y: 423, endPoint x: 967, endPoint y: 421, distance: 33.8
click at [1000, 422] on span "Admin: Lock" at bounding box center [1011, 421] width 45 height 8
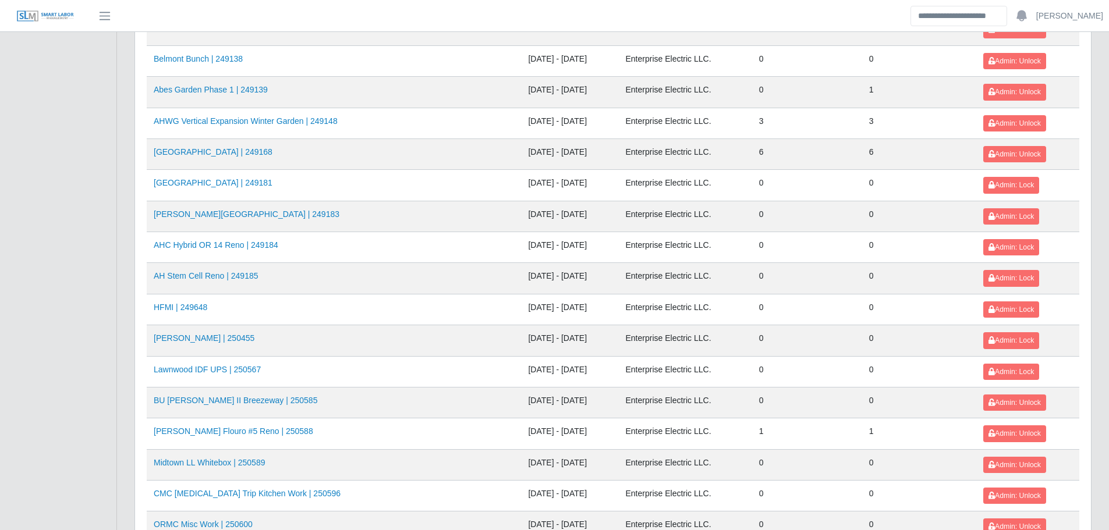
scroll to position [557, 0]
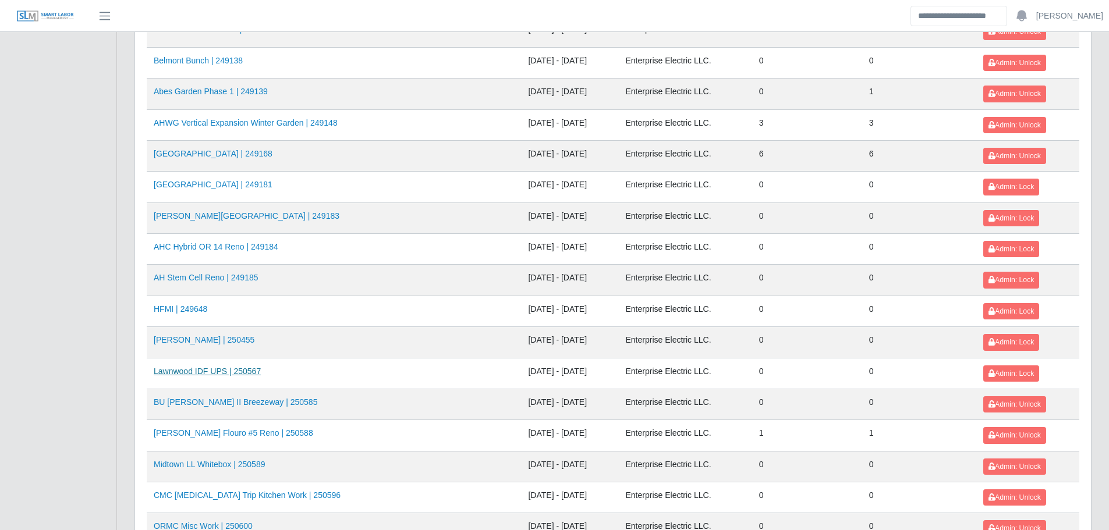
click at [214, 369] on link "Lawnwood IDF UPS | 250567" at bounding box center [207, 371] width 107 height 9
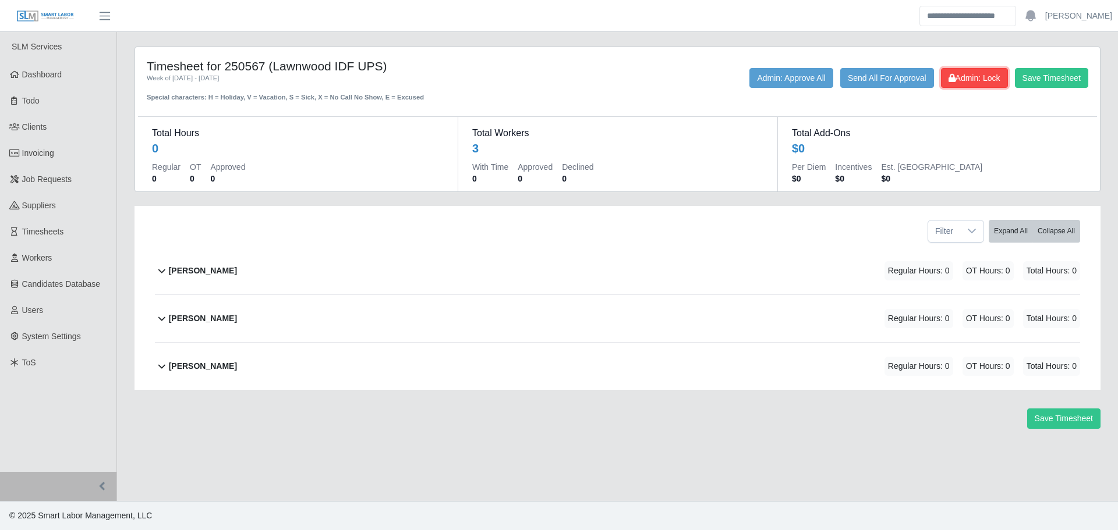
drag, startPoint x: 958, startPoint y: 72, endPoint x: 866, endPoint y: 88, distance: 93.4
click at [958, 73] on span "Admin: Lock" at bounding box center [974, 77] width 52 height 9
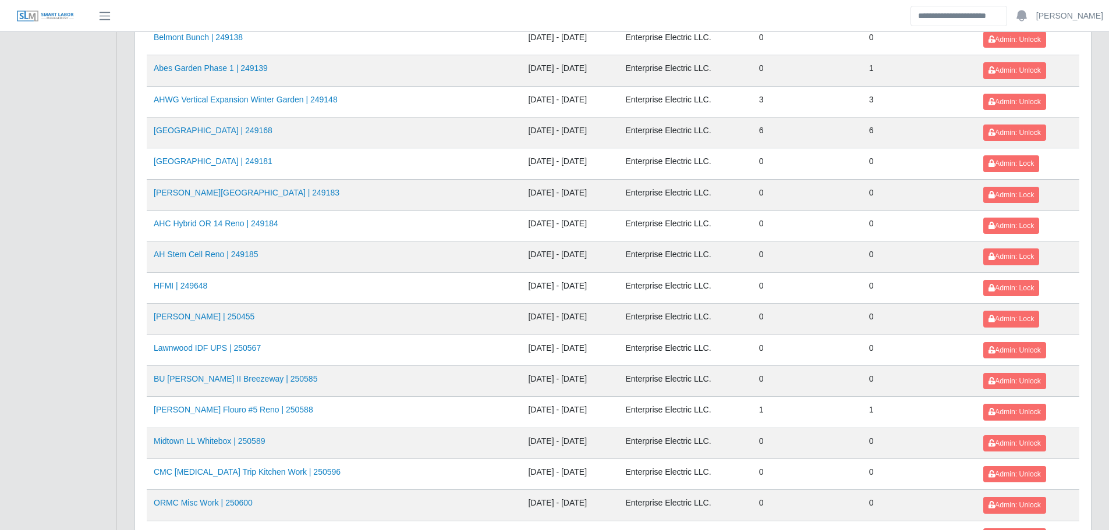
scroll to position [582, 0]
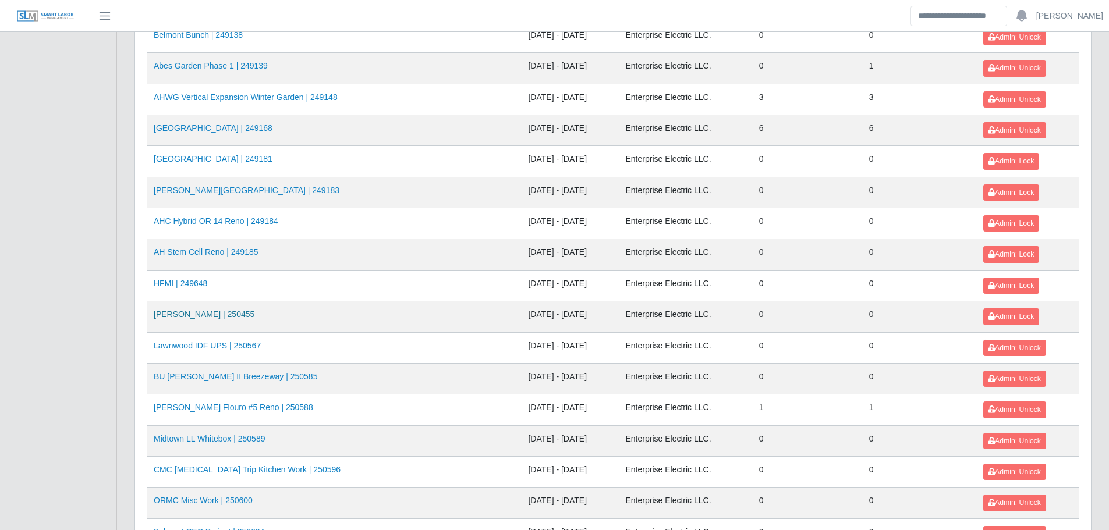
click at [222, 316] on link "Ayers Creston | 250455" at bounding box center [204, 314] width 101 height 9
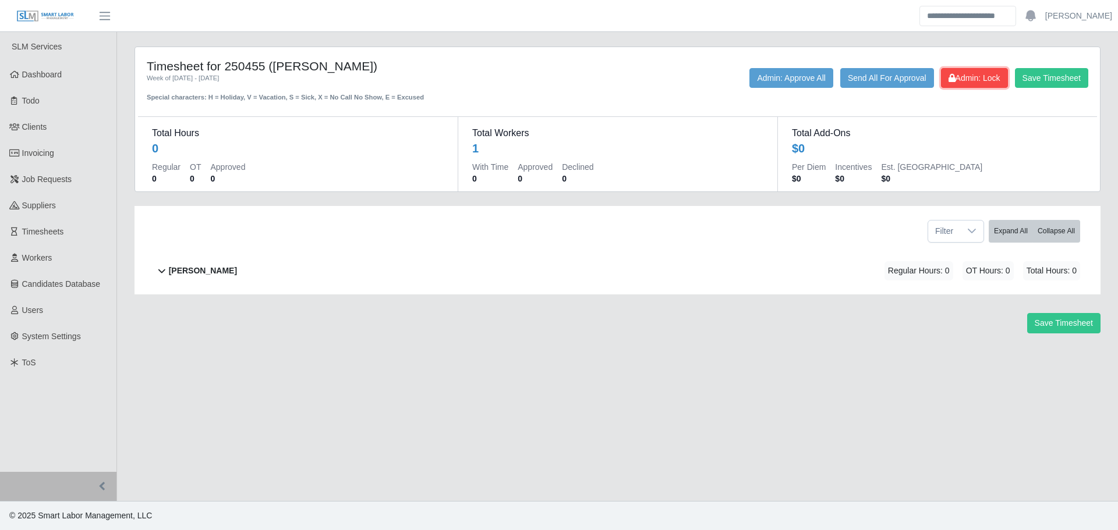
click at [963, 74] on span "Admin: Lock" at bounding box center [974, 77] width 52 height 9
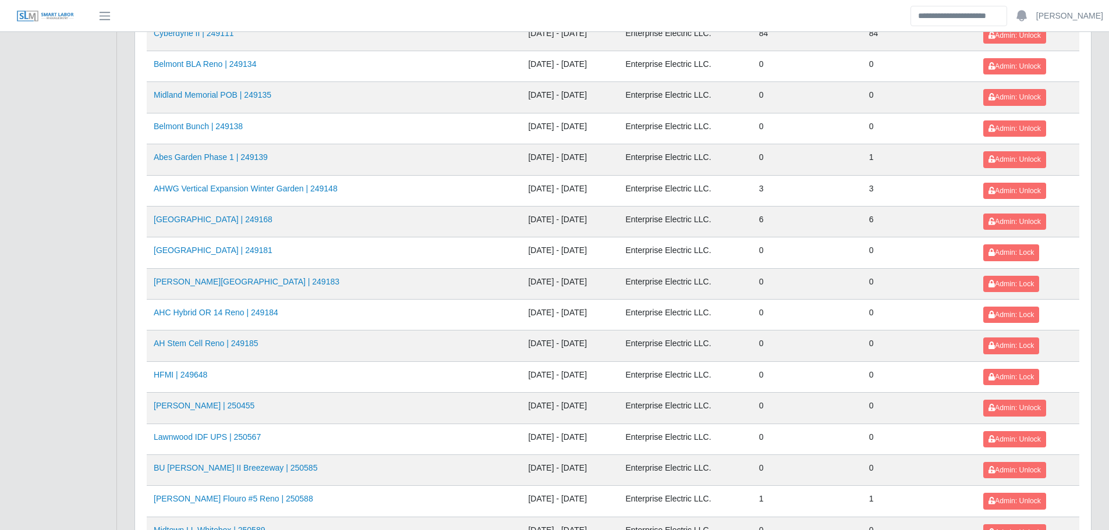
scroll to position [524, 0]
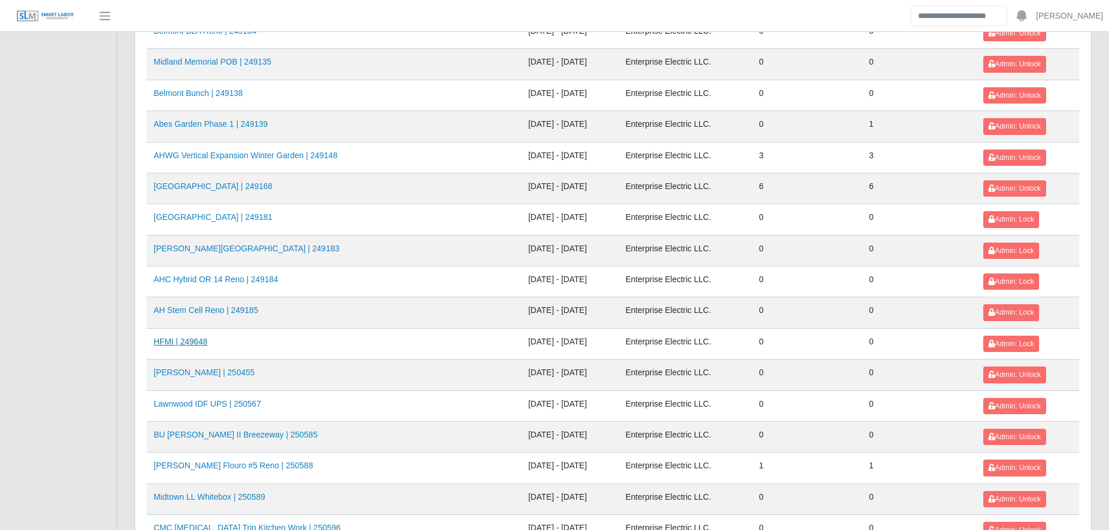
click at [197, 343] on link "HFMI | 249648" at bounding box center [181, 341] width 54 height 9
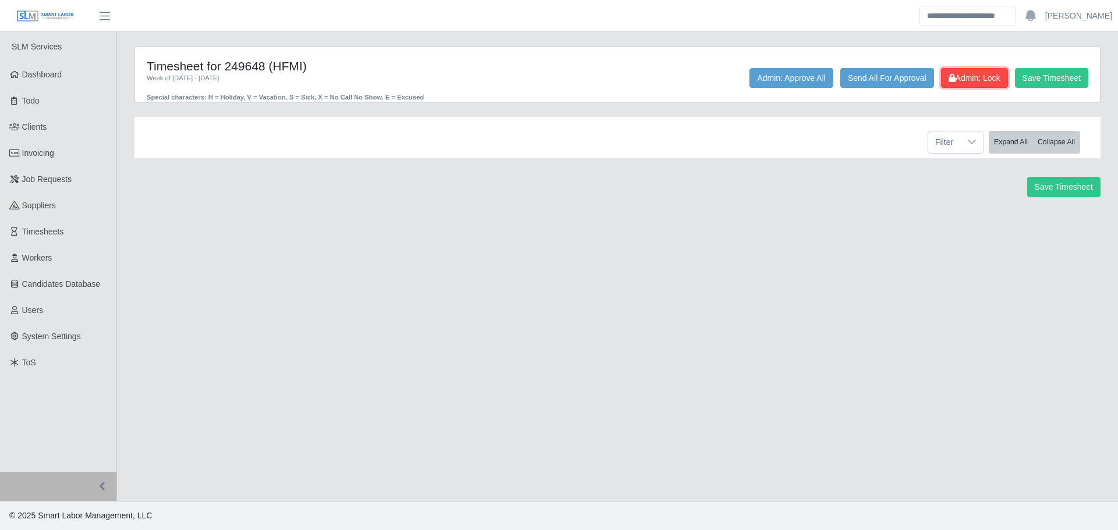
click at [965, 75] on span "Admin: Lock" at bounding box center [974, 77] width 52 height 9
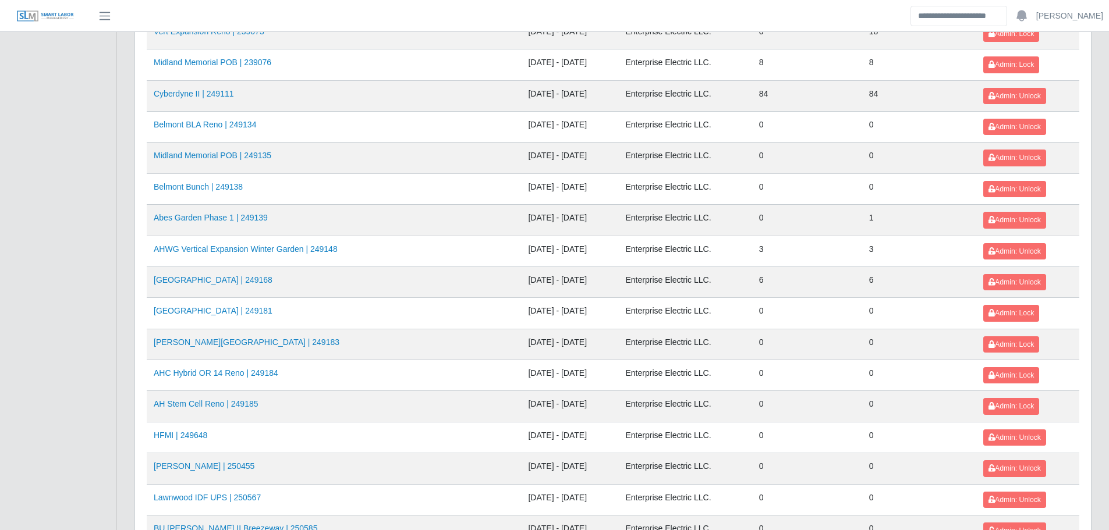
scroll to position [466, 0]
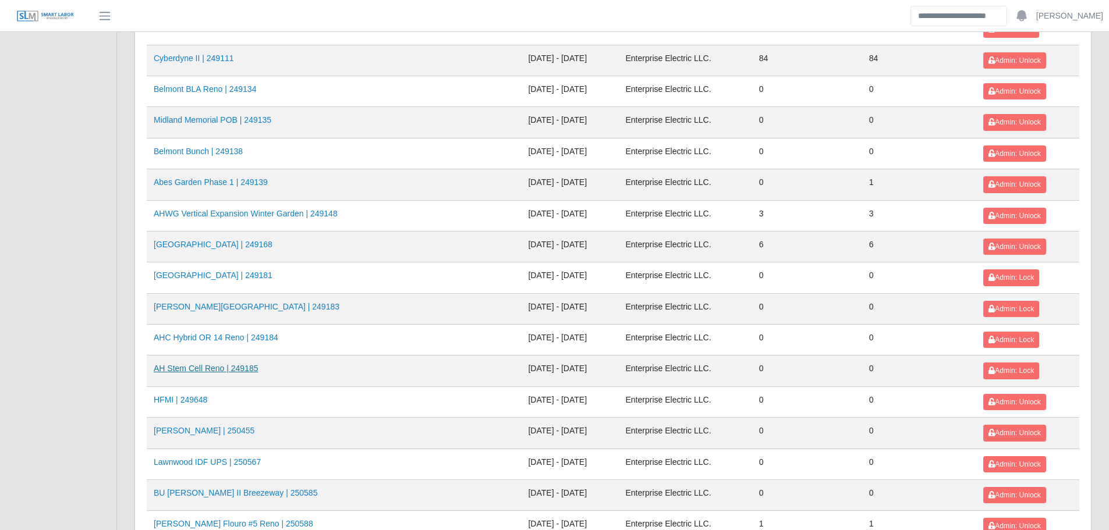
click at [228, 371] on link "AH Stem Cell Reno | 249185" at bounding box center [206, 368] width 105 height 9
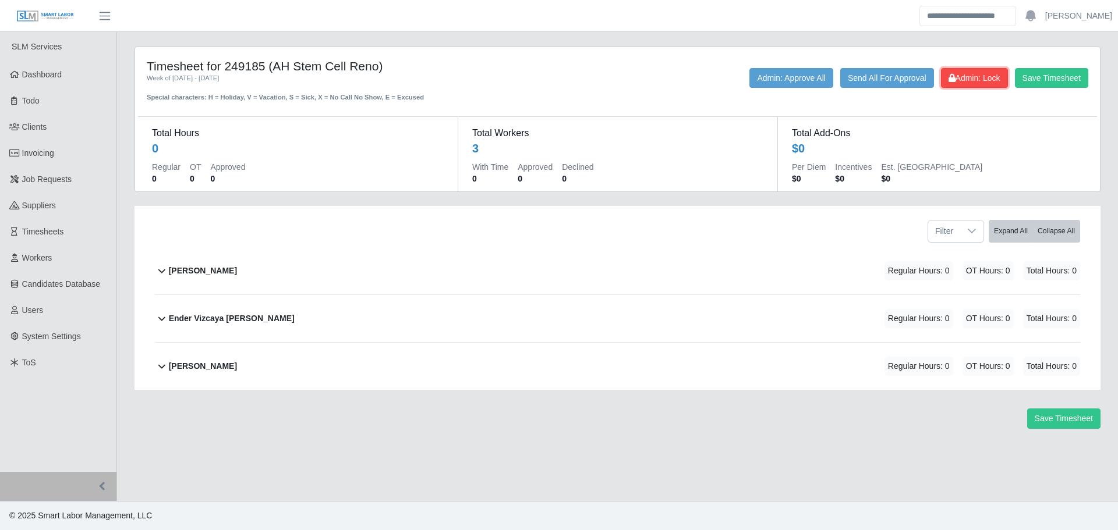
click at [960, 81] on span "Admin: Lock" at bounding box center [974, 77] width 52 height 9
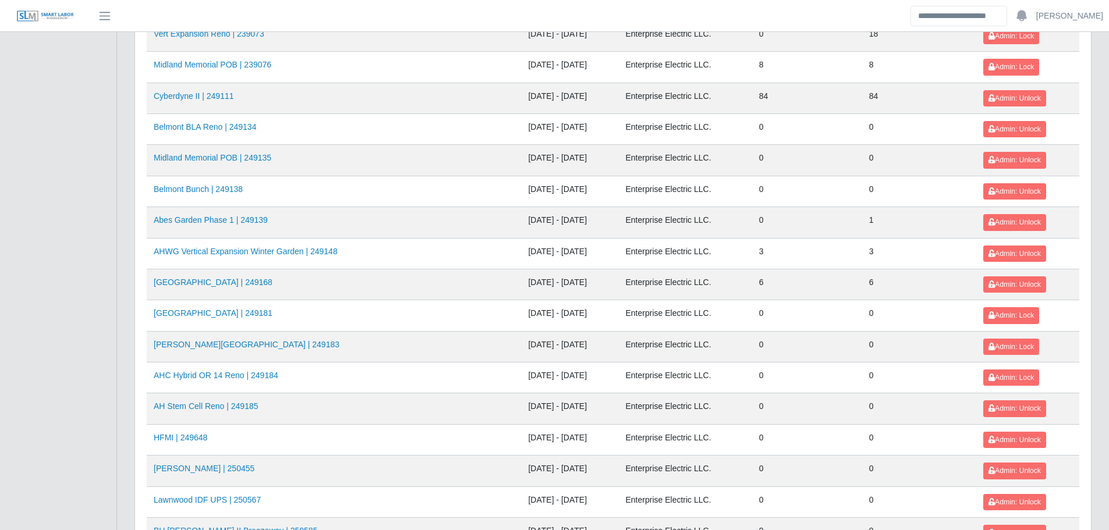
scroll to position [524, 0]
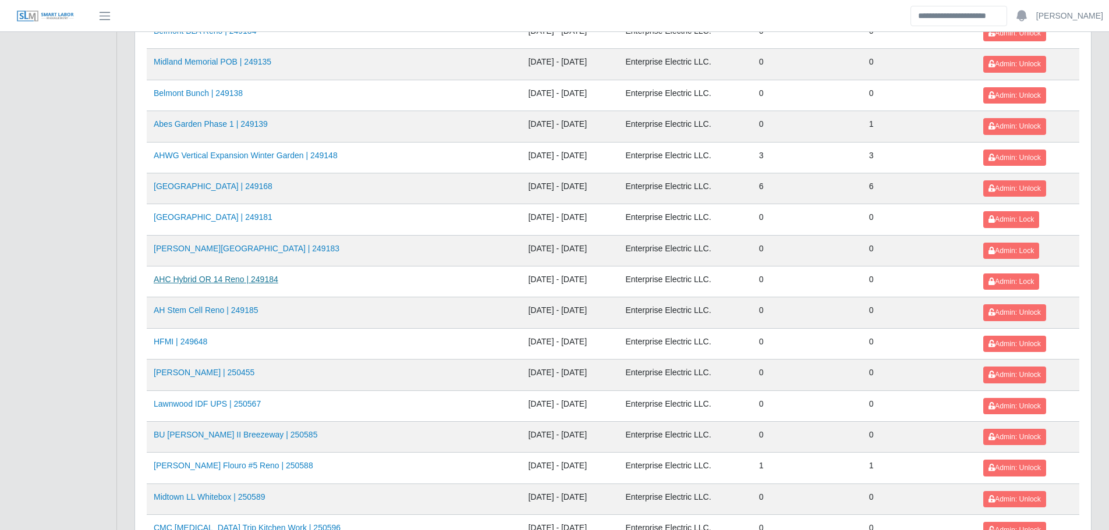
click at [222, 280] on link "AHC Hybrid OR 14 Reno | 249184" at bounding box center [216, 279] width 125 height 9
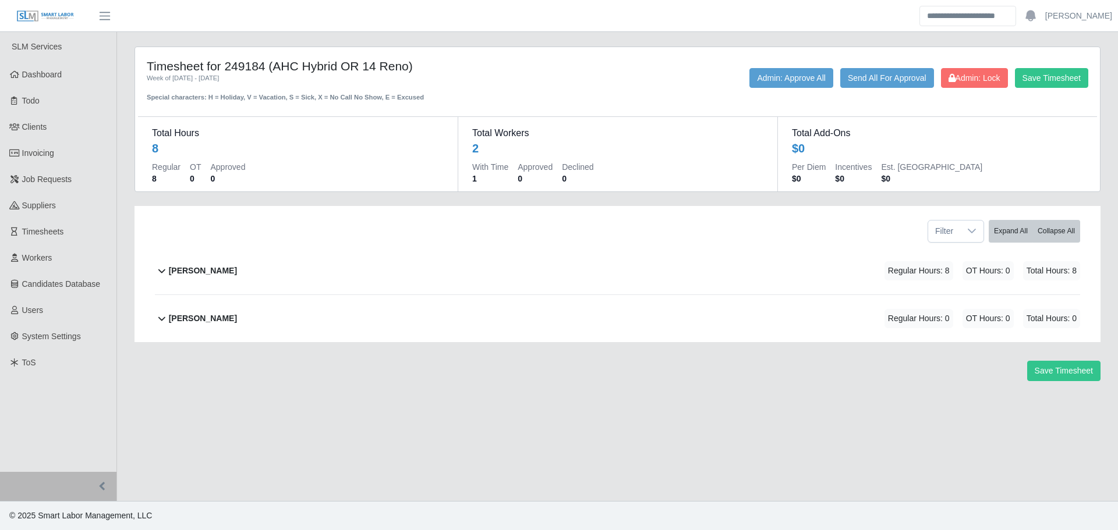
click at [593, 273] on div "Marlin Guerrero Regular Hours: 8 OT Hours: 0 Total Hours: 8" at bounding box center [624, 270] width 911 height 47
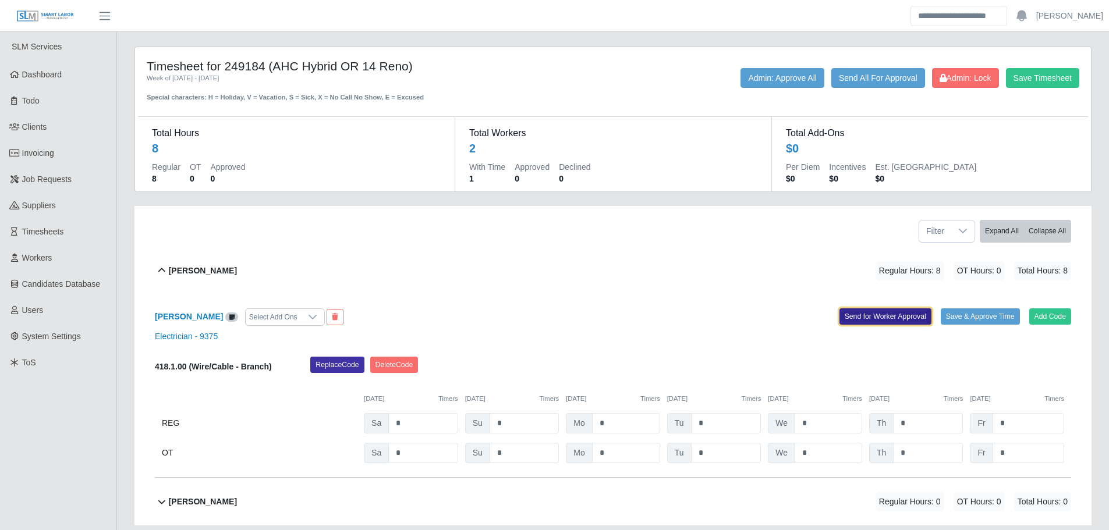
click at [905, 320] on button "Send for Worker Approval" at bounding box center [886, 317] width 92 height 16
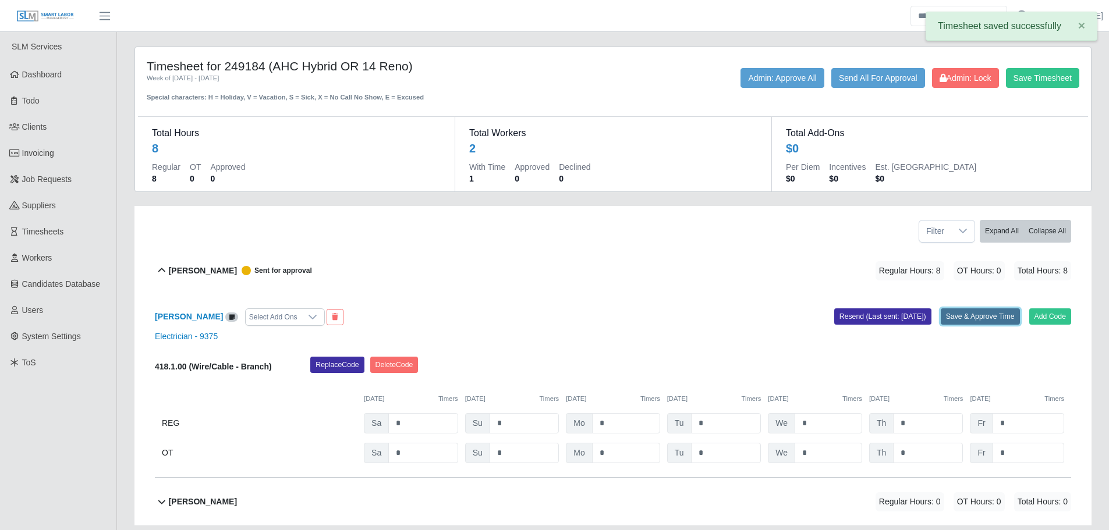
click at [971, 320] on button "Save & Approve Time" at bounding box center [980, 317] width 79 height 16
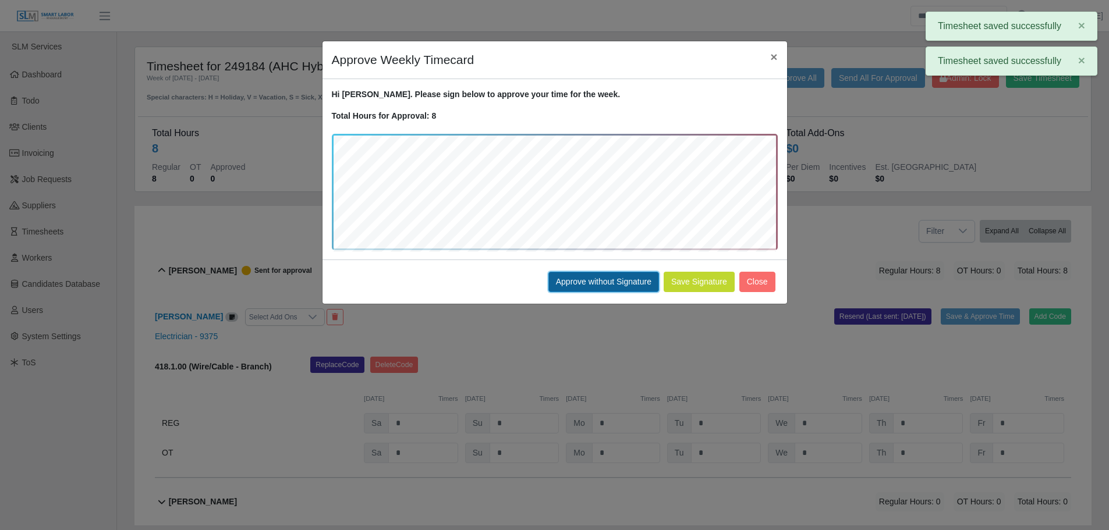
click at [633, 285] on button "Approve without Signature" at bounding box center [603, 282] width 111 height 20
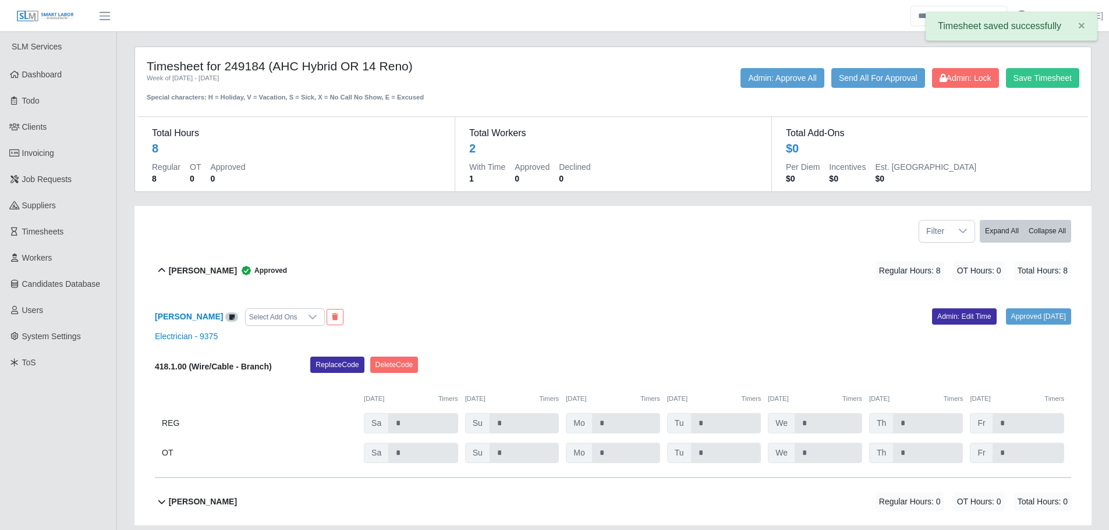
click at [757, 262] on div "Marlin Guerrero Approved Regular Hours: 8 OT Hours: 0 Total Hours: 8" at bounding box center [620, 270] width 902 height 47
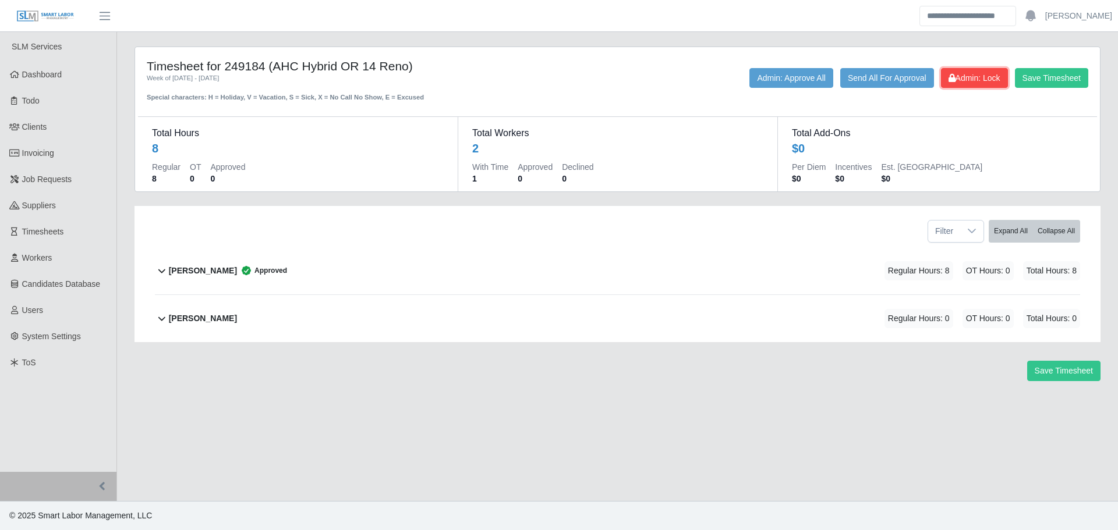
click at [965, 75] on span "Admin: Lock" at bounding box center [974, 77] width 52 height 9
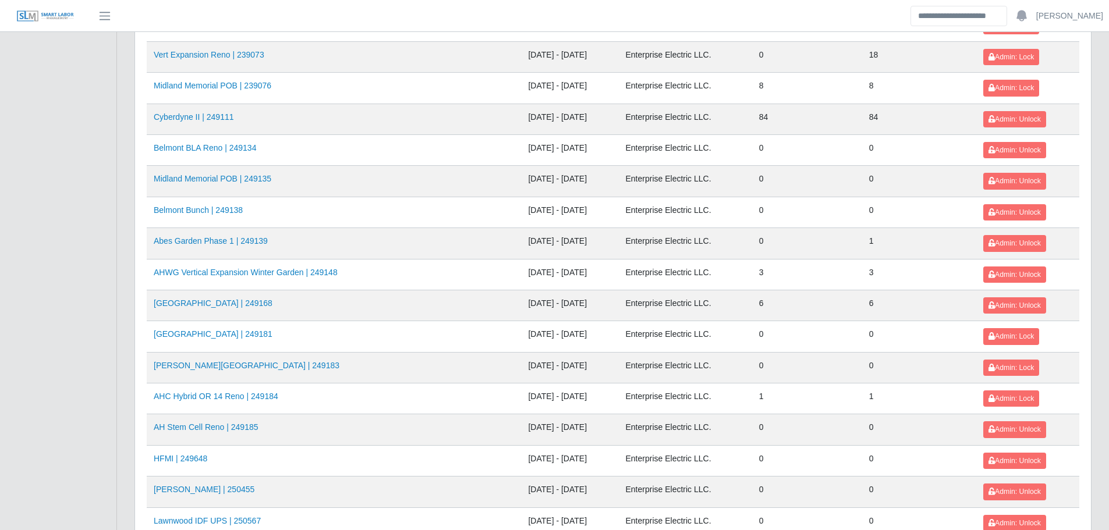
scroll to position [408, 0]
click at [241, 395] on link "AHC Hybrid OR 14 Reno | 249184" at bounding box center [216, 395] width 125 height 9
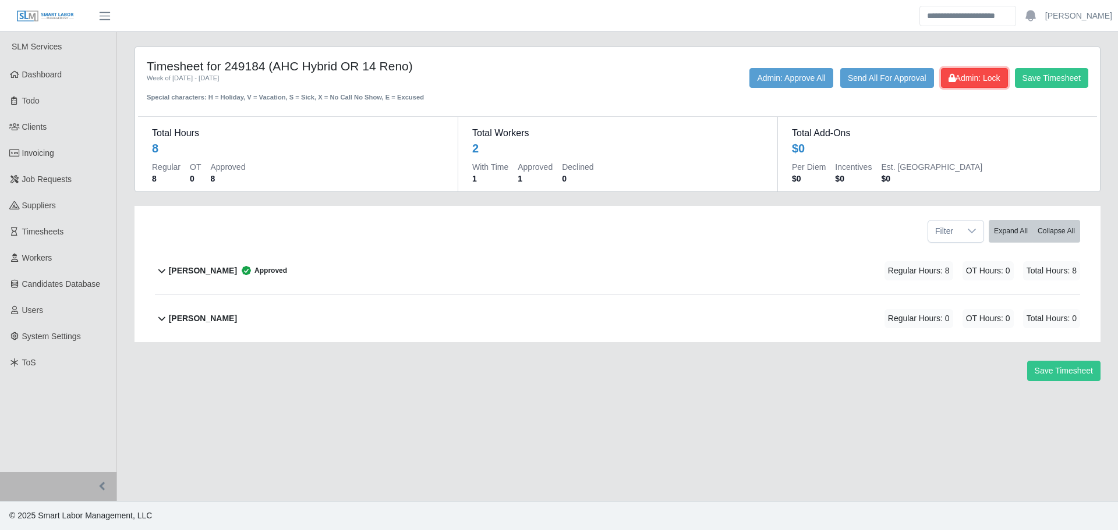
click at [965, 80] on span "Admin: Lock" at bounding box center [974, 77] width 52 height 9
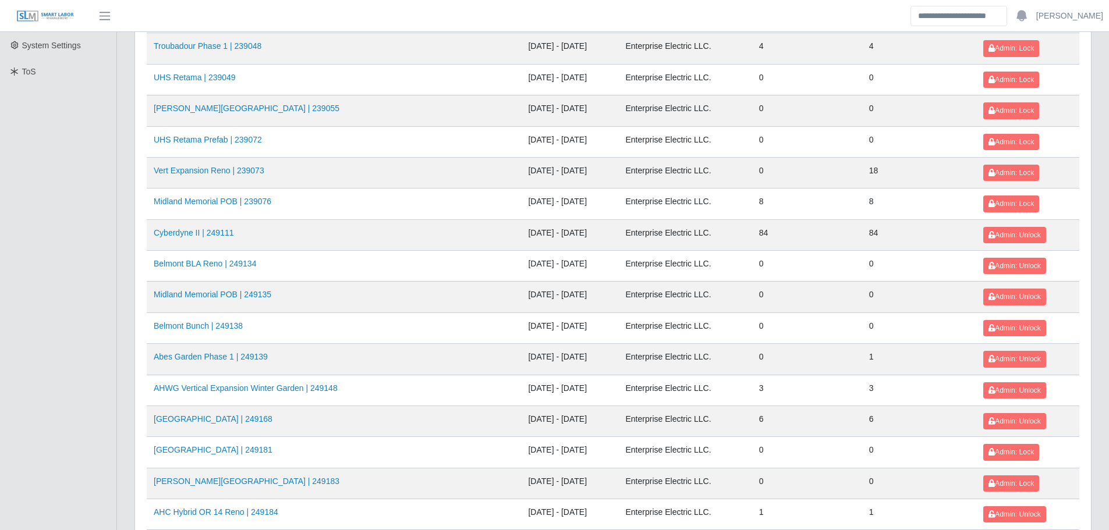
scroll to position [349, 0]
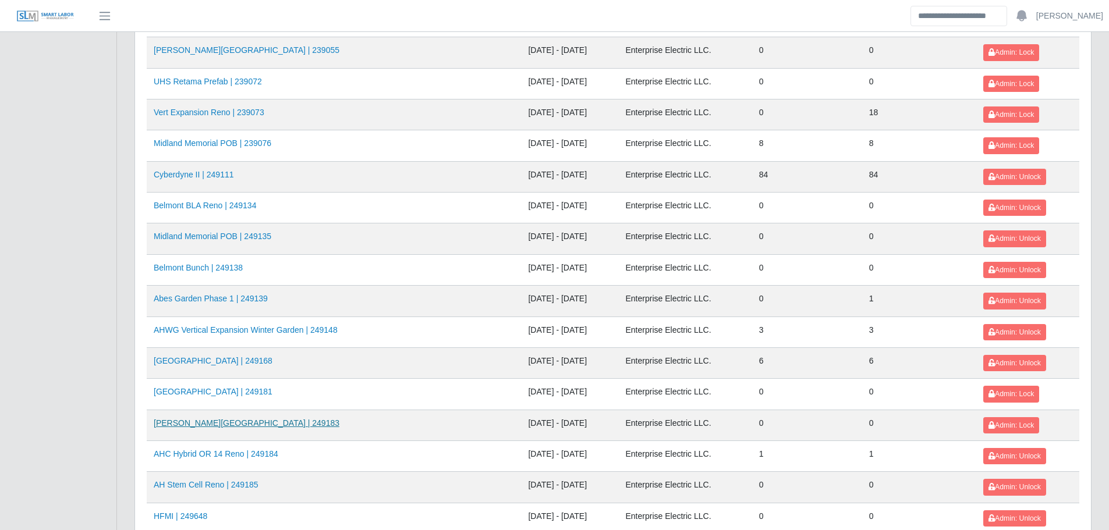
click at [233, 426] on link "[PERSON_NAME][GEOGRAPHIC_DATA] | 249183" at bounding box center [247, 423] width 186 height 9
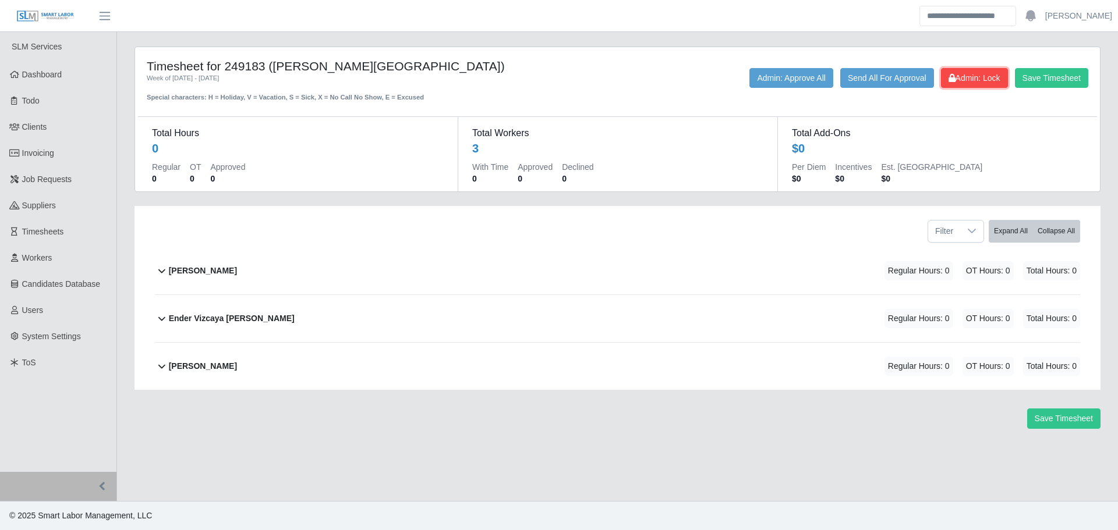
click at [964, 81] on span "Admin: Lock" at bounding box center [974, 77] width 52 height 9
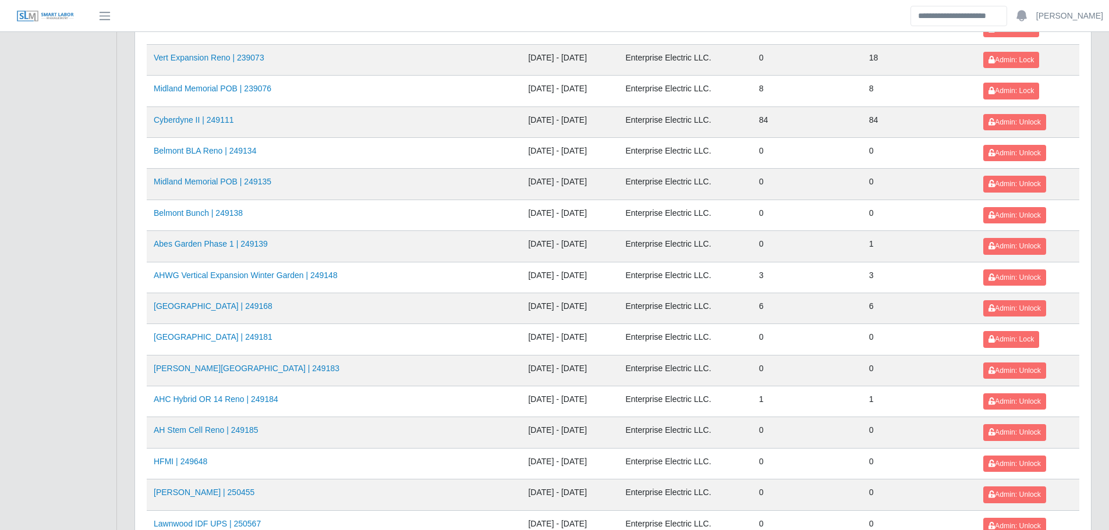
scroll to position [408, 0]
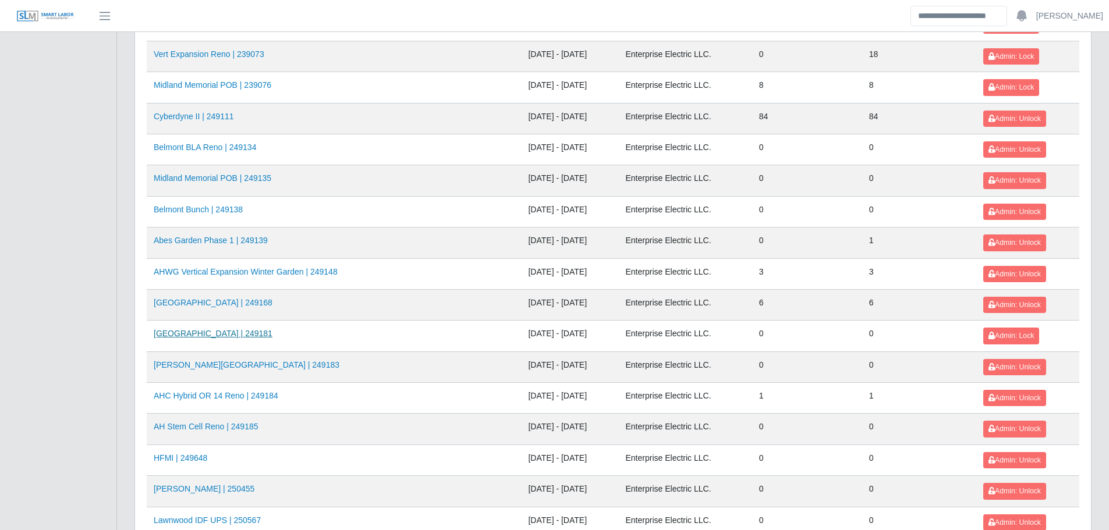
click at [245, 334] on link "[GEOGRAPHIC_DATA] | 249181" at bounding box center [213, 333] width 119 height 9
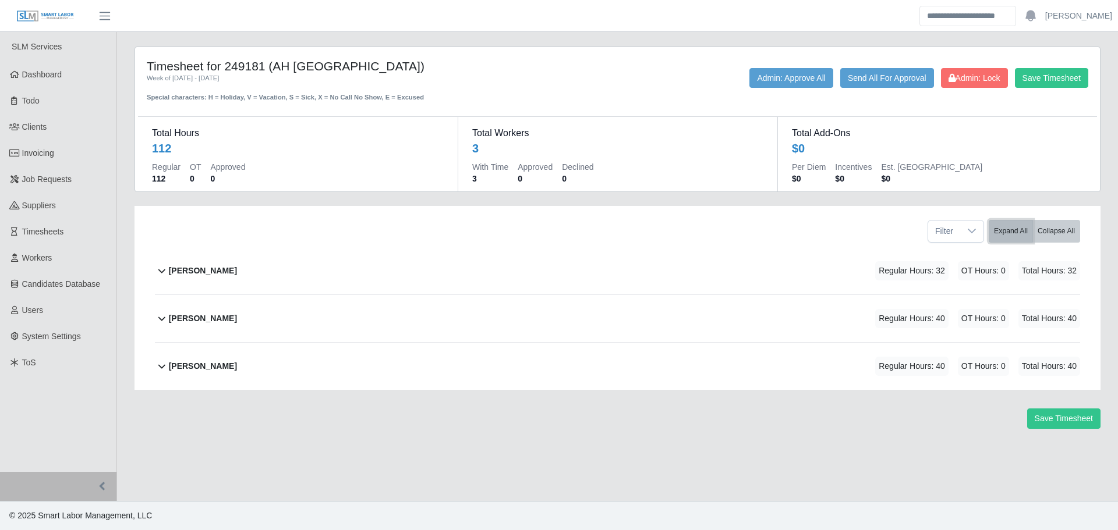
drag, startPoint x: 999, startPoint y: 235, endPoint x: 987, endPoint y: 252, distance: 20.0
click at [999, 233] on button "Expand All" at bounding box center [1011, 231] width 44 height 23
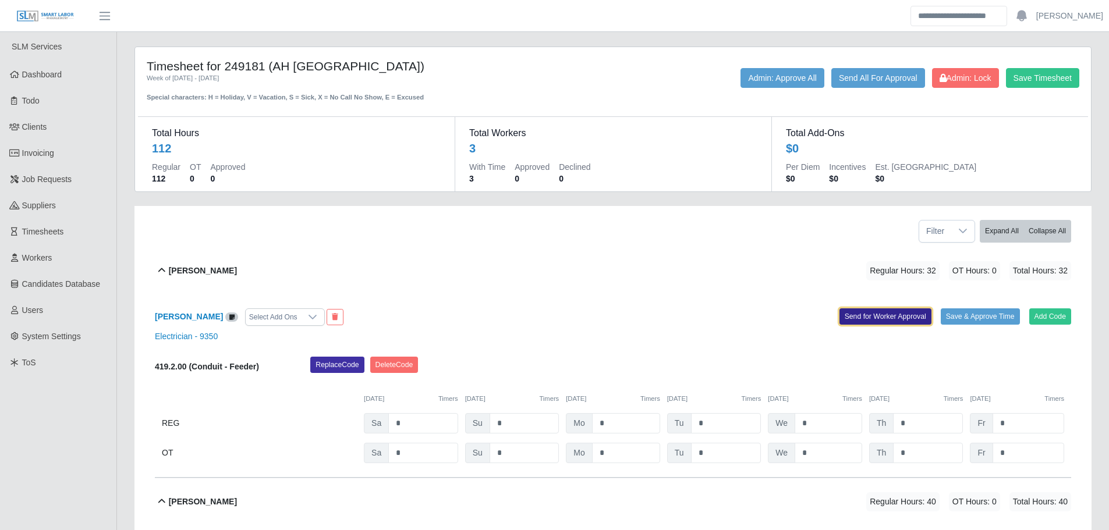
click at [886, 314] on button "Send for Worker Approval" at bounding box center [886, 317] width 92 height 16
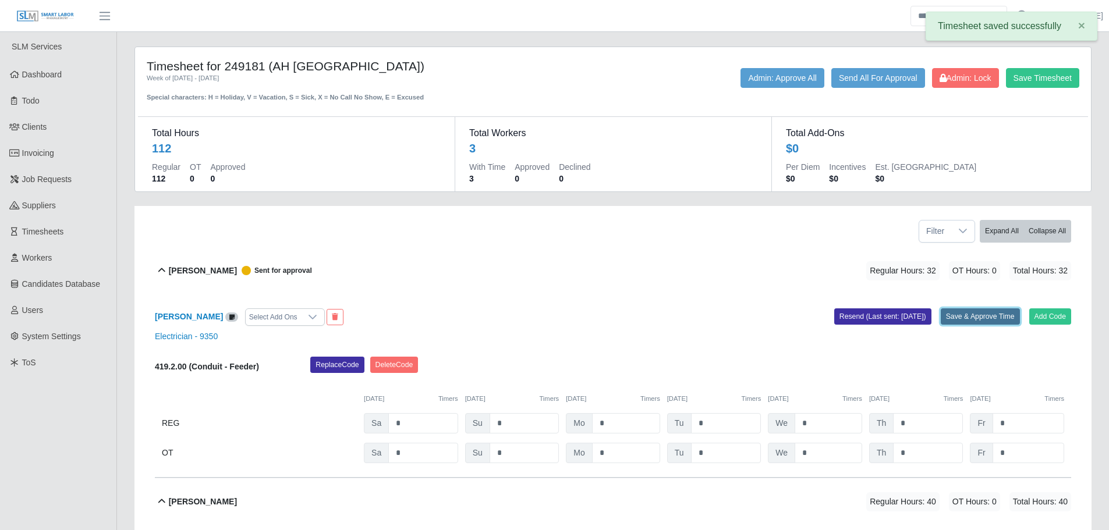
click at [989, 317] on button "Save & Approve Time" at bounding box center [980, 317] width 79 height 16
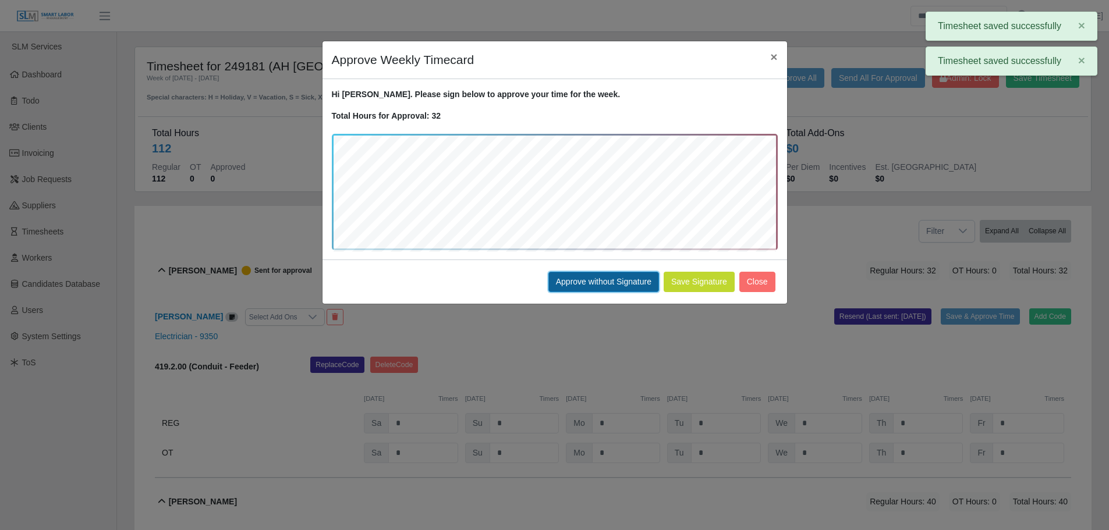
click at [600, 285] on button "Approve without Signature" at bounding box center [603, 282] width 111 height 20
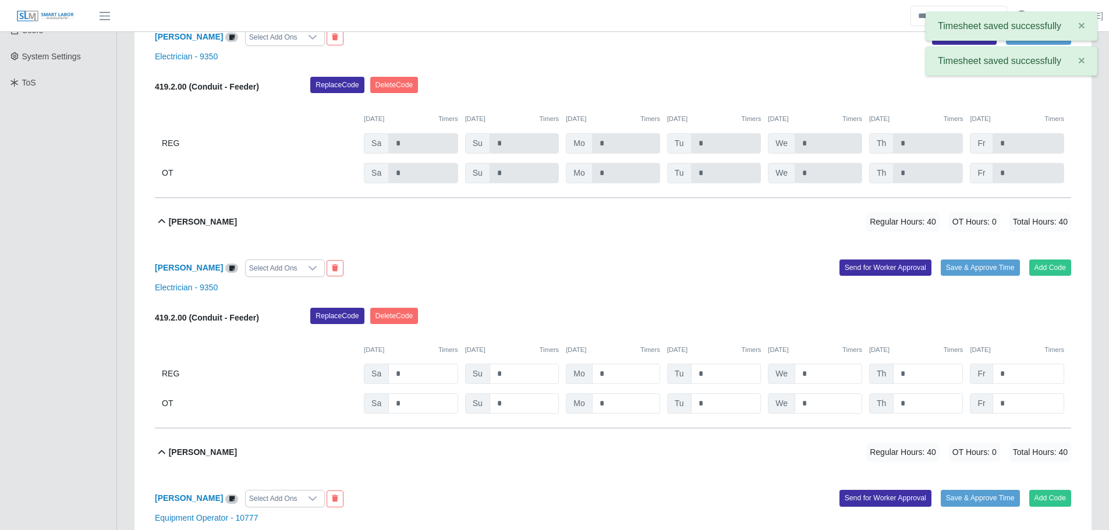
scroll to position [291, 0]
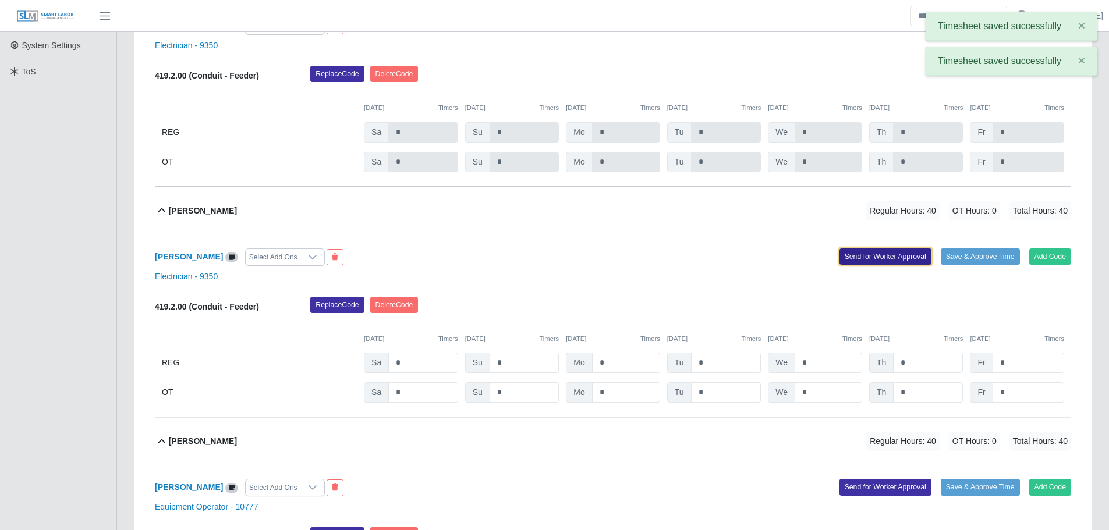
click at [865, 260] on button "Send for Worker Approval" at bounding box center [886, 257] width 92 height 16
click at [982, 257] on button "Save & Approve Time" at bounding box center [980, 257] width 79 height 16
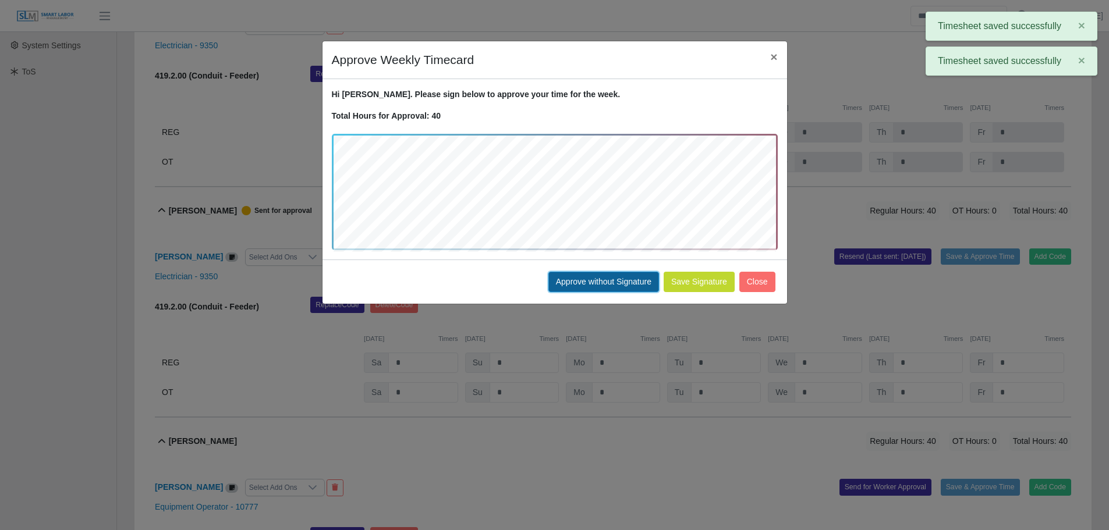
click at [609, 281] on button "Approve without Signature" at bounding box center [603, 282] width 111 height 20
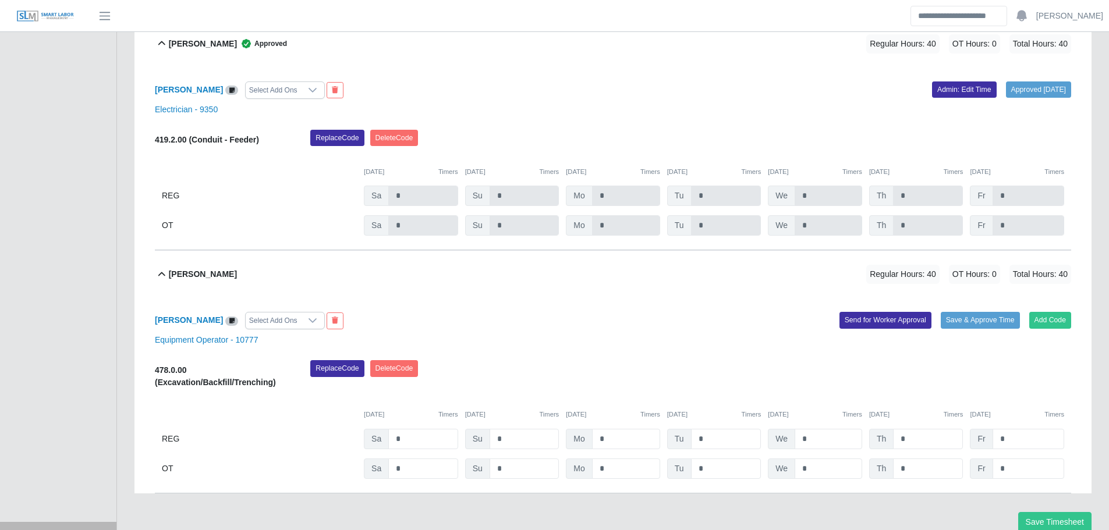
scroll to position [466, 0]
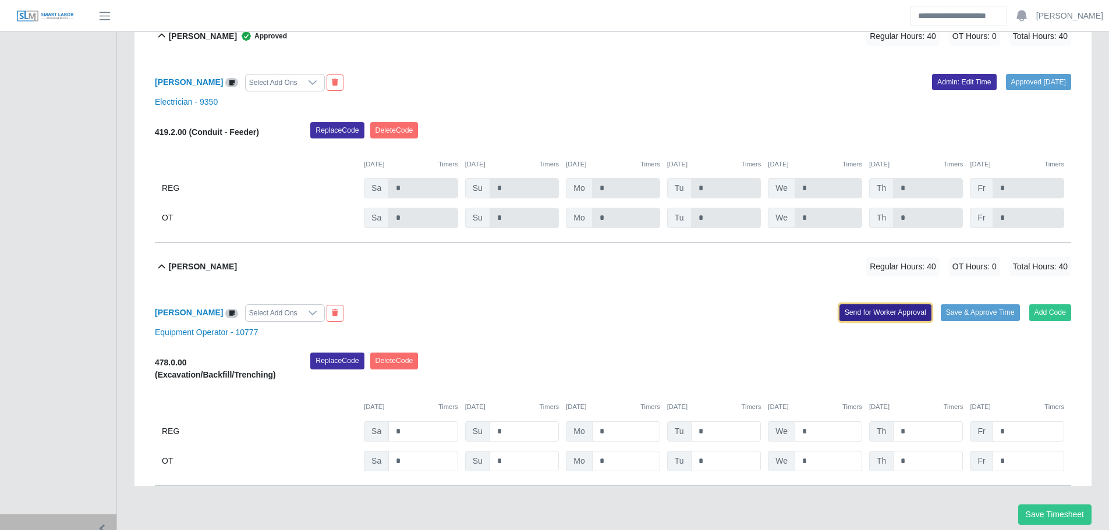
click at [863, 317] on button "Send for Worker Approval" at bounding box center [886, 312] width 92 height 16
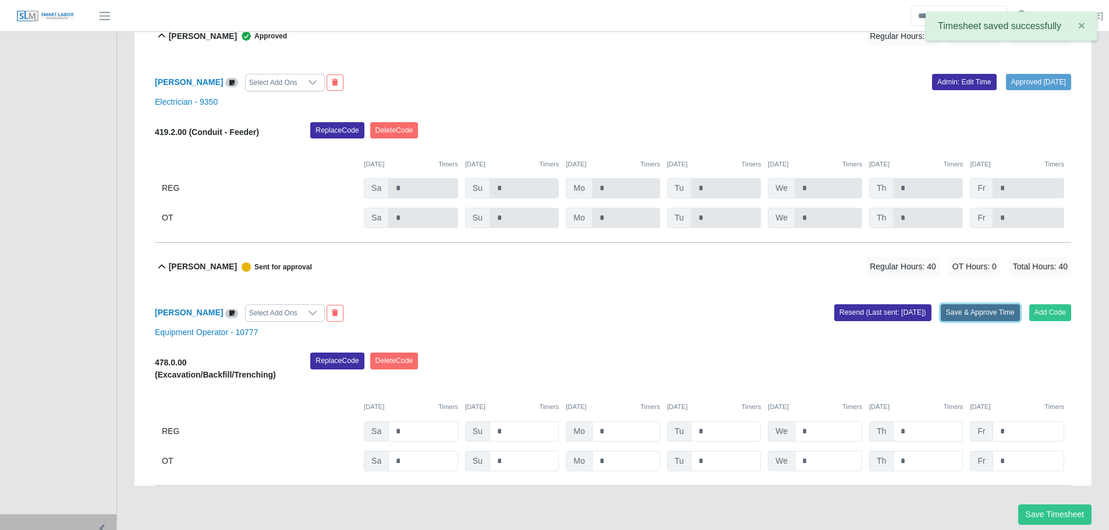
click at [976, 315] on button "Save & Approve Time" at bounding box center [980, 312] width 79 height 16
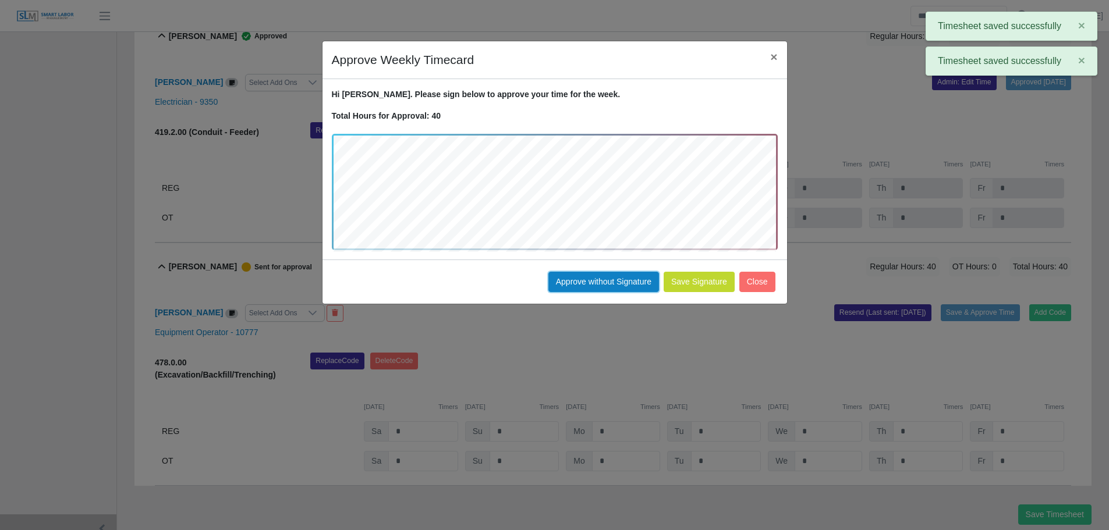
click at [617, 279] on button "Approve without Signature" at bounding box center [603, 282] width 111 height 20
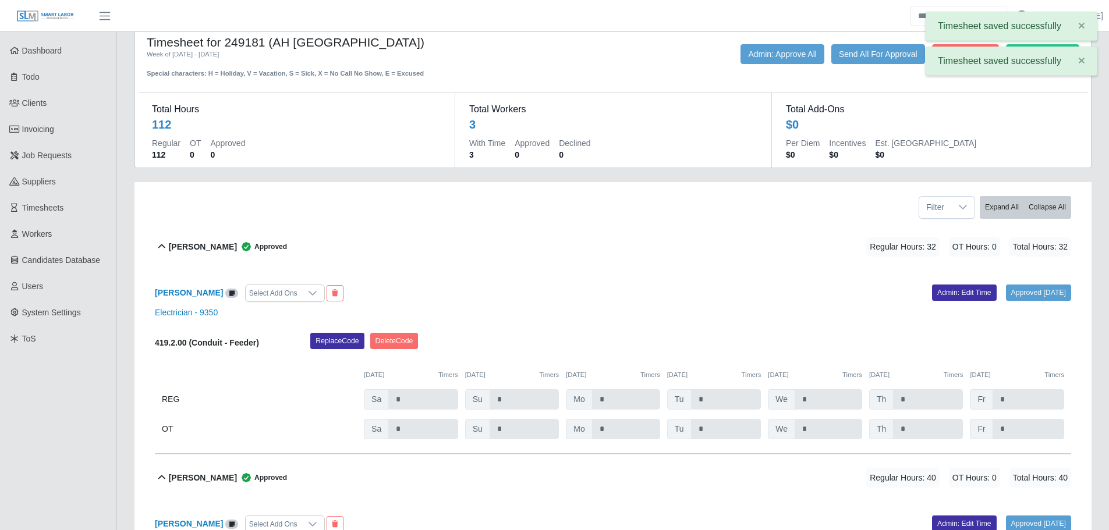
scroll to position [0, 0]
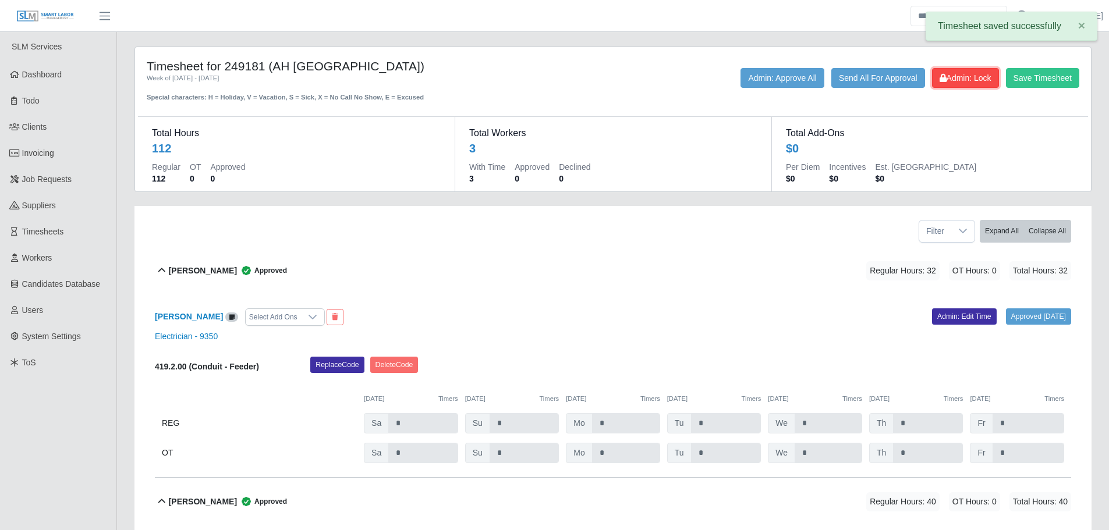
click at [947, 77] on span "Admin: Lock" at bounding box center [966, 77] width 52 height 9
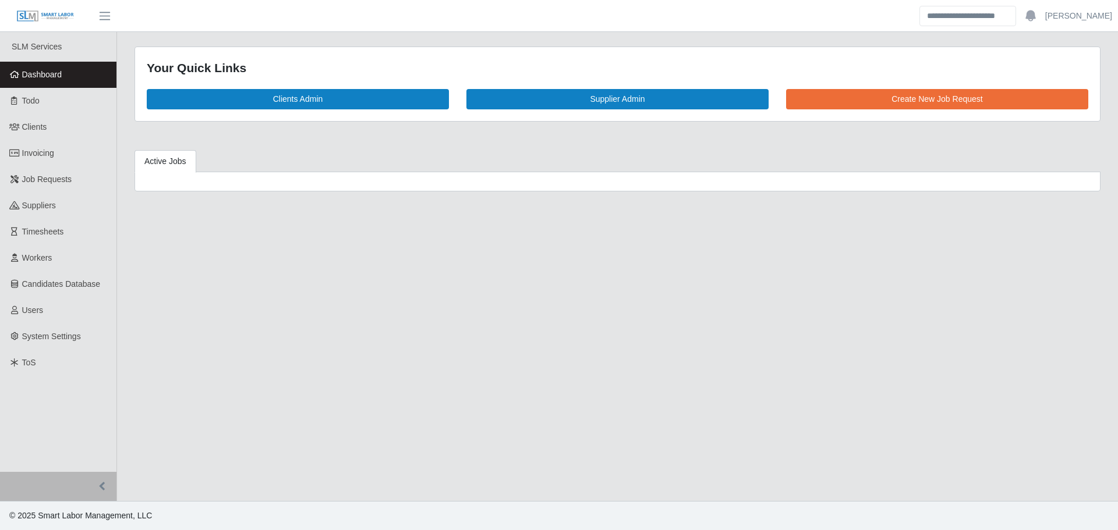
click at [54, 74] on span "Dashboard" at bounding box center [42, 74] width 40 height 9
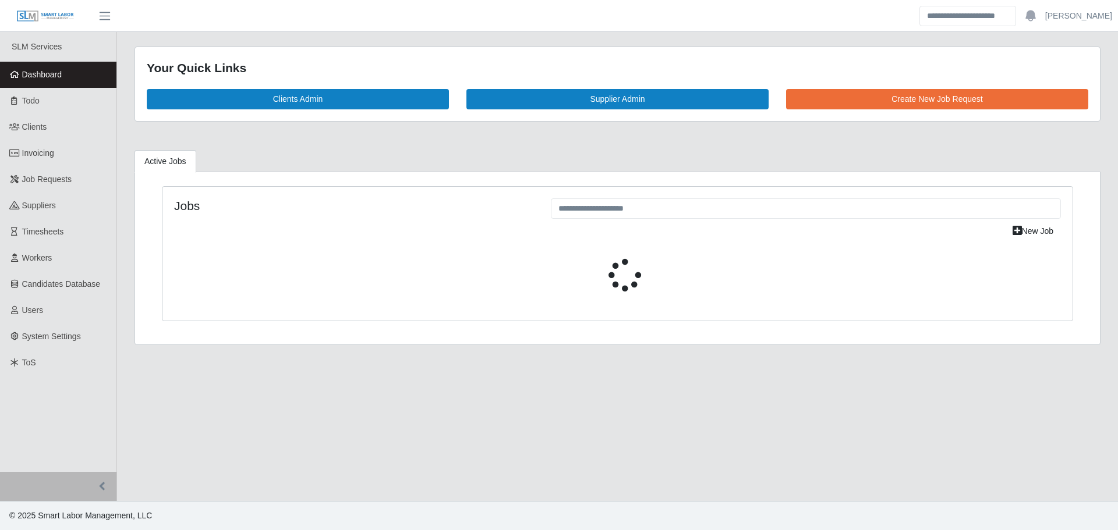
select select "****"
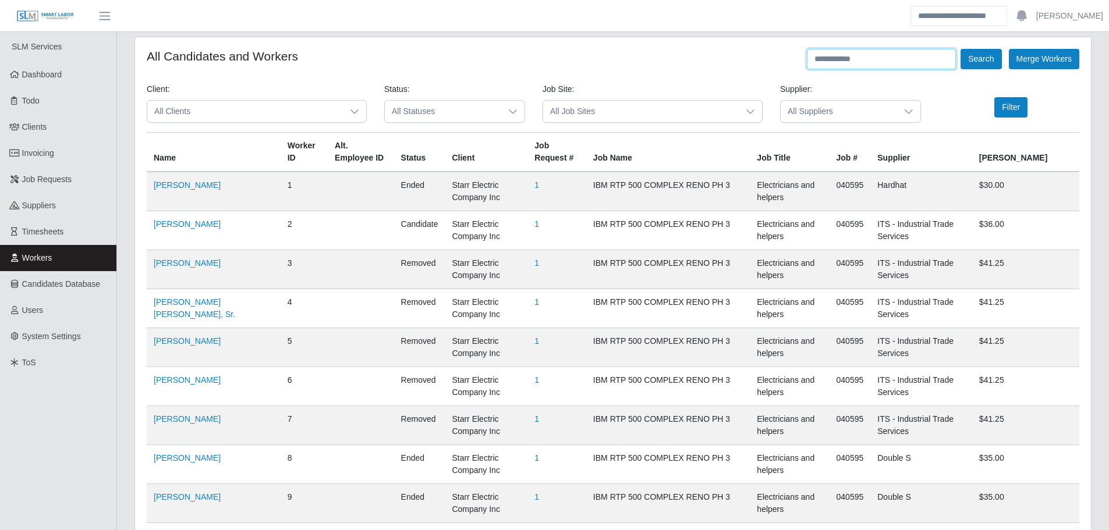
click at [883, 62] on input "text" at bounding box center [881, 59] width 149 height 20
click at [267, 114] on span "All Clients" at bounding box center [245, 112] width 196 height 22
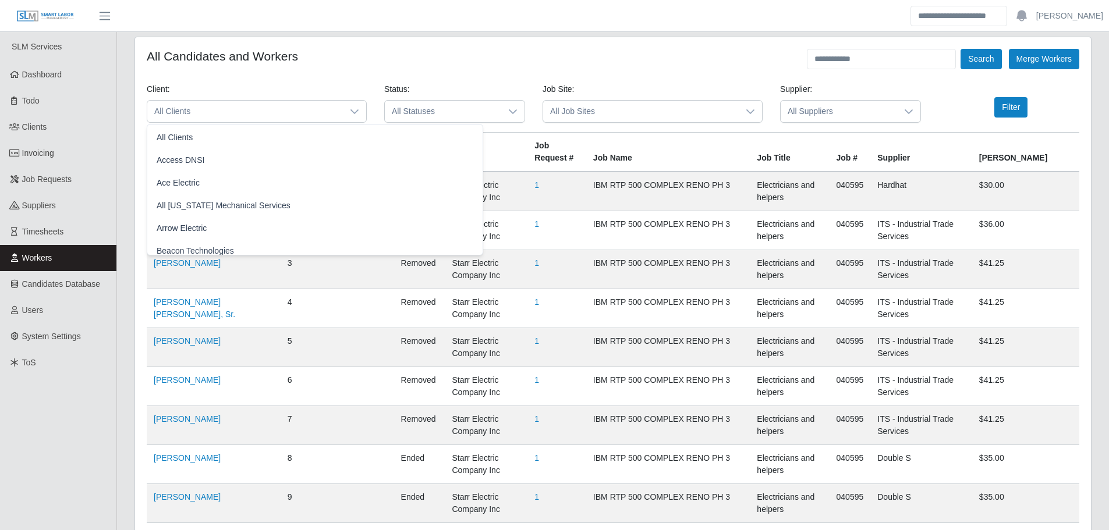
scroll to position [393, 0]
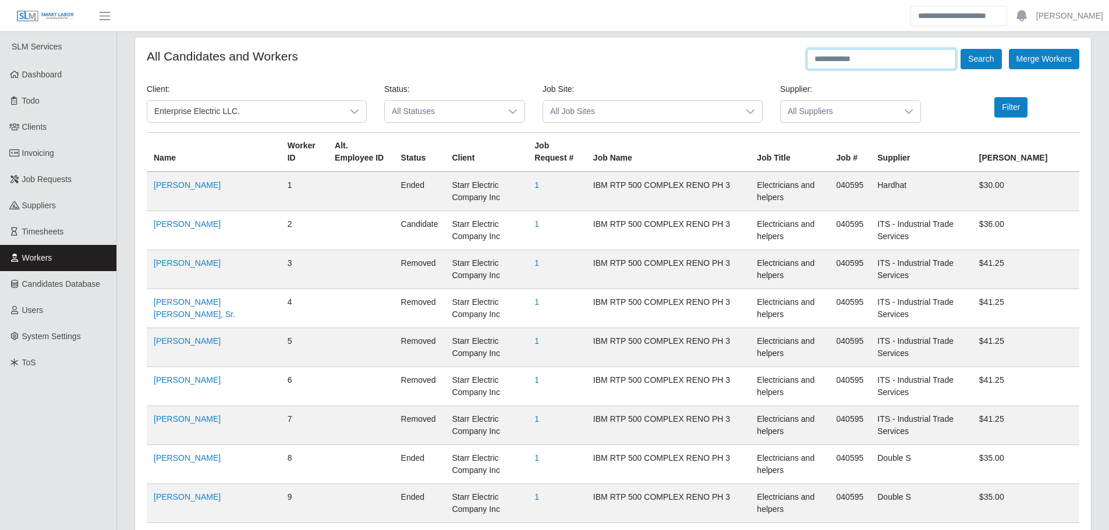
click at [915, 65] on input "text" at bounding box center [881, 59] width 149 height 20
type input "*"
click at [961, 49] on button "Search" at bounding box center [981, 59] width 41 height 20
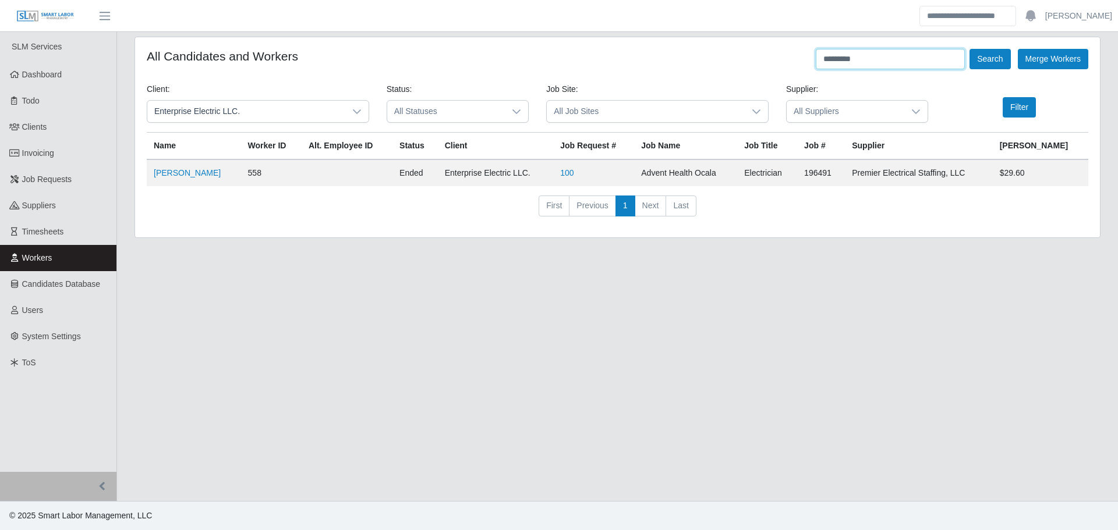
click at [874, 55] on input "*********" at bounding box center [890, 59] width 149 height 20
click at [969, 49] on button "Search" at bounding box center [989, 59] width 41 height 20
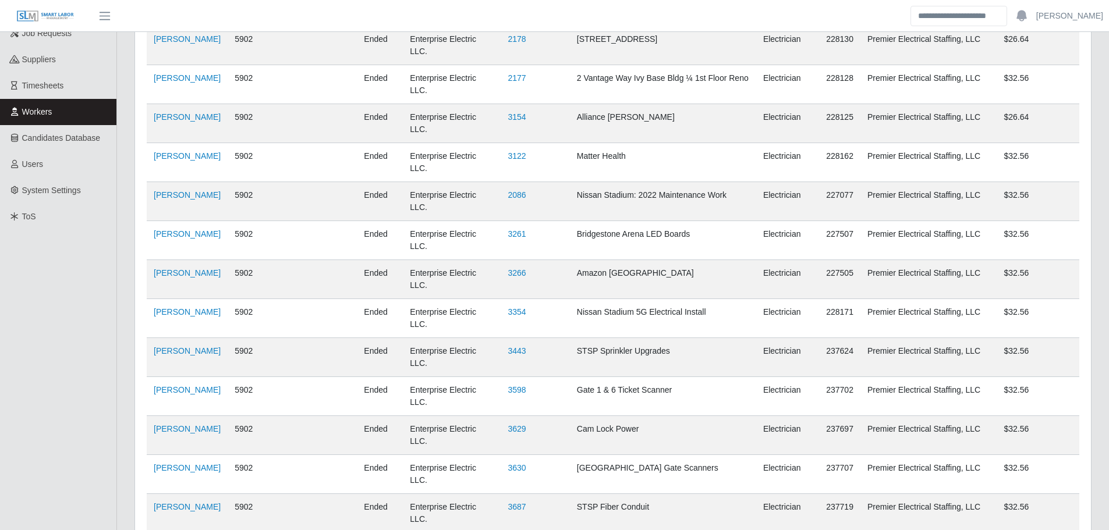
scroll to position [420, 0]
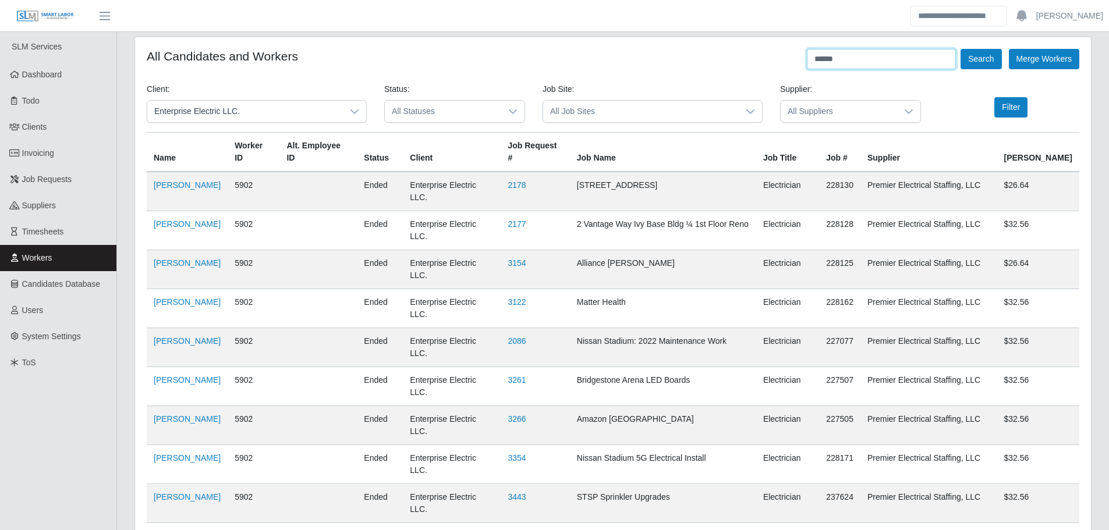
click at [881, 54] on input "******" at bounding box center [881, 59] width 149 height 20
type input "****"
click at [961, 49] on button "Search" at bounding box center [981, 59] width 41 height 20
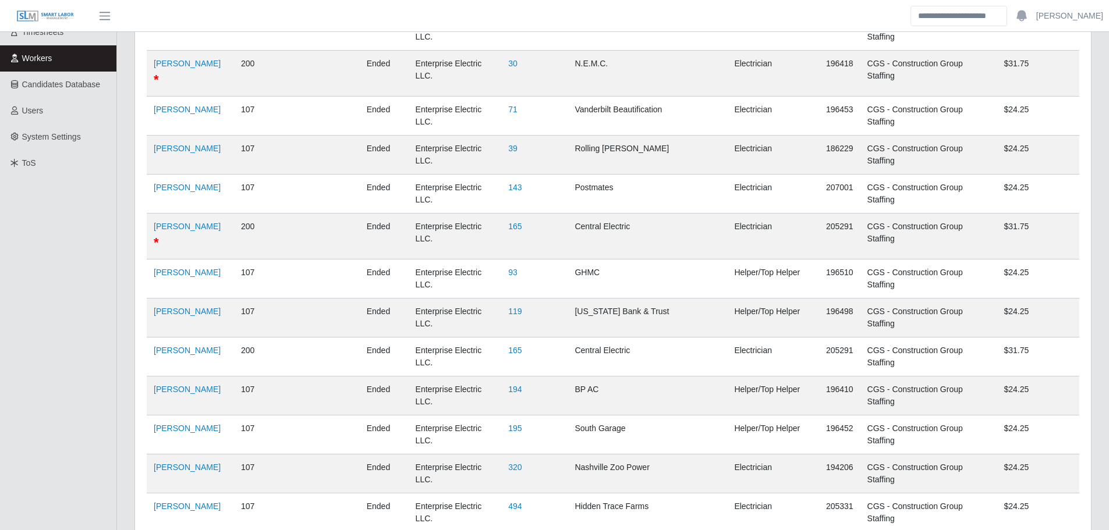
scroll to position [434, 0]
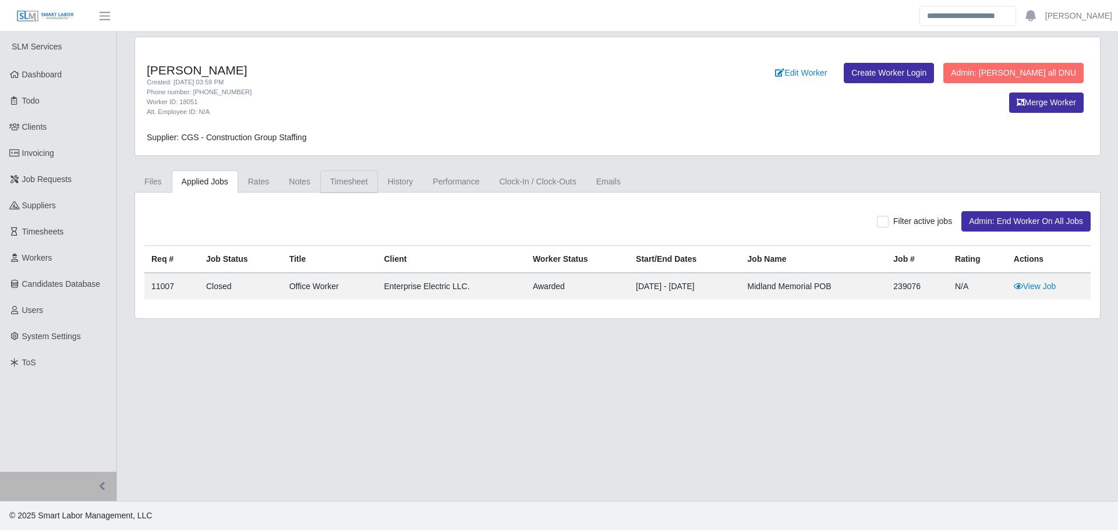
click at [343, 182] on link "Timesheet" at bounding box center [349, 182] width 58 height 23
click at [364, 181] on link "Timesheet" at bounding box center [349, 182] width 58 height 23
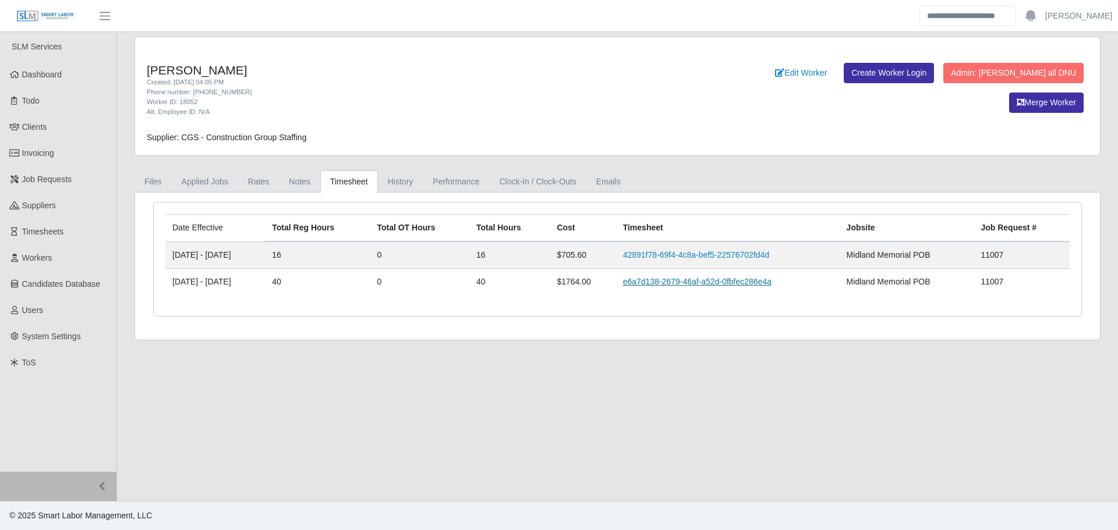
click at [696, 285] on link "e6a7d138-2679-46af-a52d-0fbfec286e4a" at bounding box center [697, 281] width 148 height 9
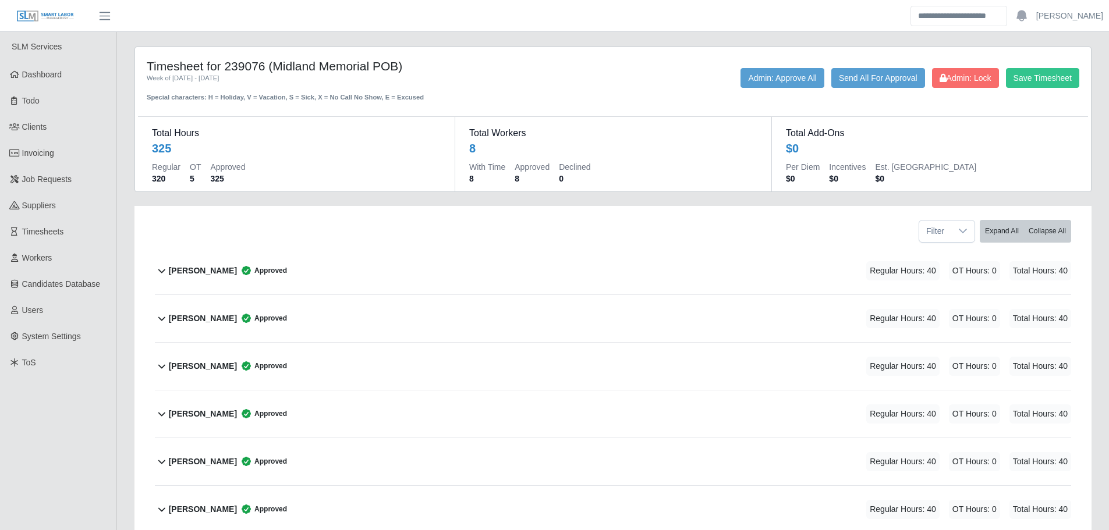
click at [384, 310] on div "[PERSON_NAME] Approved Regular Hours: 40 OT Hours: 0 Total Hours: 40" at bounding box center [620, 318] width 902 height 47
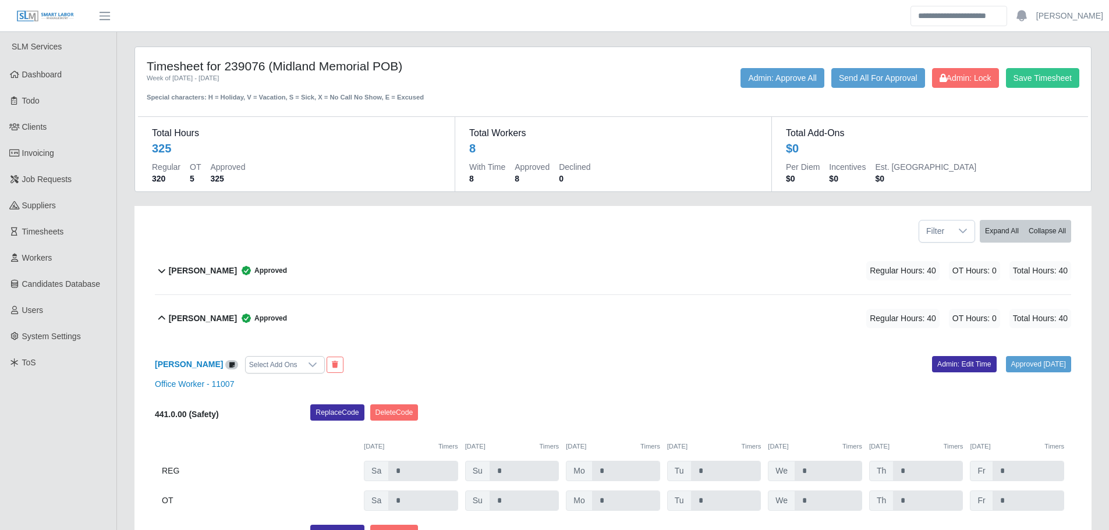
click at [530, 308] on div "[PERSON_NAME] Approved Regular Hours: 40 OT Hours: 0 Total Hours: 40" at bounding box center [620, 318] width 902 height 47
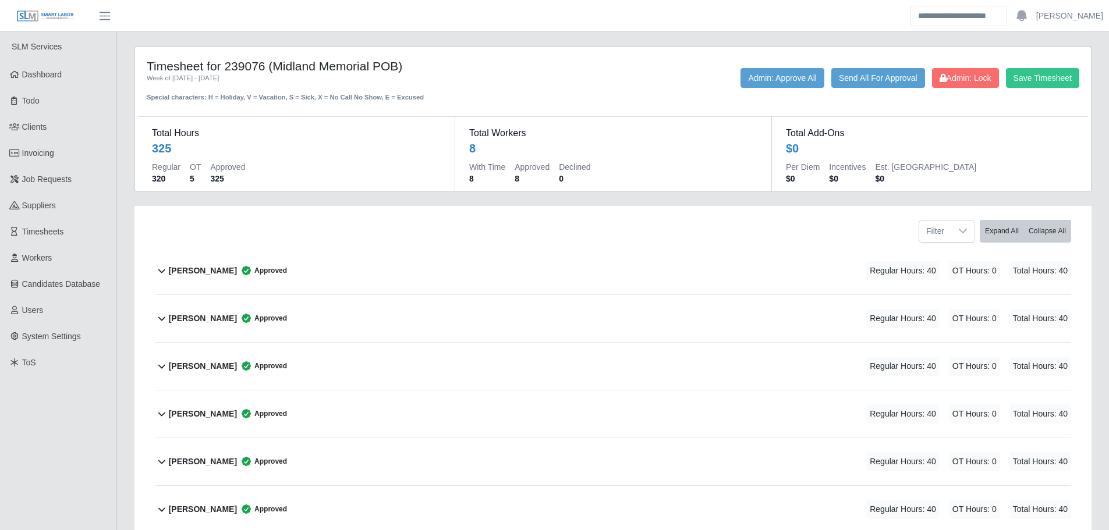
click at [446, 273] on div "[PERSON_NAME] Approved Regular Hours: 40 OT Hours: 0 Total Hours: 40" at bounding box center [620, 270] width 902 height 47
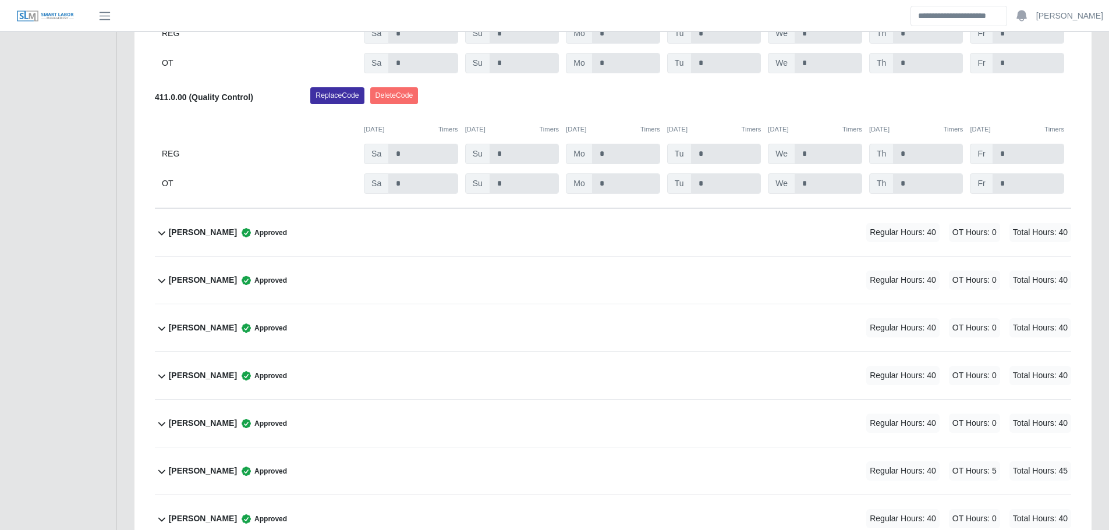
scroll to position [524, 0]
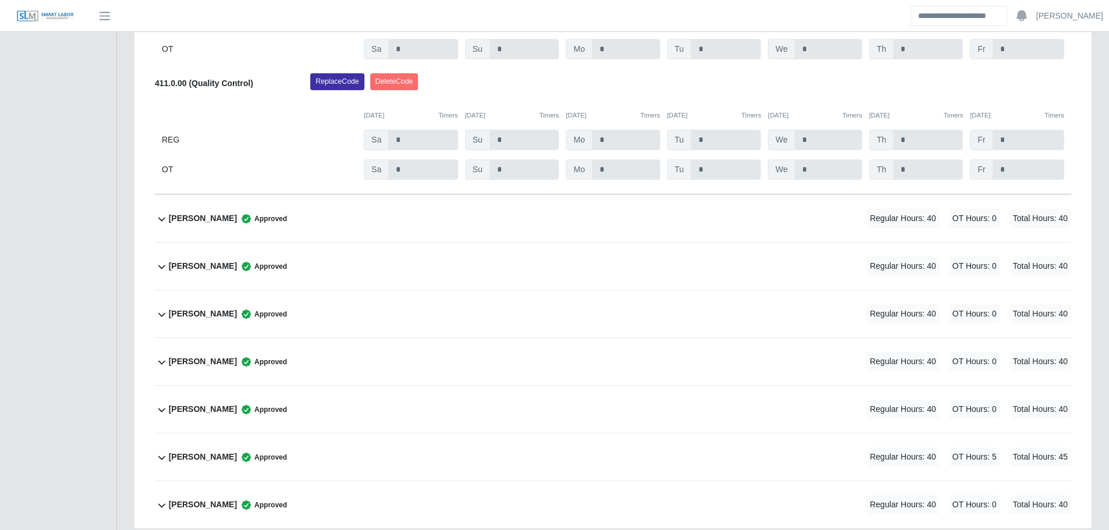
click at [558, 231] on div "[PERSON_NAME] Approved Regular Hours: 40 OT Hours: 0 Total Hours: 40" at bounding box center [620, 218] width 902 height 47
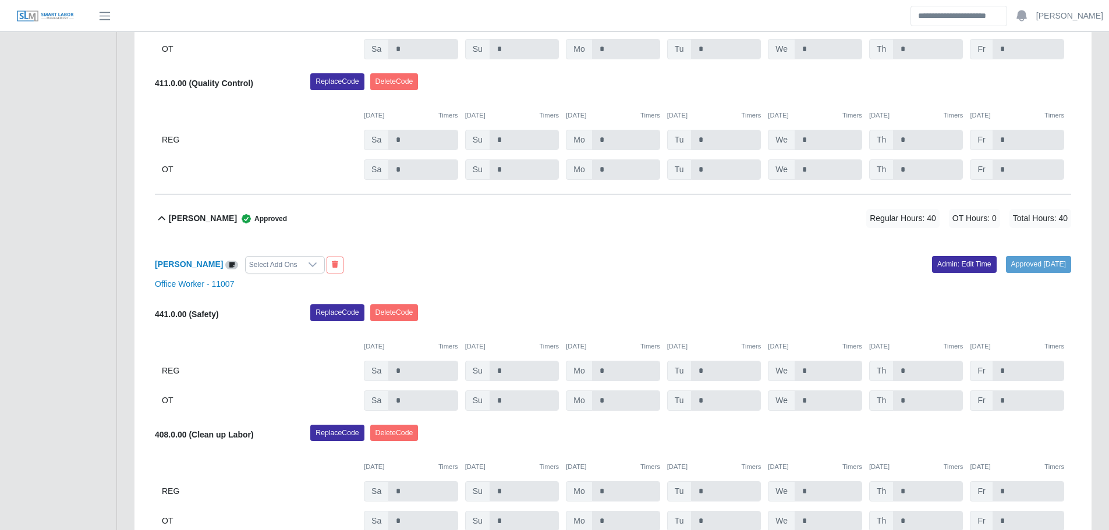
click at [348, 224] on div "[PERSON_NAME] Approved Regular Hours: 40 OT Hours: 0 Total Hours: 40" at bounding box center [620, 218] width 902 height 47
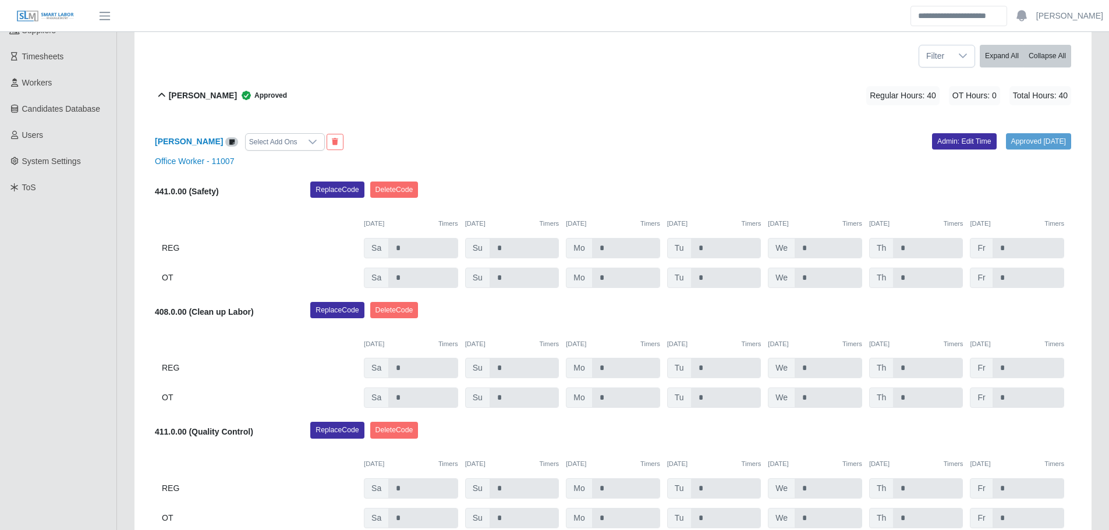
scroll to position [175, 0]
click at [320, 94] on div "[PERSON_NAME] Approved Regular Hours: 40 OT Hours: 0 Total Hours: 40" at bounding box center [620, 96] width 902 height 47
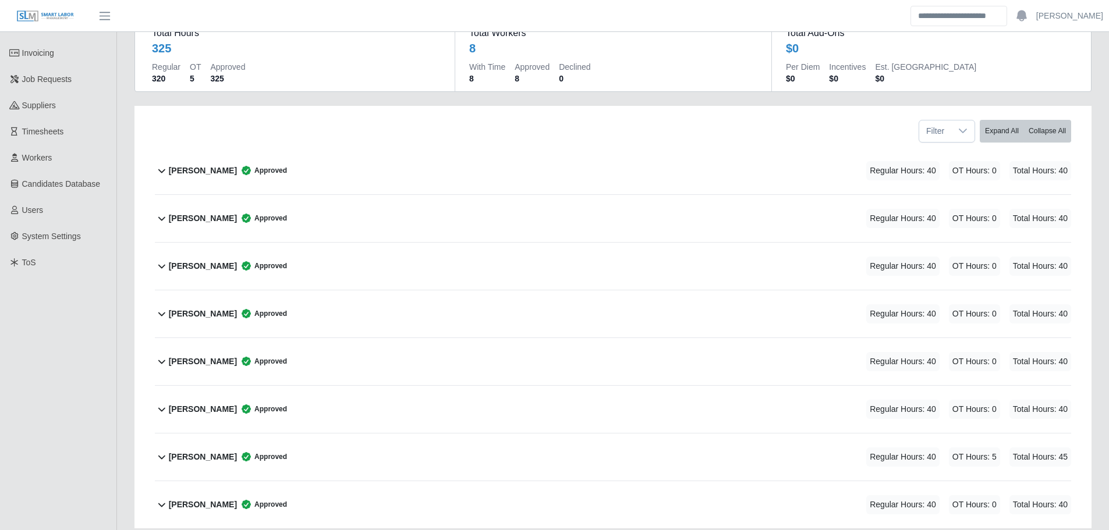
scroll to position [58, 0]
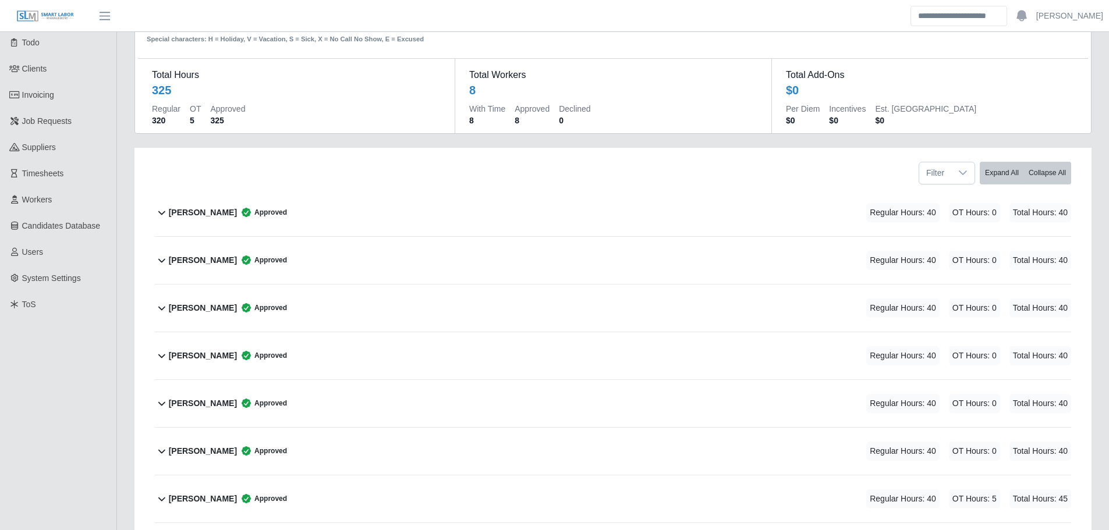
click at [324, 215] on div "[PERSON_NAME] Approved Regular Hours: 40 OT Hours: 0 Total Hours: 40" at bounding box center [620, 212] width 902 height 47
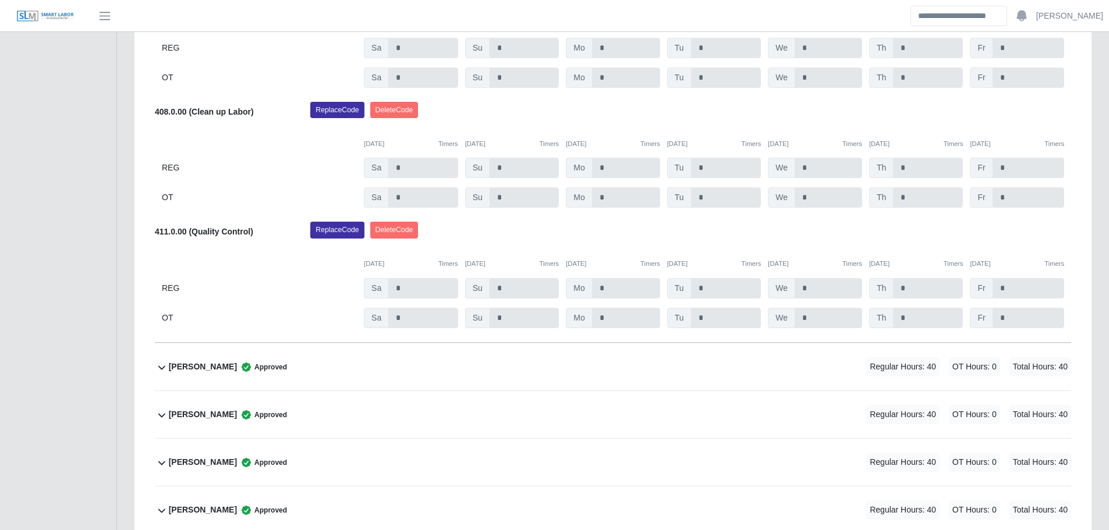
scroll to position [408, 0]
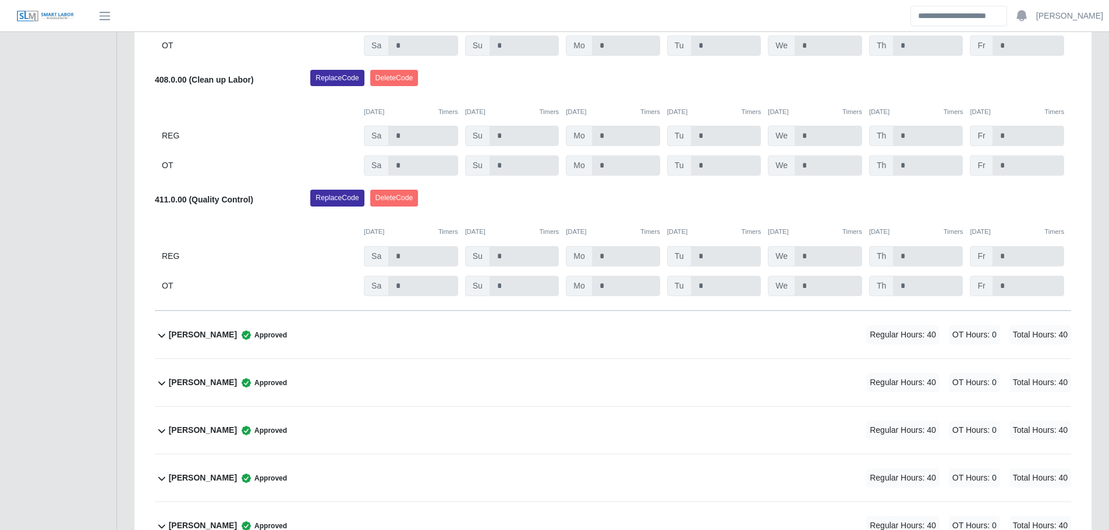
click at [507, 340] on div "[PERSON_NAME] Approved Regular Hours: 40 OT Hours: 0 Total Hours: 40" at bounding box center [620, 334] width 902 height 47
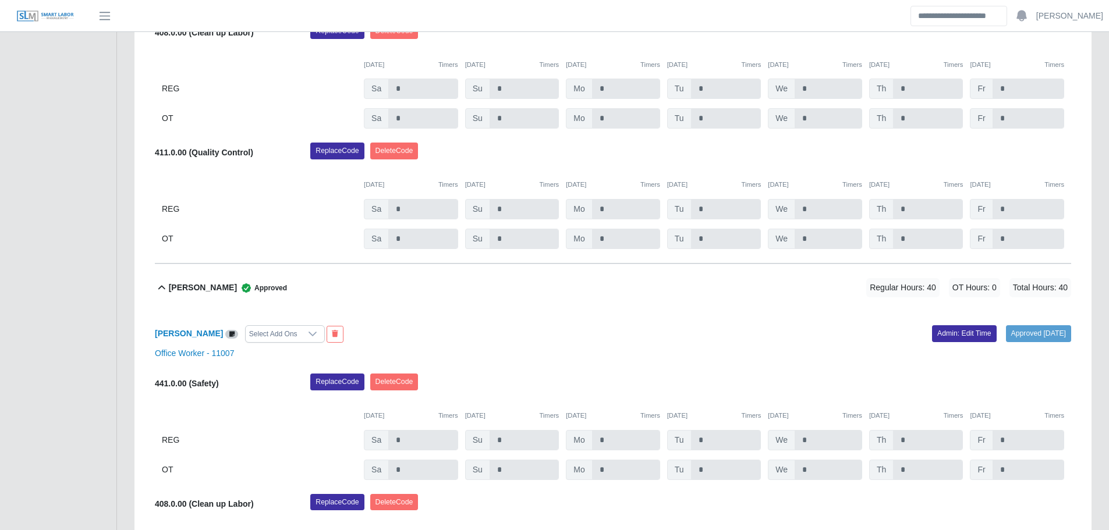
scroll to position [582, 0]
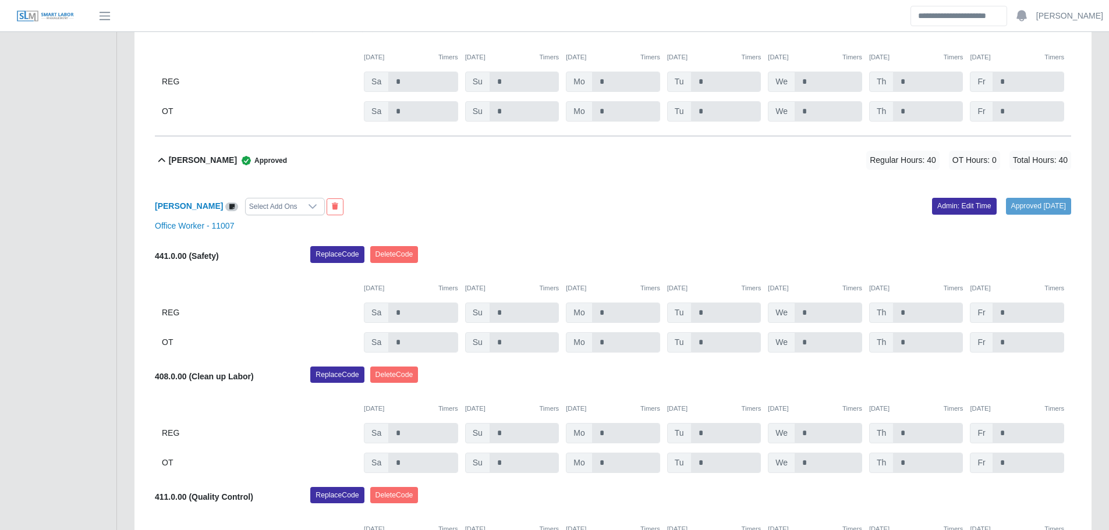
click at [390, 164] on div "[PERSON_NAME] Approved Regular Hours: 40 OT Hours: 0 Total Hours: 40" at bounding box center [620, 160] width 902 height 47
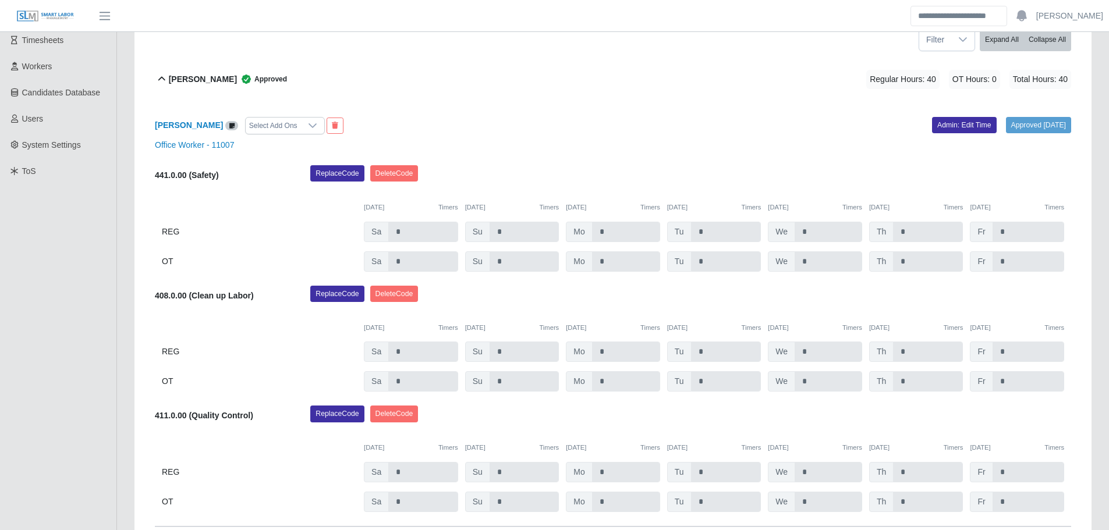
scroll to position [175, 0]
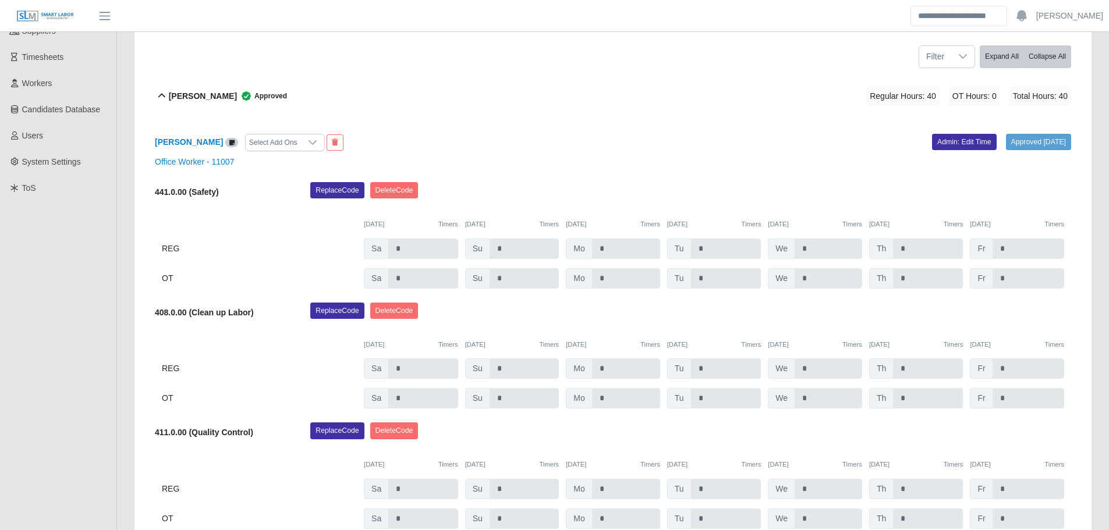
click at [339, 104] on div "[PERSON_NAME] Approved Regular Hours: 40 OT Hours: 0 Total Hours: 40" at bounding box center [620, 96] width 902 height 47
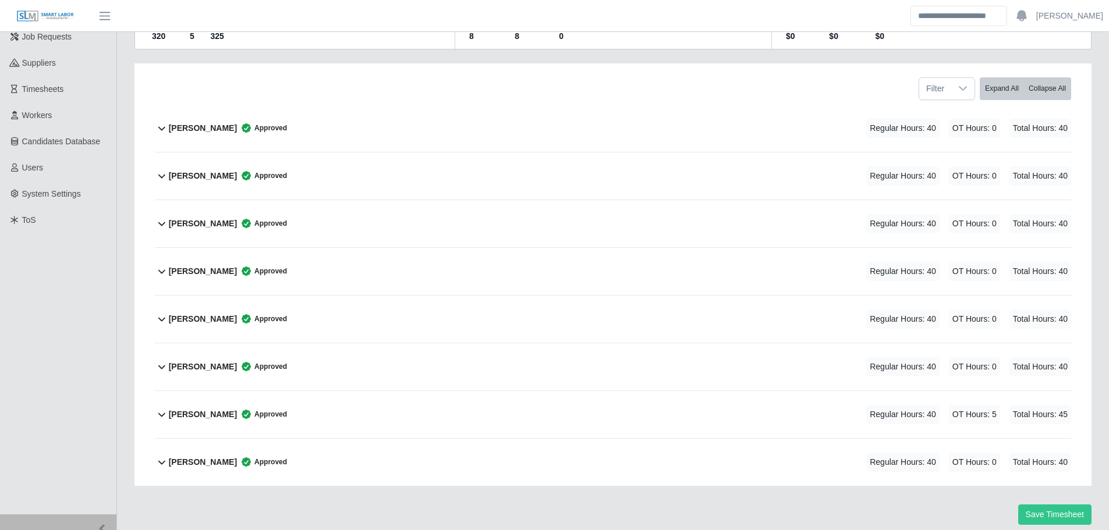
scroll to position [185, 0]
